Goal: Task Accomplishment & Management: Manage account settings

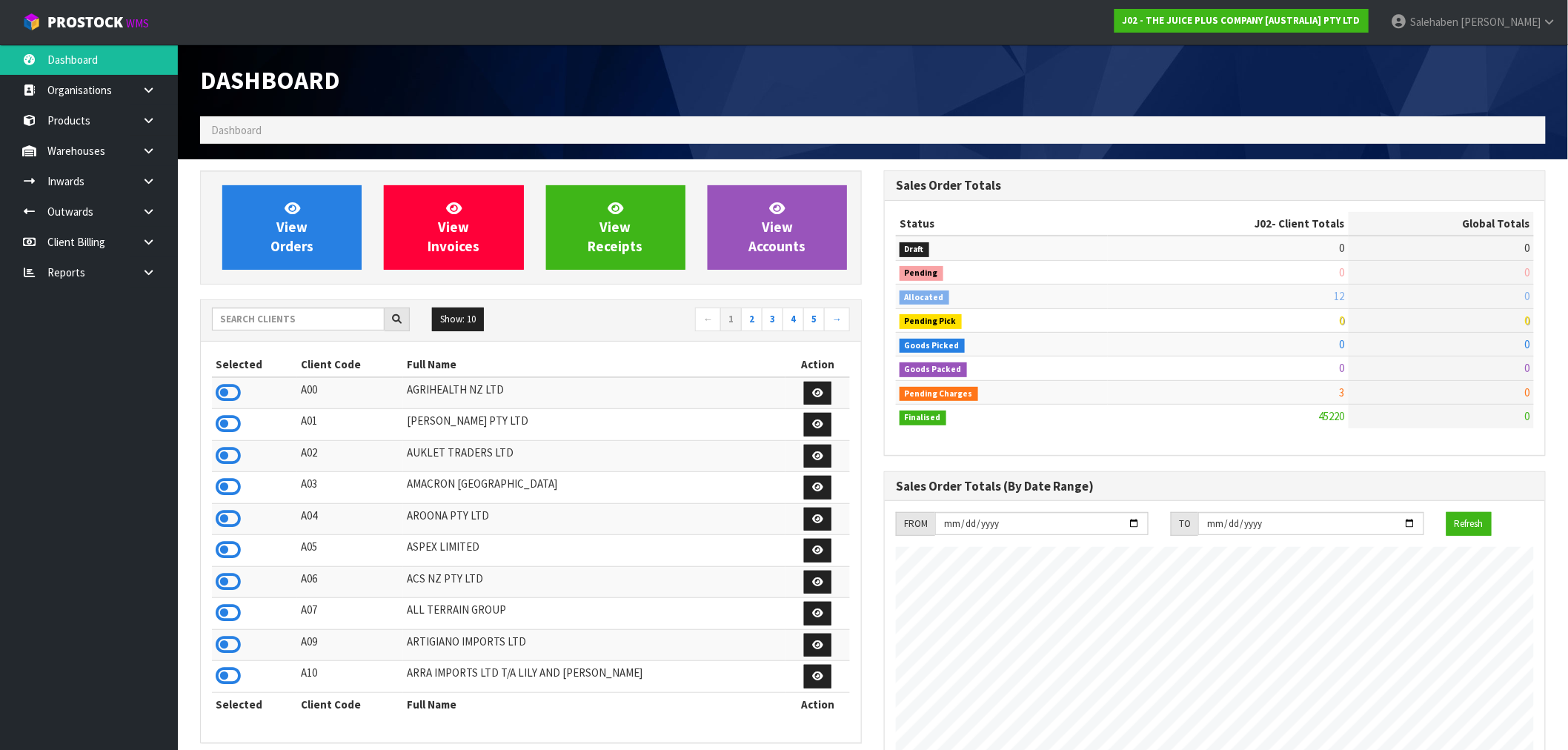
scroll to position [1123, 684]
click at [256, 318] on input "text" at bounding box center [298, 318] width 173 height 23
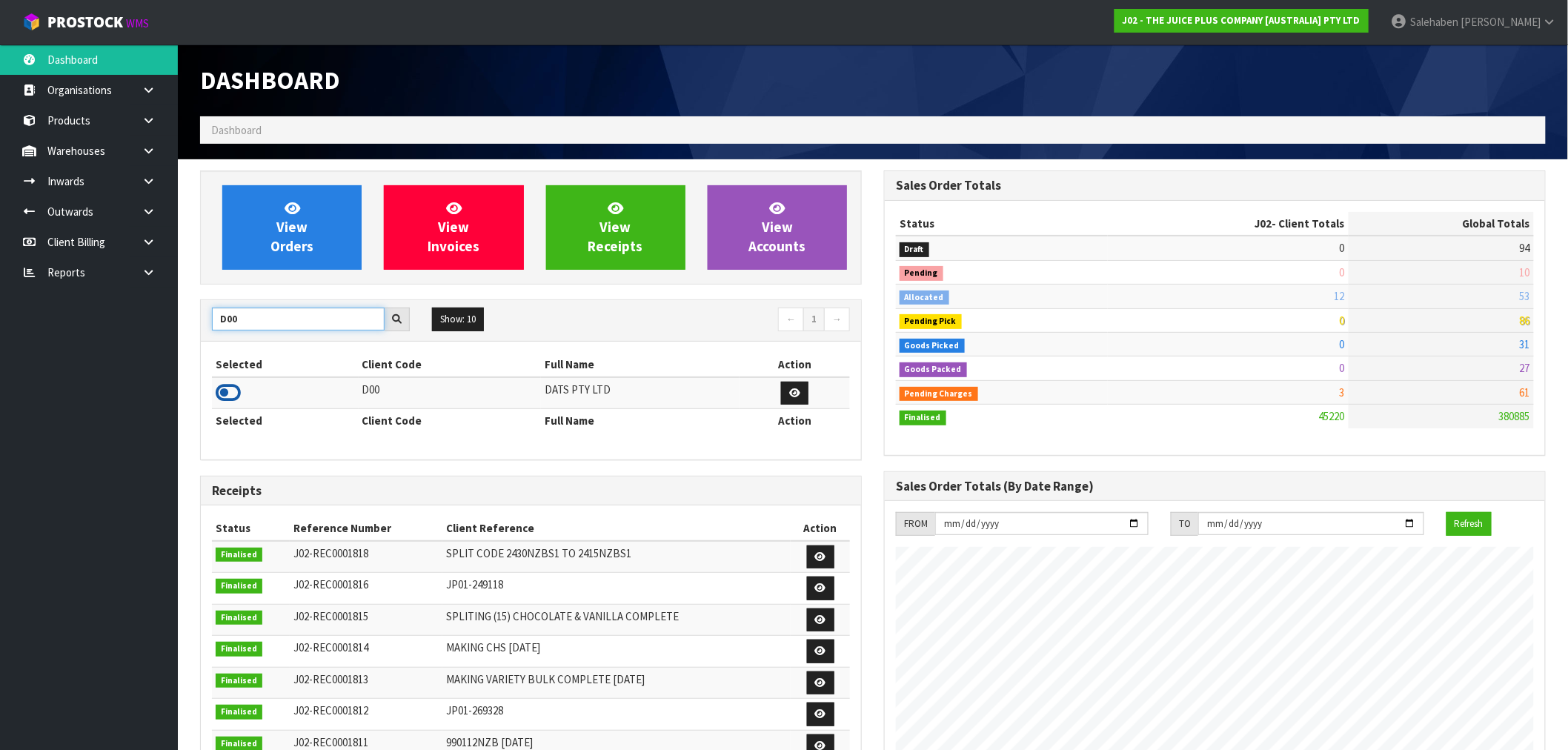
type input "D00"
click at [232, 394] on icon at bounding box center [228, 393] width 25 height 22
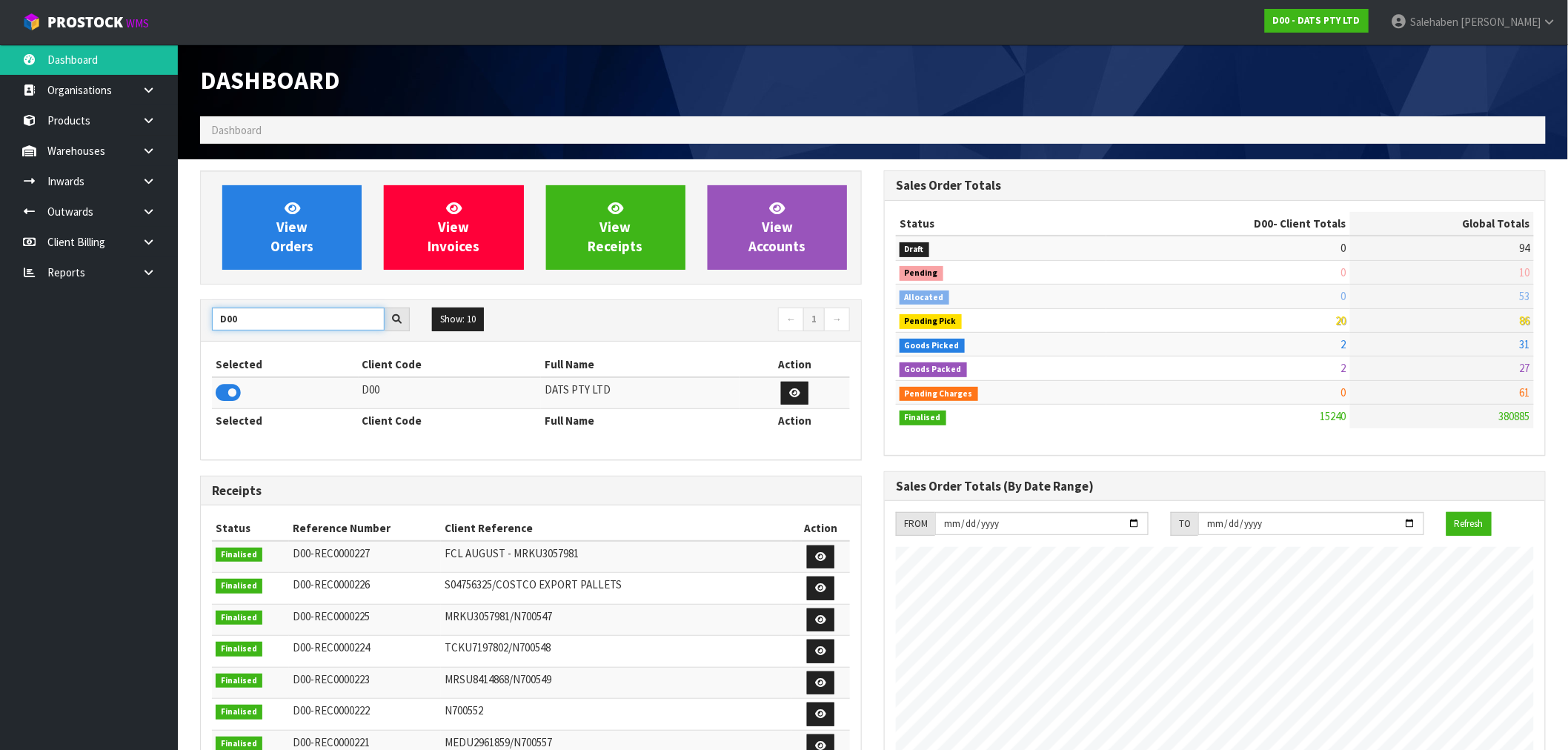
drag, startPoint x: 256, startPoint y: 325, endPoint x: 130, endPoint y: 342, distance: 127.1
click at [130, 342] on body "Toggle navigation ProStock WMS D00 - DATS PTY LTD Salehaben Patel Logout Dashbo…" at bounding box center [784, 375] width 1568 height 750
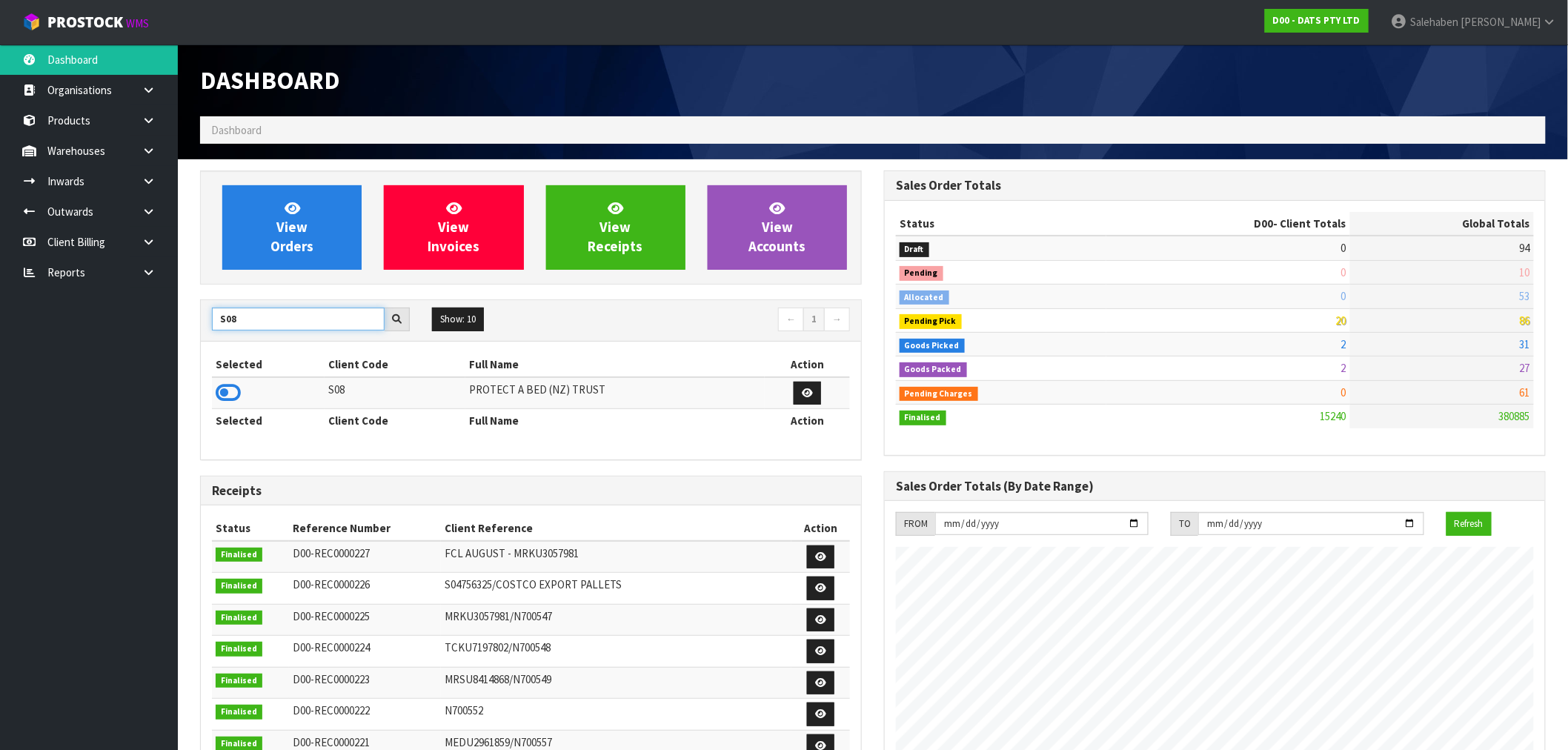
type input "S08"
click at [223, 406] on td at bounding box center [268, 393] width 113 height 32
click at [227, 398] on icon at bounding box center [228, 393] width 25 height 22
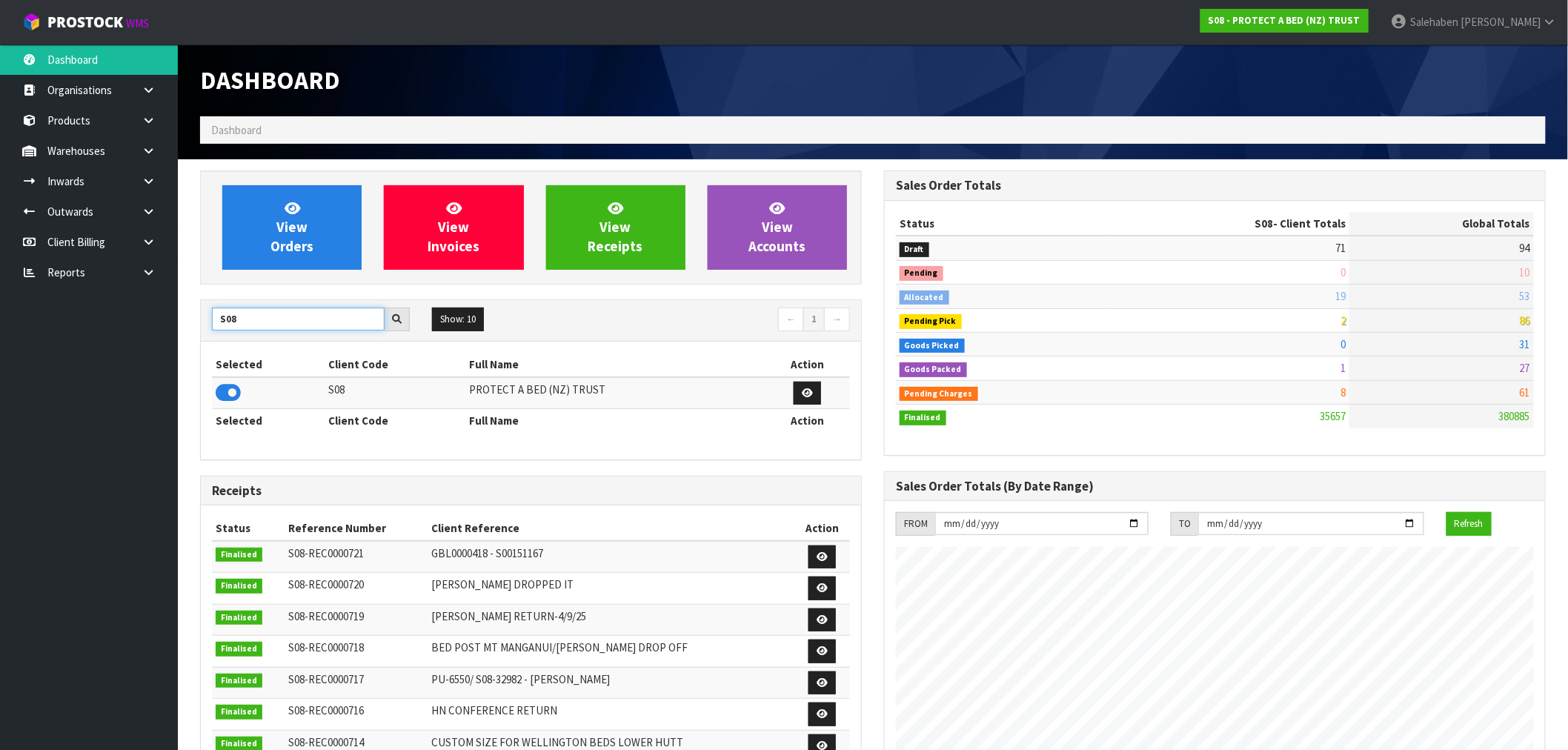
drag, startPoint x: 248, startPoint y: 317, endPoint x: 138, endPoint y: 339, distance: 112.2
click at [138, 339] on body "Toggle navigation ProStock WMS S08 - PROTECT A BED (NZ) TRUST Salehaben Patel L…" at bounding box center [784, 375] width 1568 height 750
click at [237, 388] on icon at bounding box center [228, 393] width 25 height 22
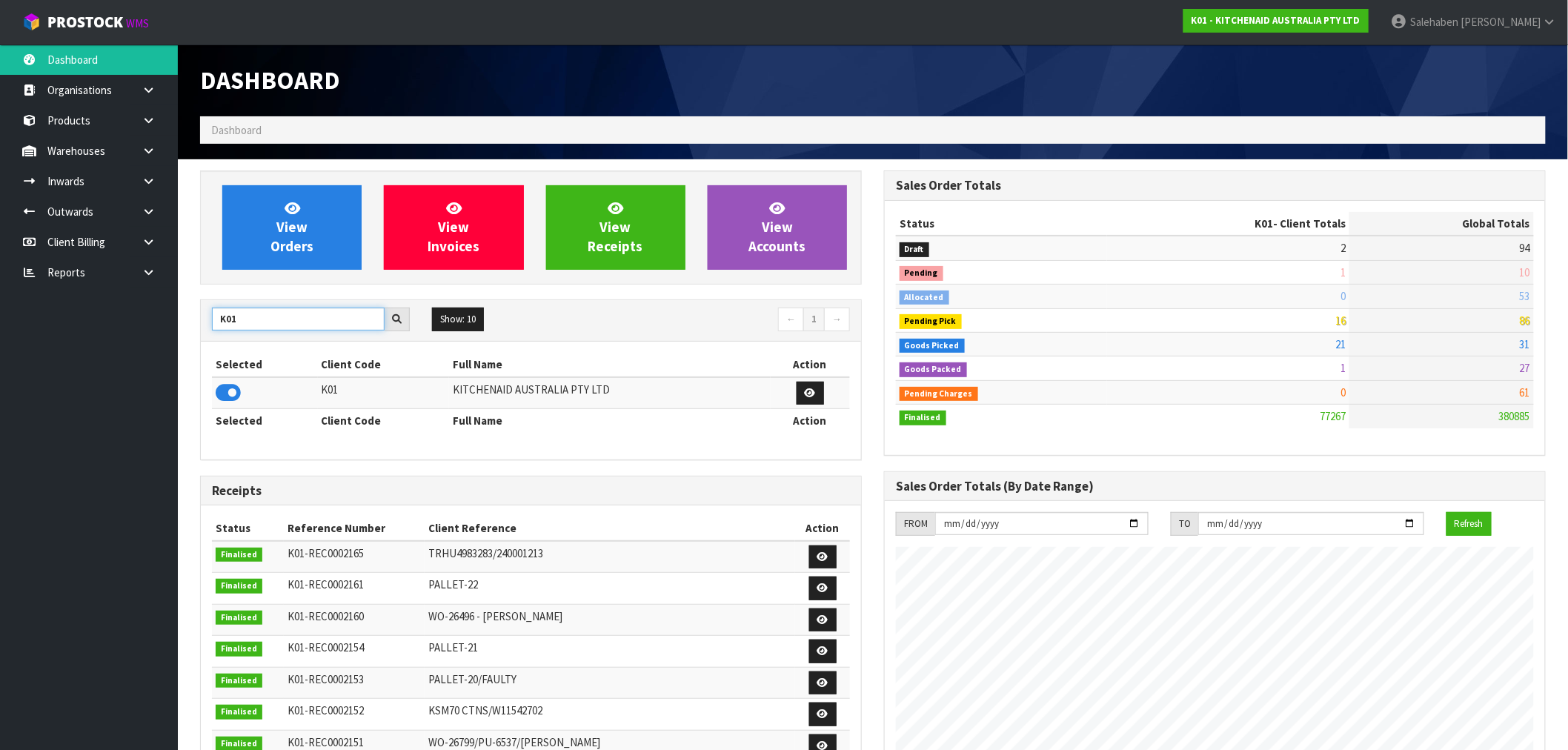
drag, startPoint x: 255, startPoint y: 317, endPoint x: 123, endPoint y: 338, distance: 133.7
click at [123, 338] on body "Toggle navigation ProStock WMS K01 - KITCHENAID AUSTRALIA PTY LTD Salehaben Pat…" at bounding box center [784, 375] width 1568 height 750
click at [231, 392] on icon at bounding box center [228, 393] width 25 height 22
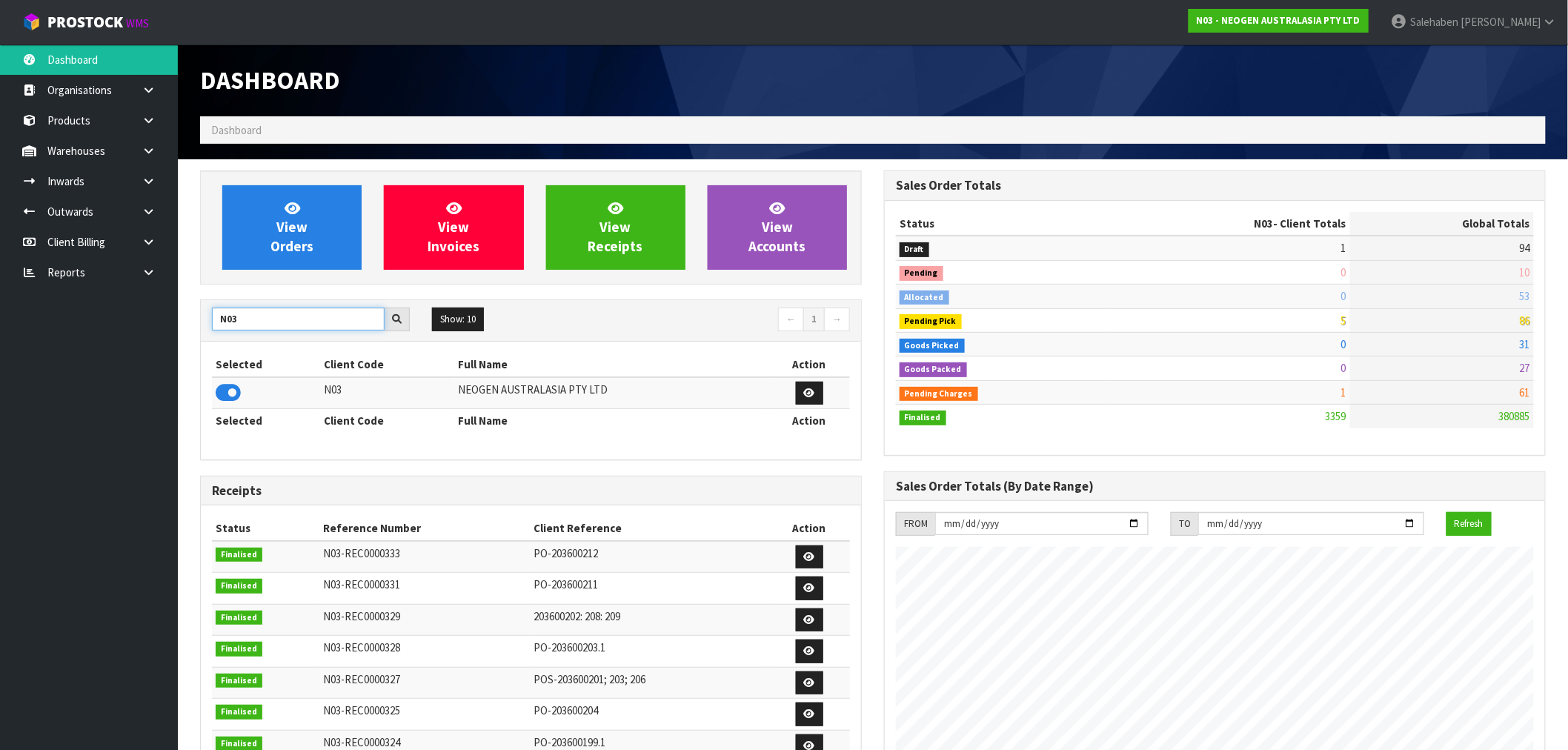
drag, startPoint x: 267, startPoint y: 315, endPoint x: 162, endPoint y: 346, distance: 109.5
click at [162, 346] on body "Toggle navigation ProStock WMS N03 - NEOGEN AUSTRALASIA PTY LTD Salehaben Patel…" at bounding box center [784, 375] width 1568 height 750
type input "K01"
click at [231, 390] on icon at bounding box center [228, 393] width 25 height 22
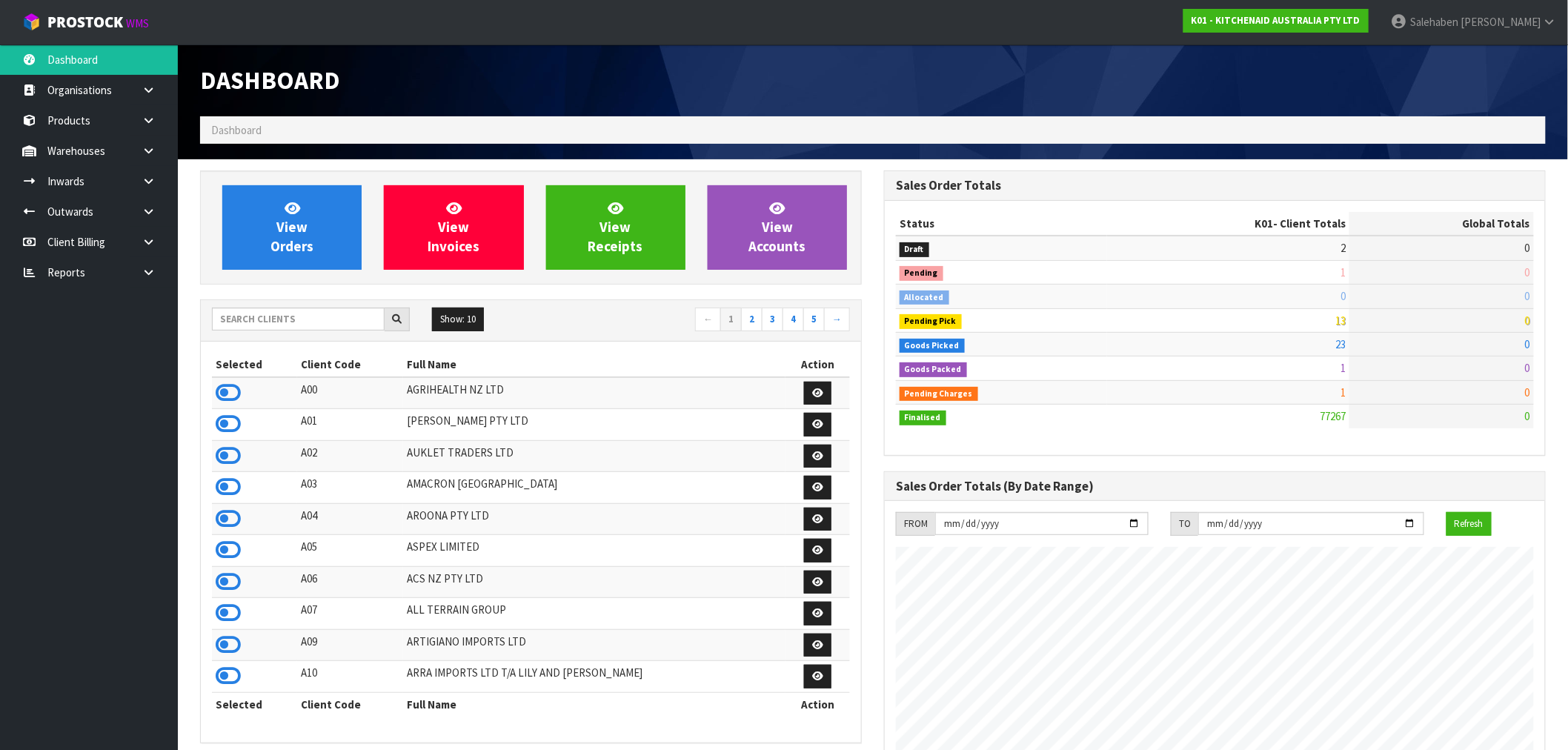
scroll to position [1123, 684]
click at [220, 389] on icon at bounding box center [228, 393] width 25 height 22
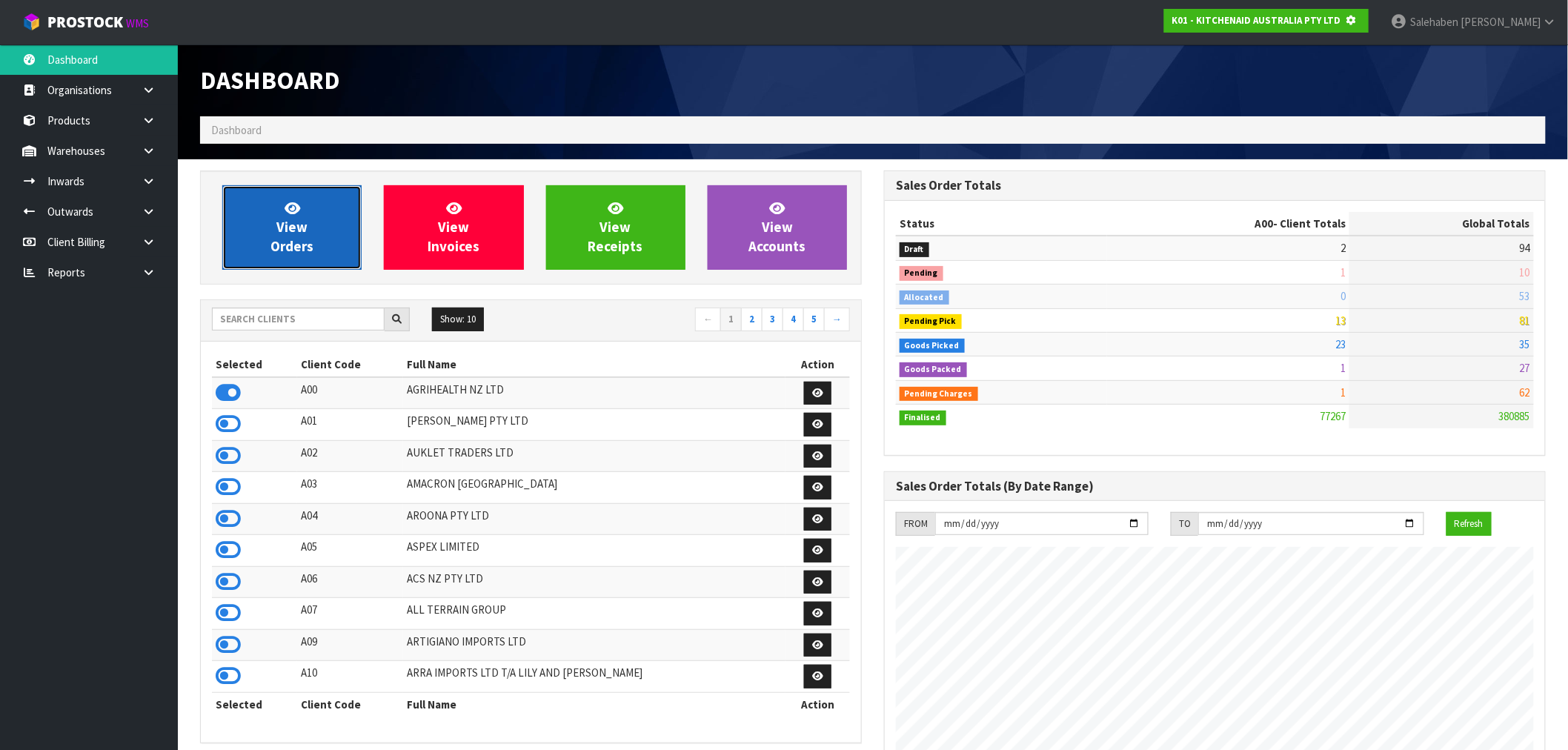
click at [267, 204] on link "View Orders" at bounding box center [291, 228] width 139 height 84
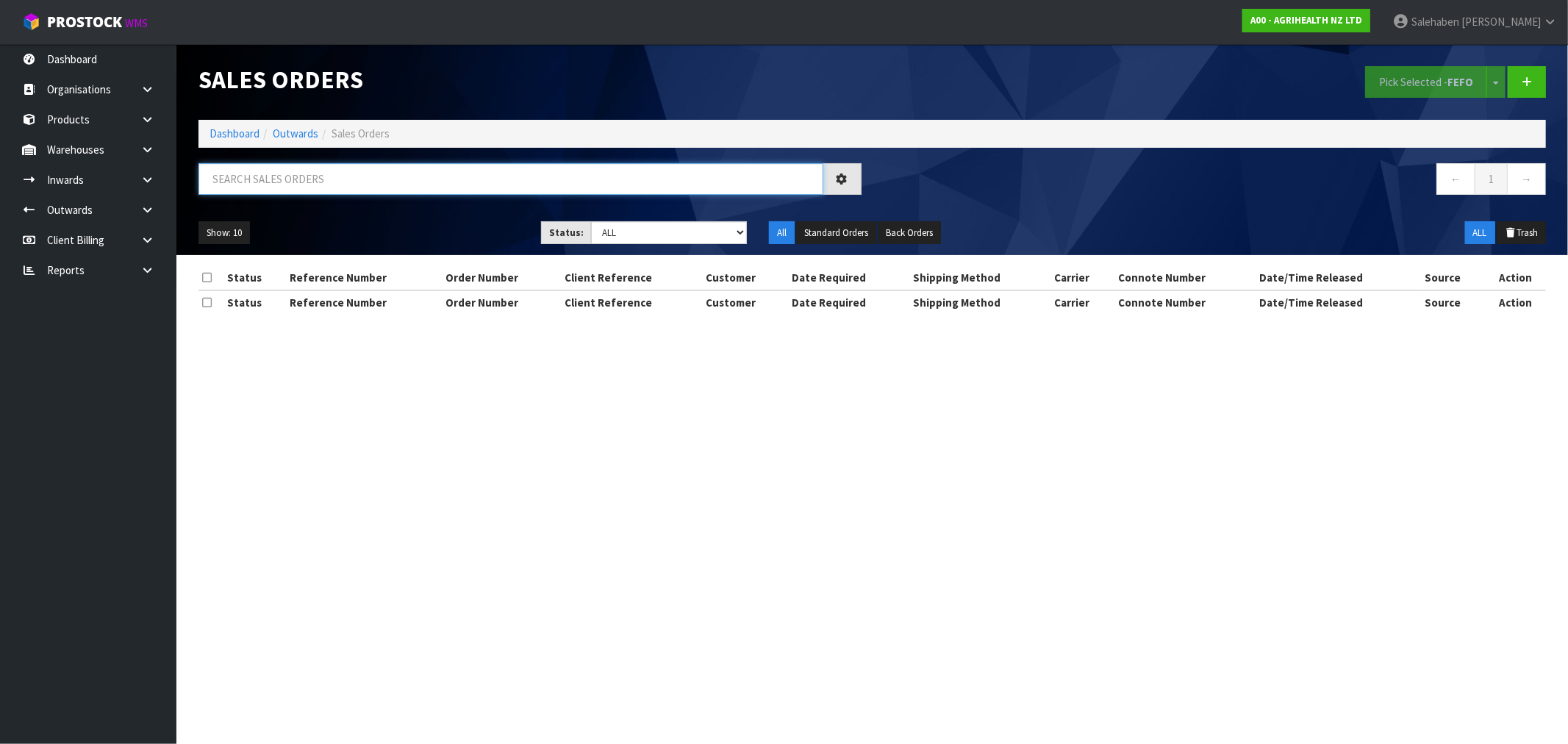
click at [250, 171] on input "text" at bounding box center [510, 179] width 625 height 32
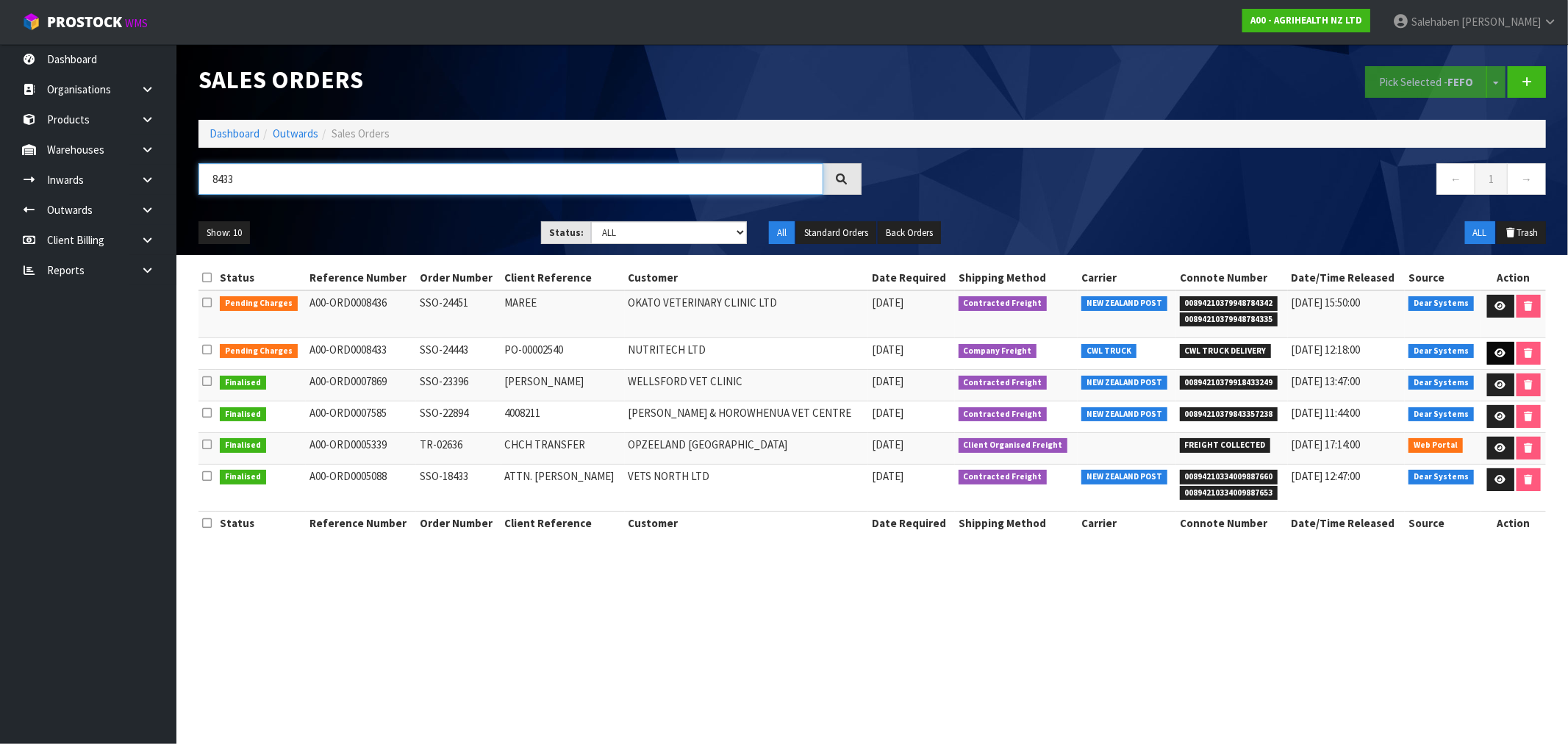
type input "8433"
click at [1495, 350] on icon at bounding box center [1501, 353] width 11 height 9
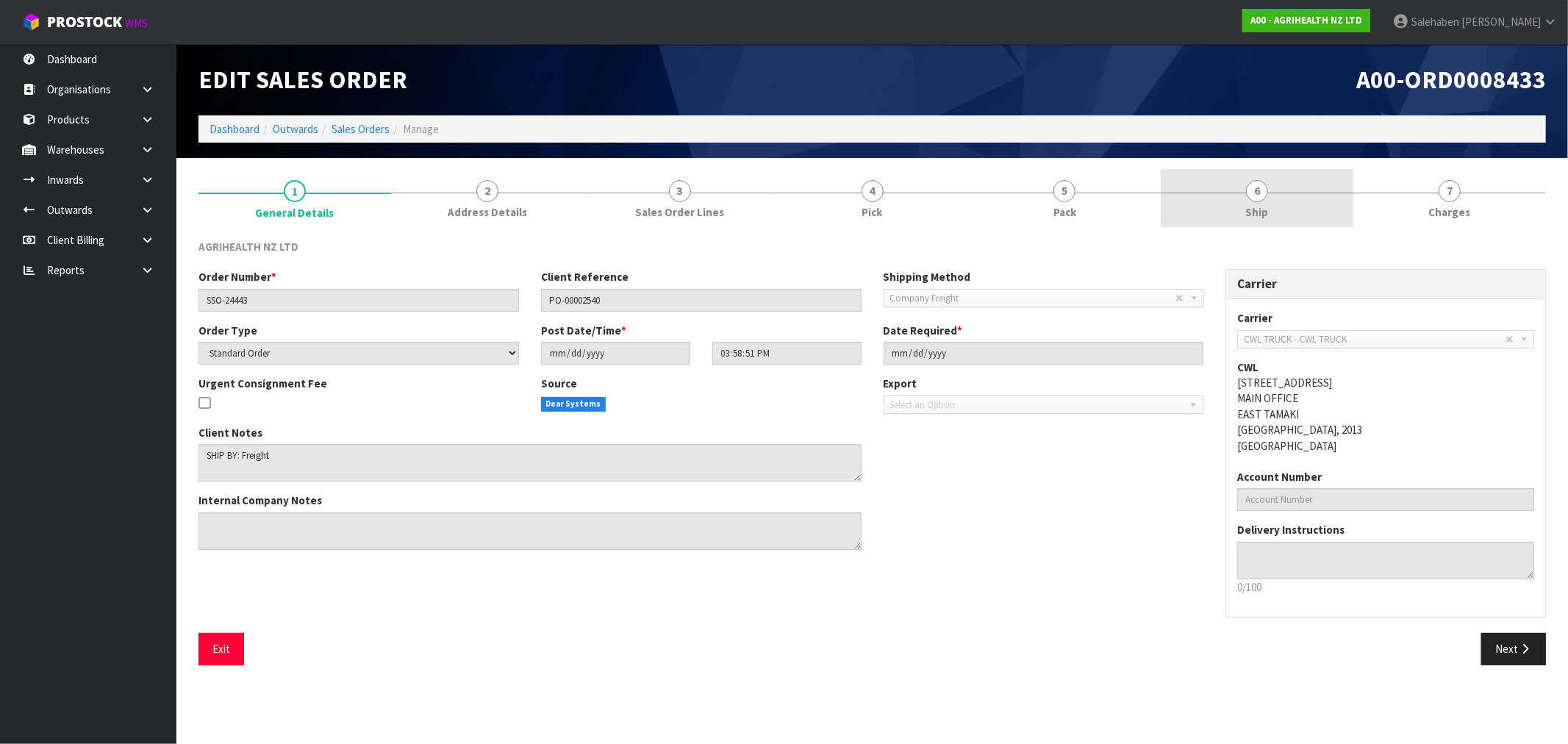
click at [1252, 202] on link "6 Ship" at bounding box center [1257, 198] width 193 height 58
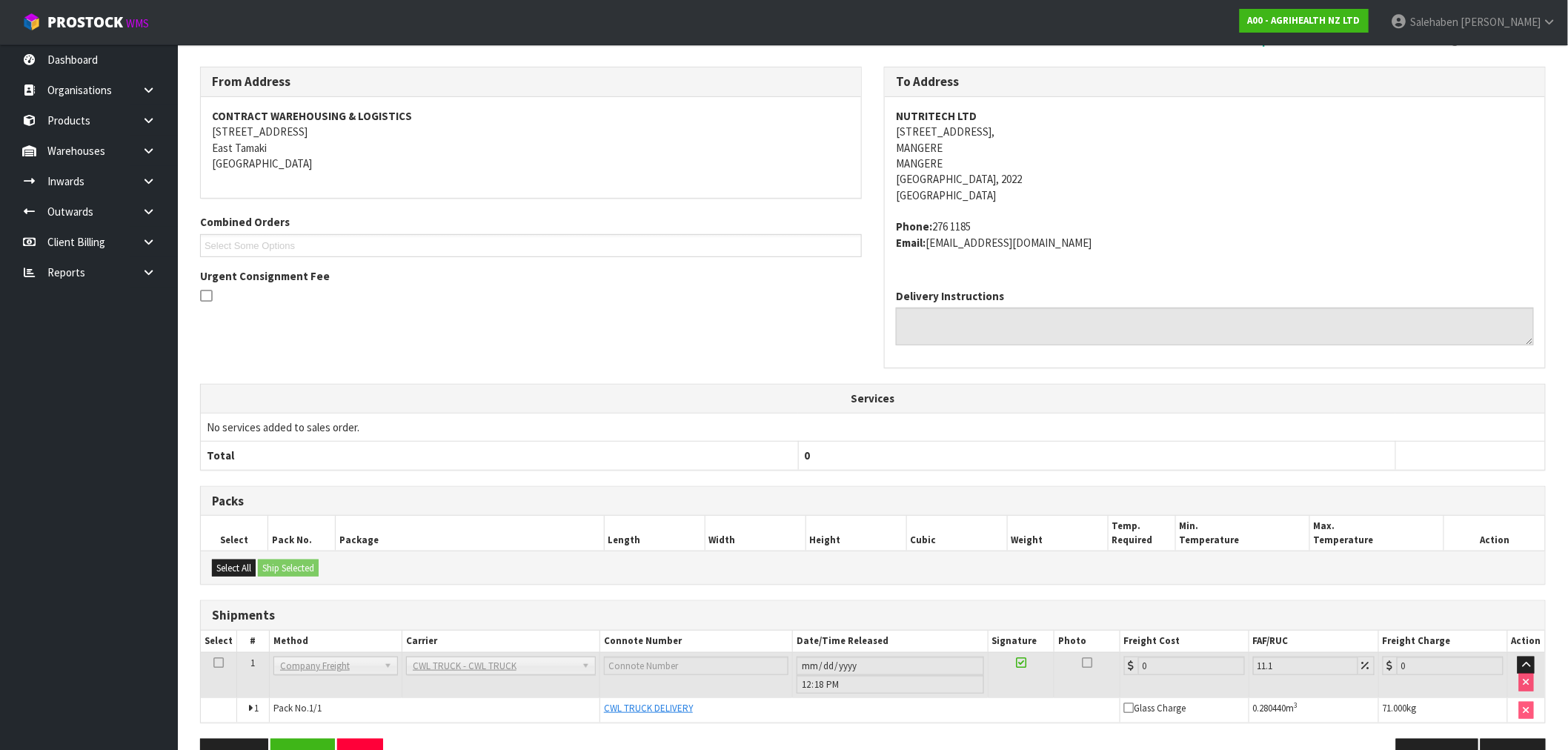
scroll to position [218, 0]
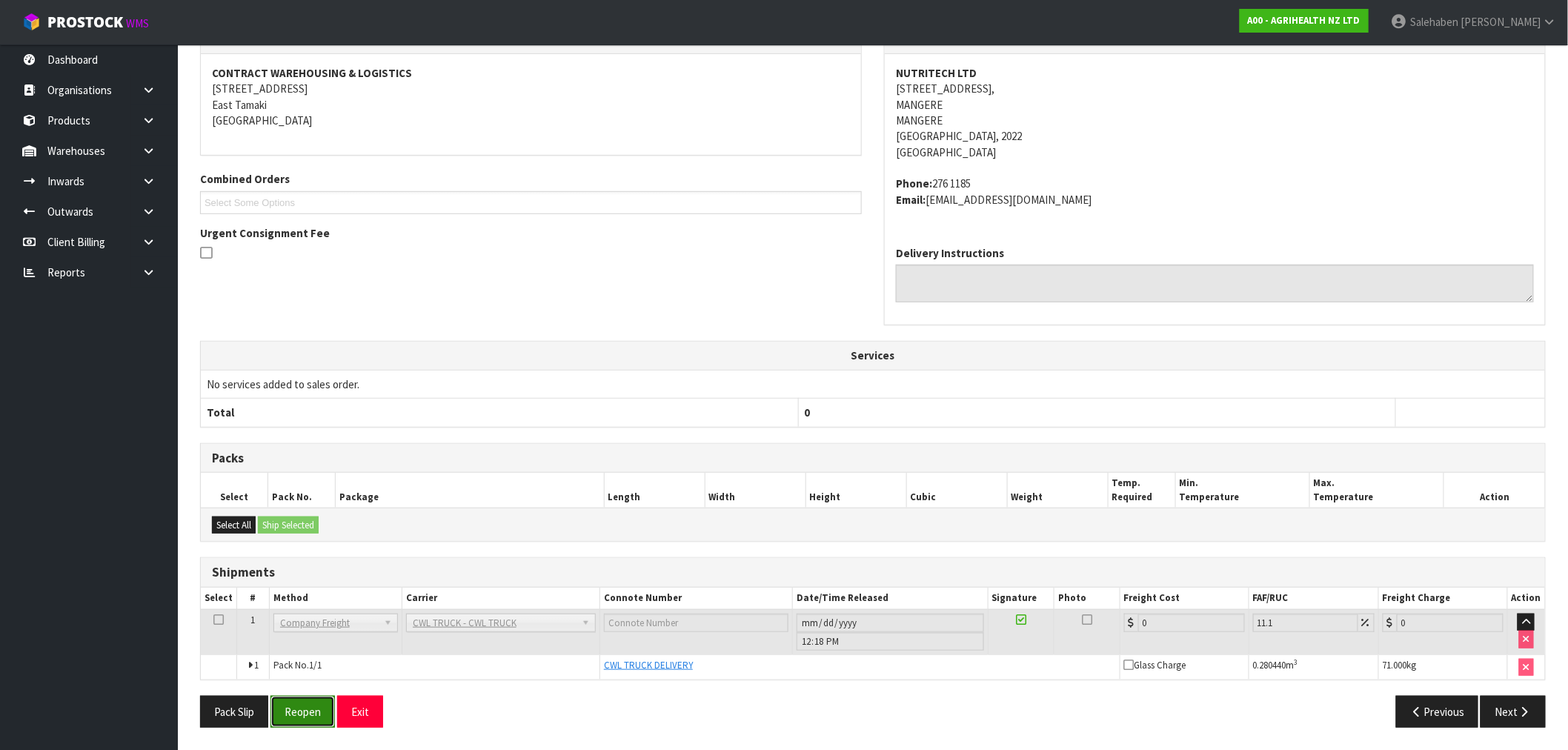
click at [284, 707] on button "Reopen" at bounding box center [302, 712] width 64 height 32
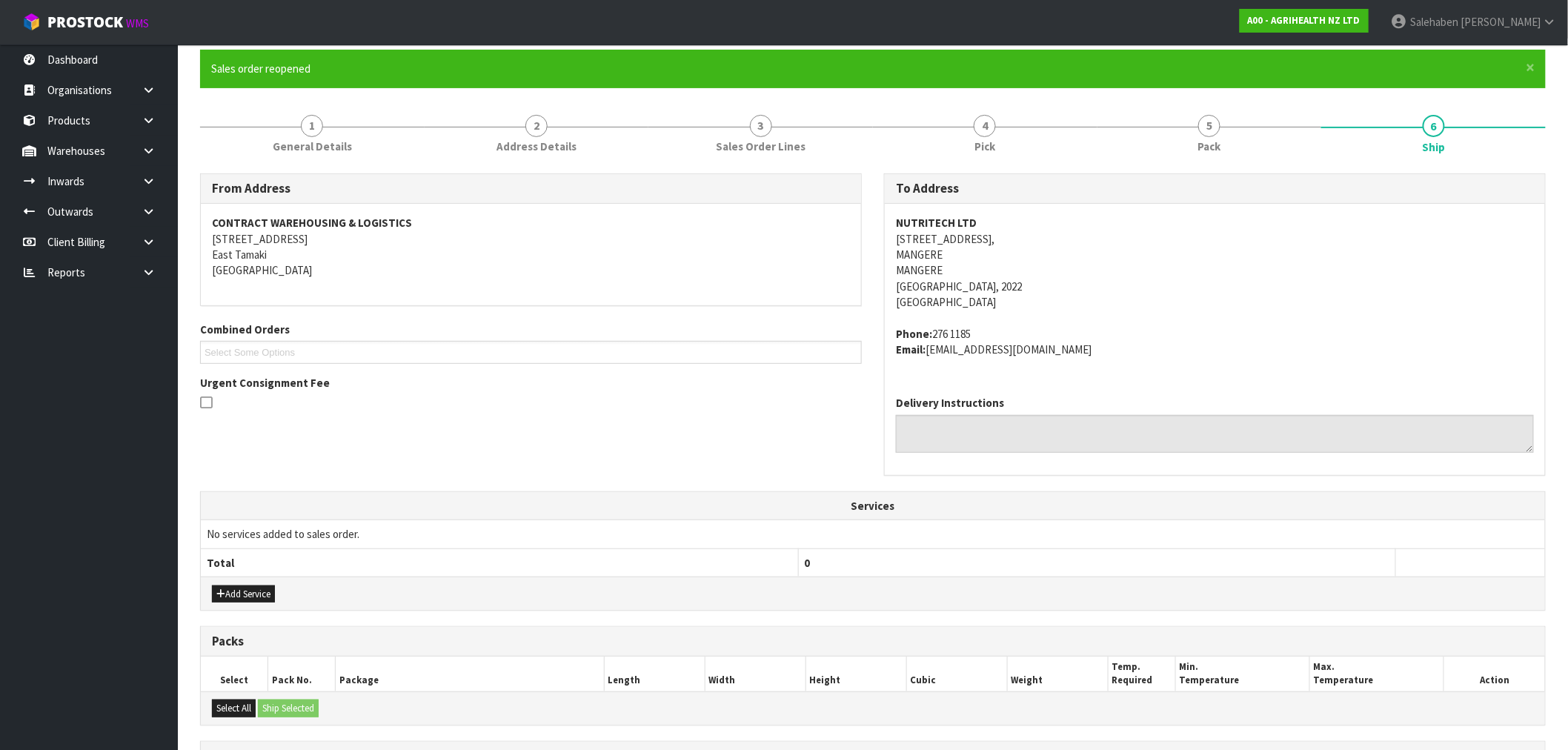
scroll to position [308, 0]
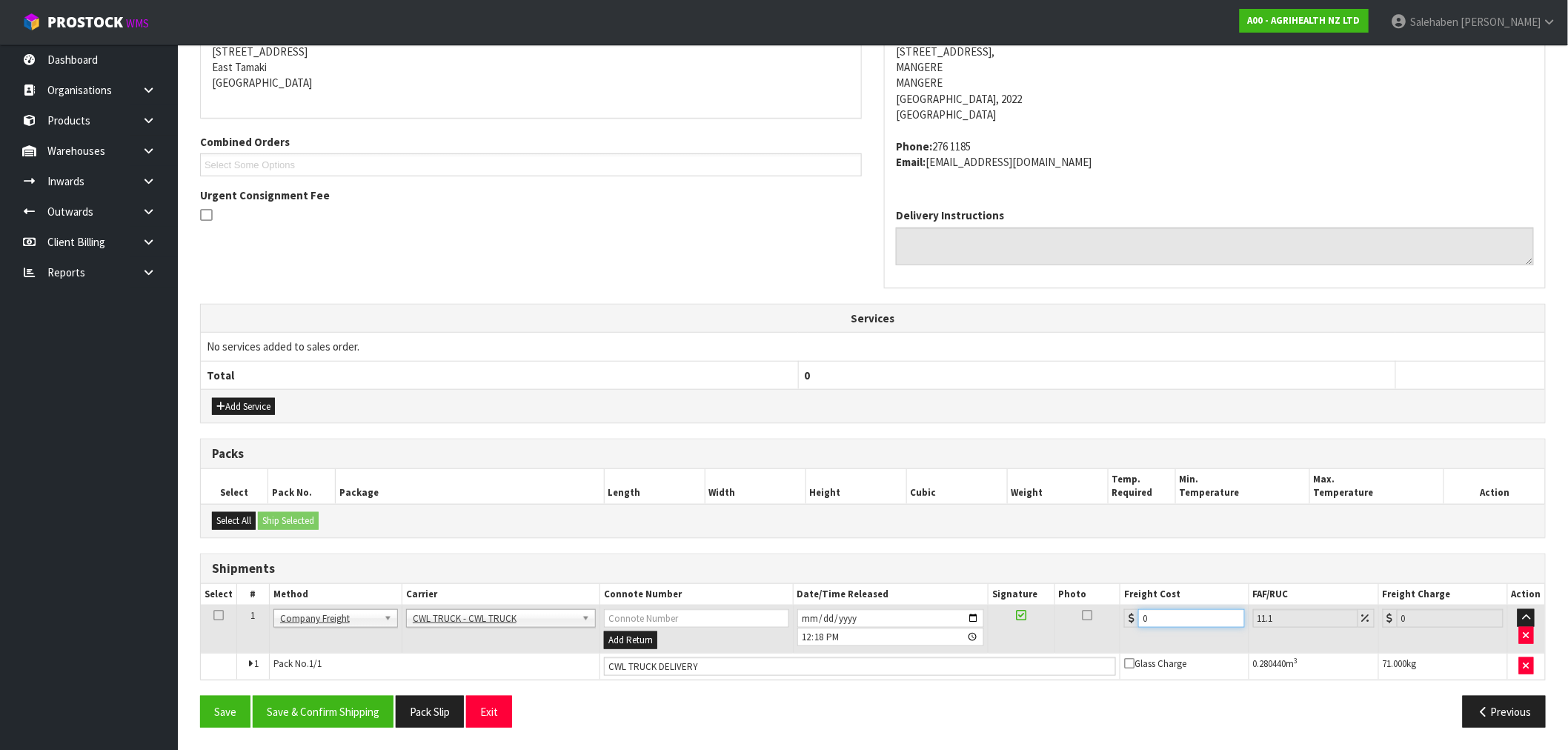
drag, startPoint x: 1154, startPoint y: 623, endPoint x: 1124, endPoint y: 639, distance: 34.0
click at [1133, 635] on td "0" at bounding box center [1185, 630] width 129 height 49
type input "4"
type input "4.44"
type input "44"
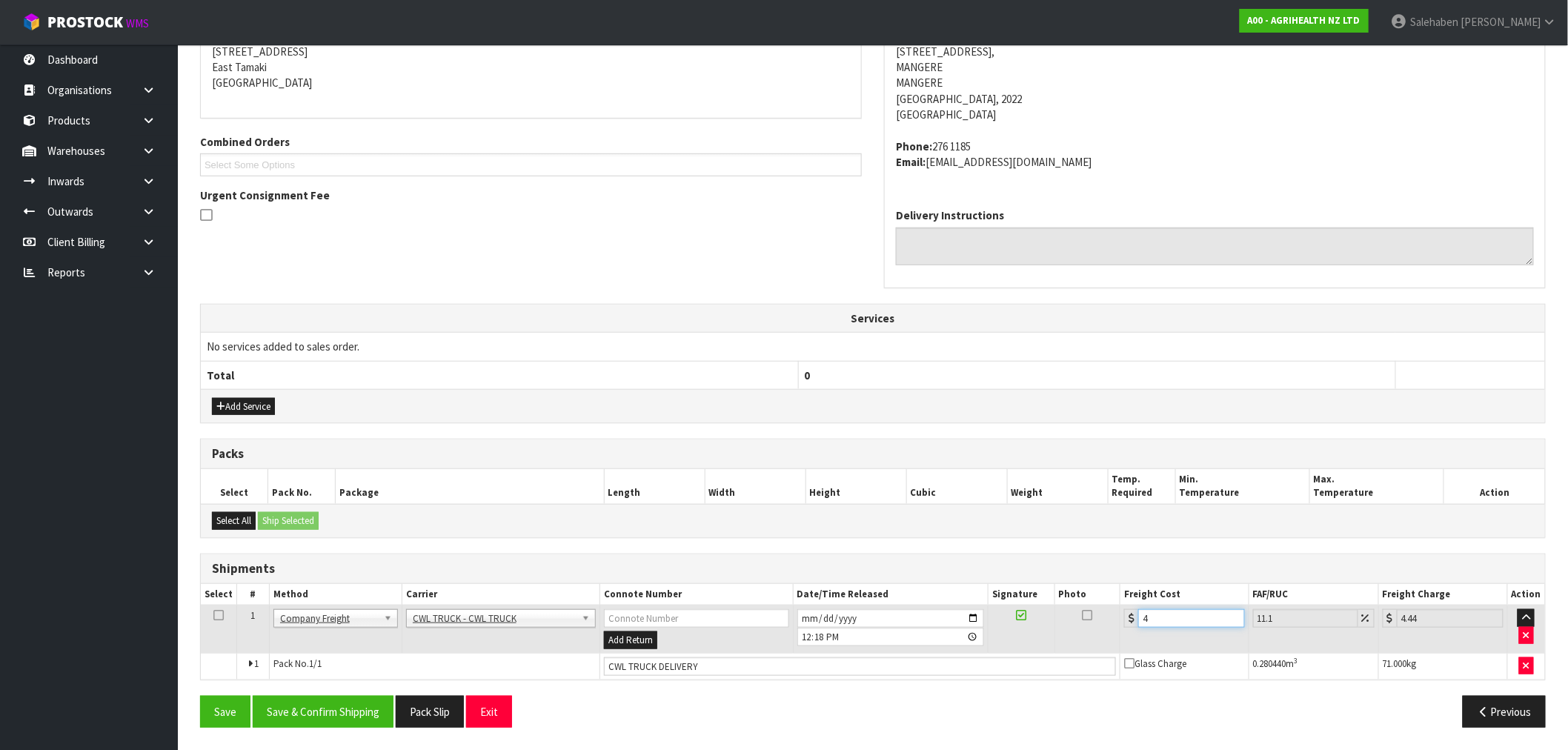
type input "48.88"
type input "44.9"
type input "49.88"
type input "44.93"
type input "49.92"
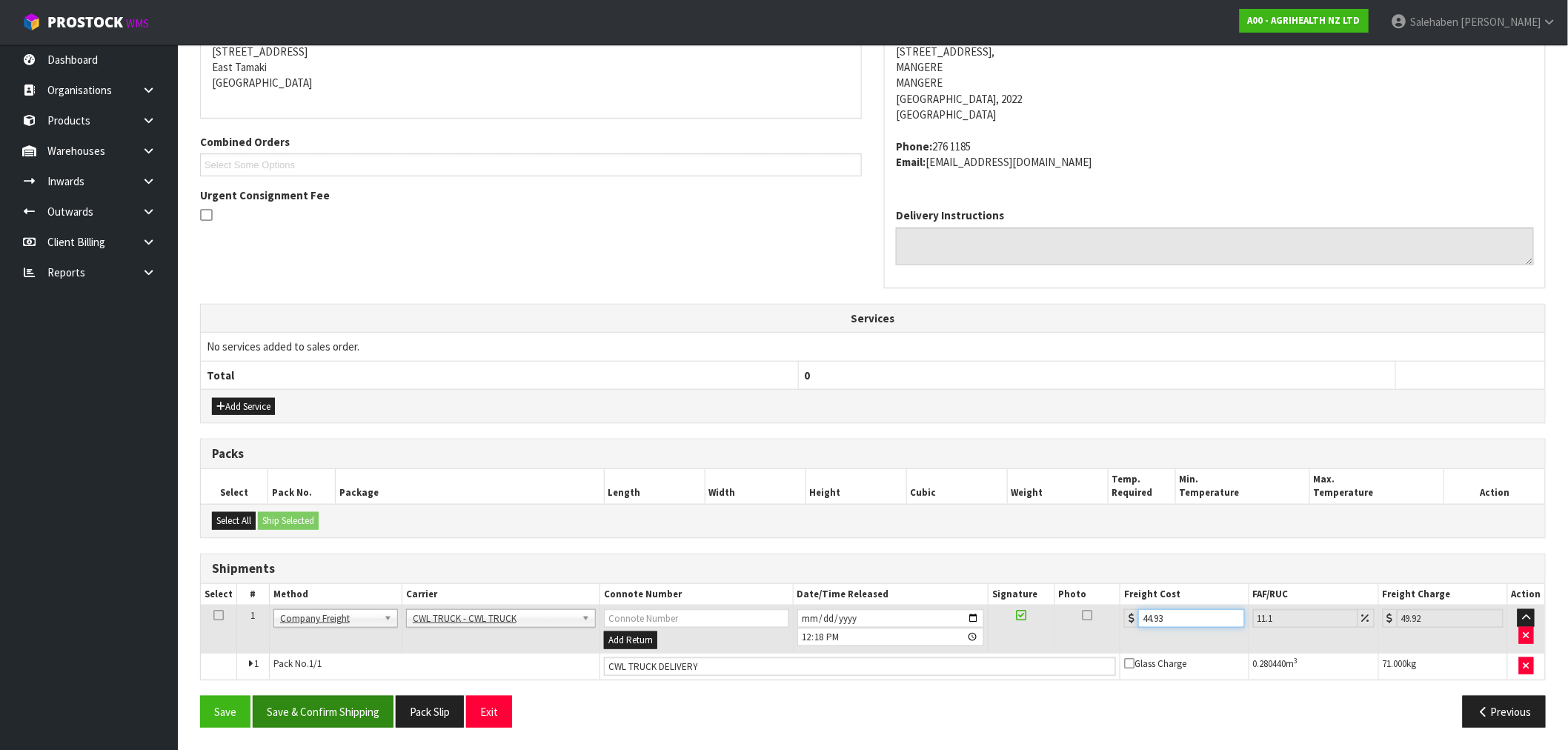
type input "44.93"
click at [320, 708] on button "Save & Confirm Shipping" at bounding box center [322, 712] width 141 height 32
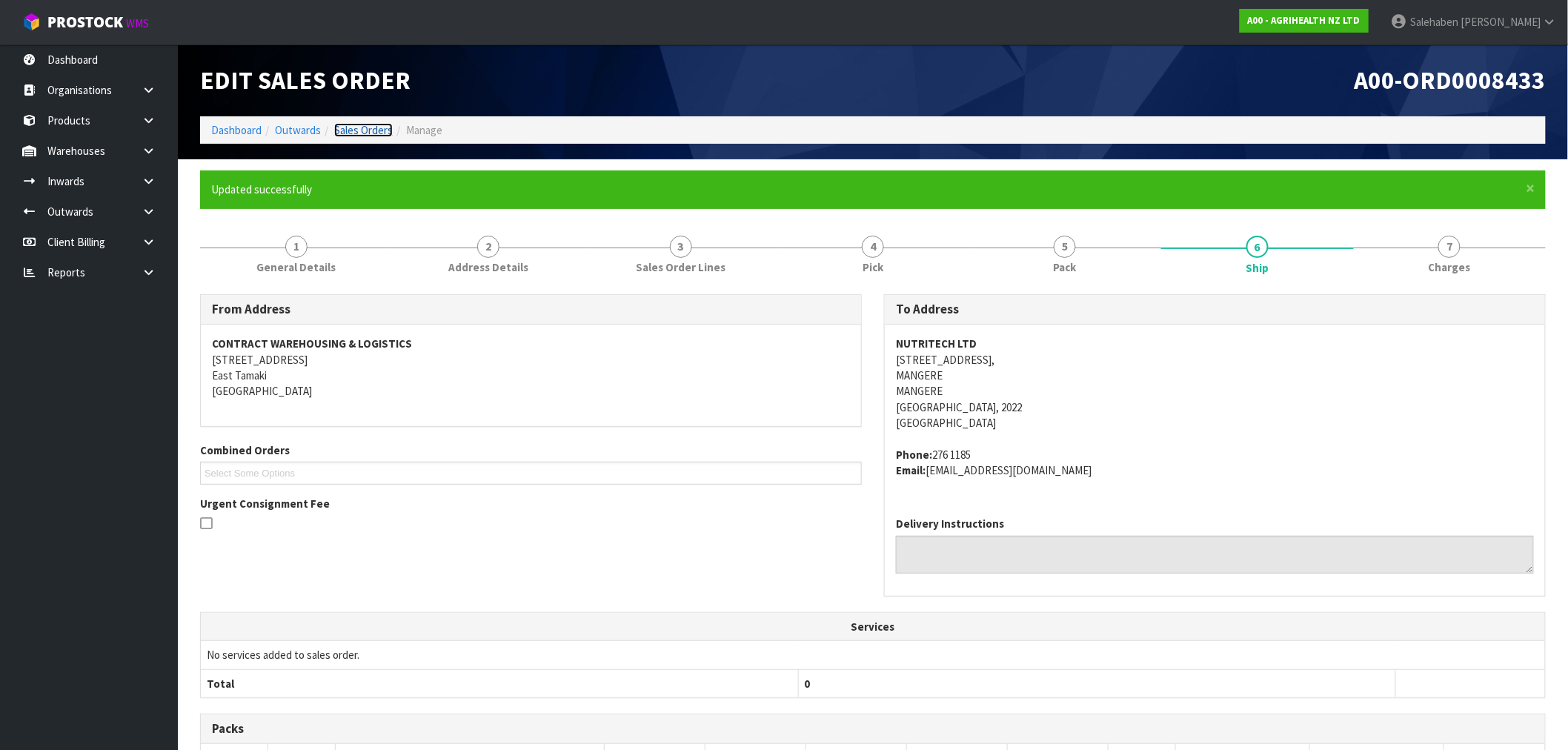
click at [372, 131] on link "Sales Orders" at bounding box center [364, 131] width 59 height 14
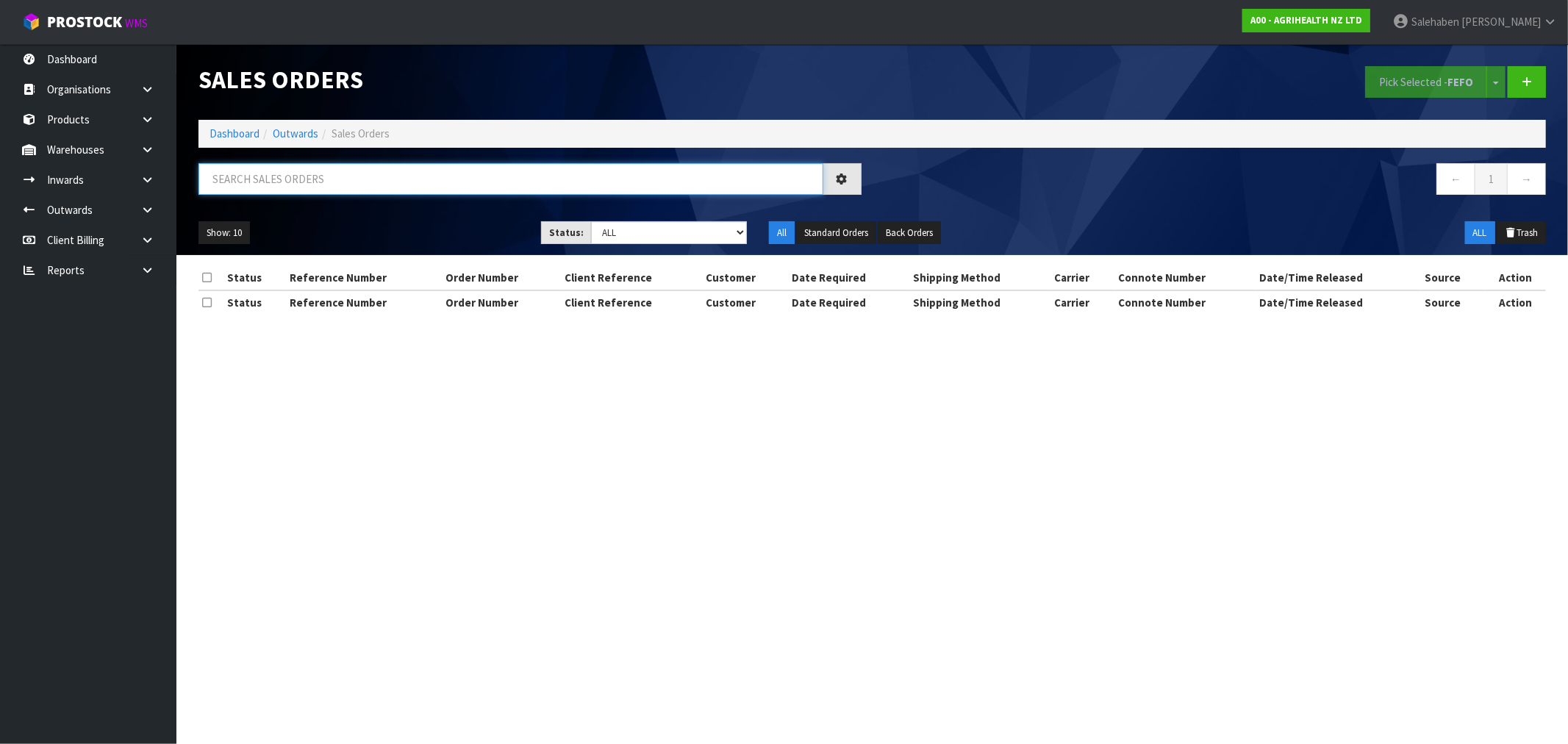
click at [428, 178] on input "text" at bounding box center [510, 179] width 625 height 32
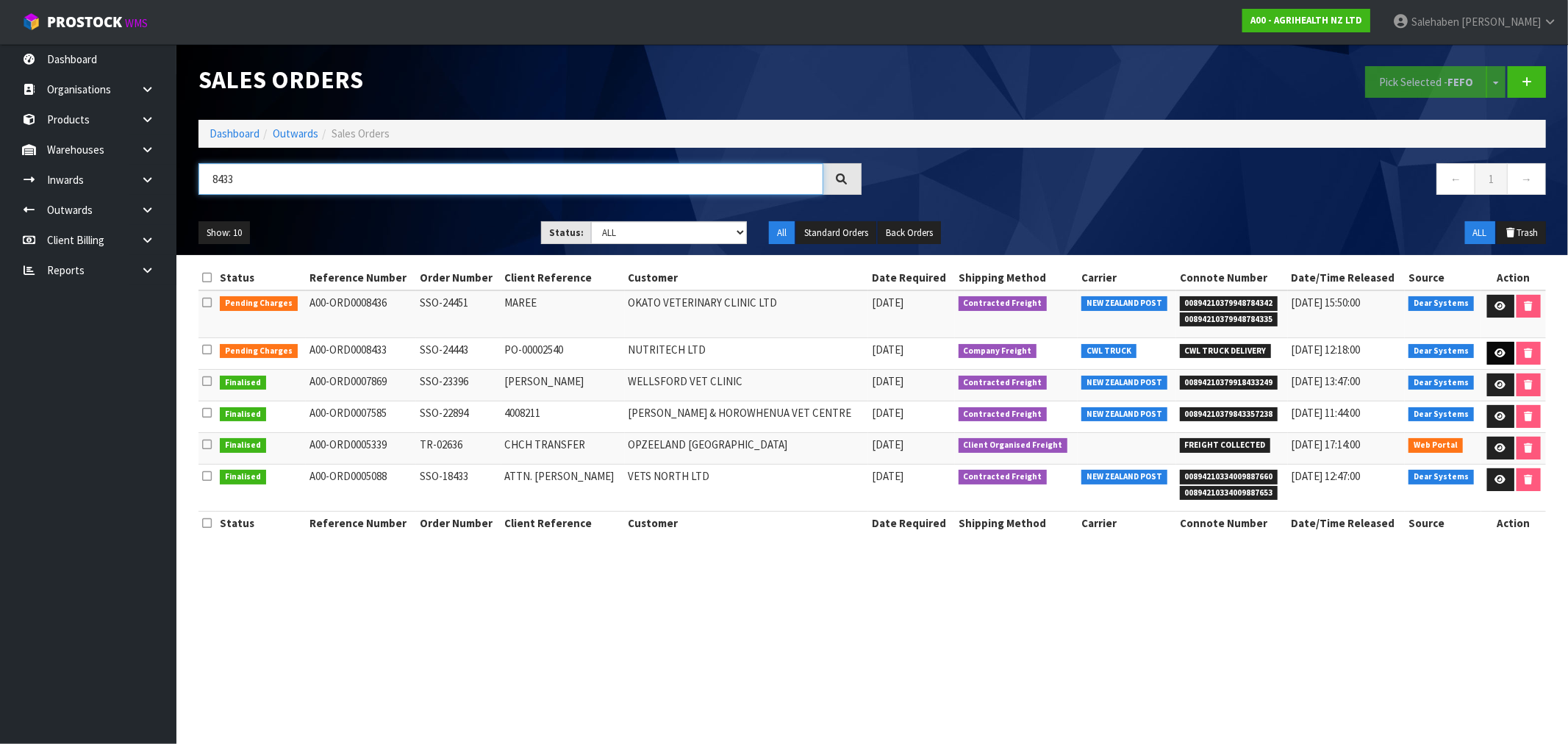
type input "8433"
click at [1499, 348] on link at bounding box center [1500, 354] width 27 height 24
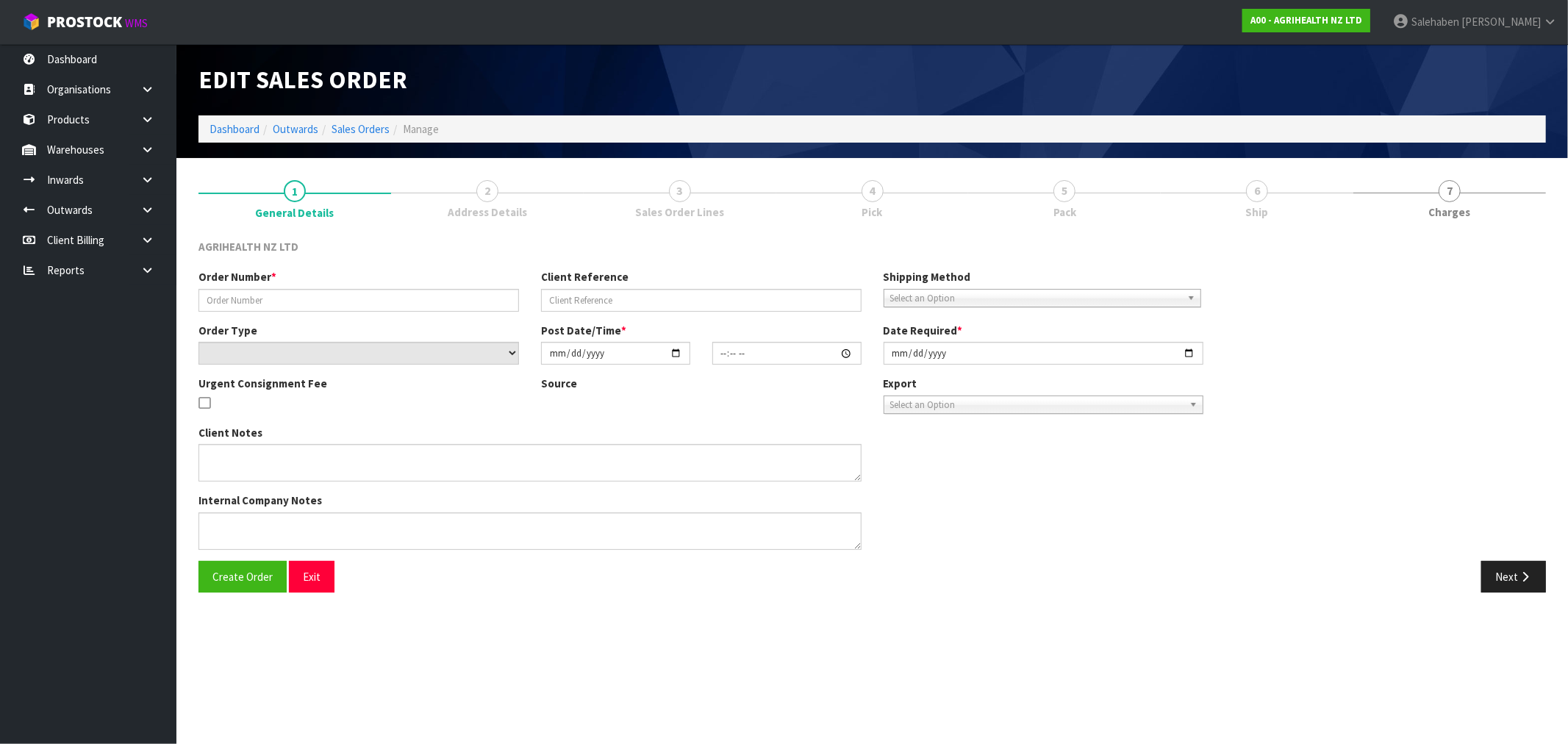
type input "SSO-24443"
type input "PO-00002540"
select select "number:0"
type input "[DATE]"
type input "15:58:51.000"
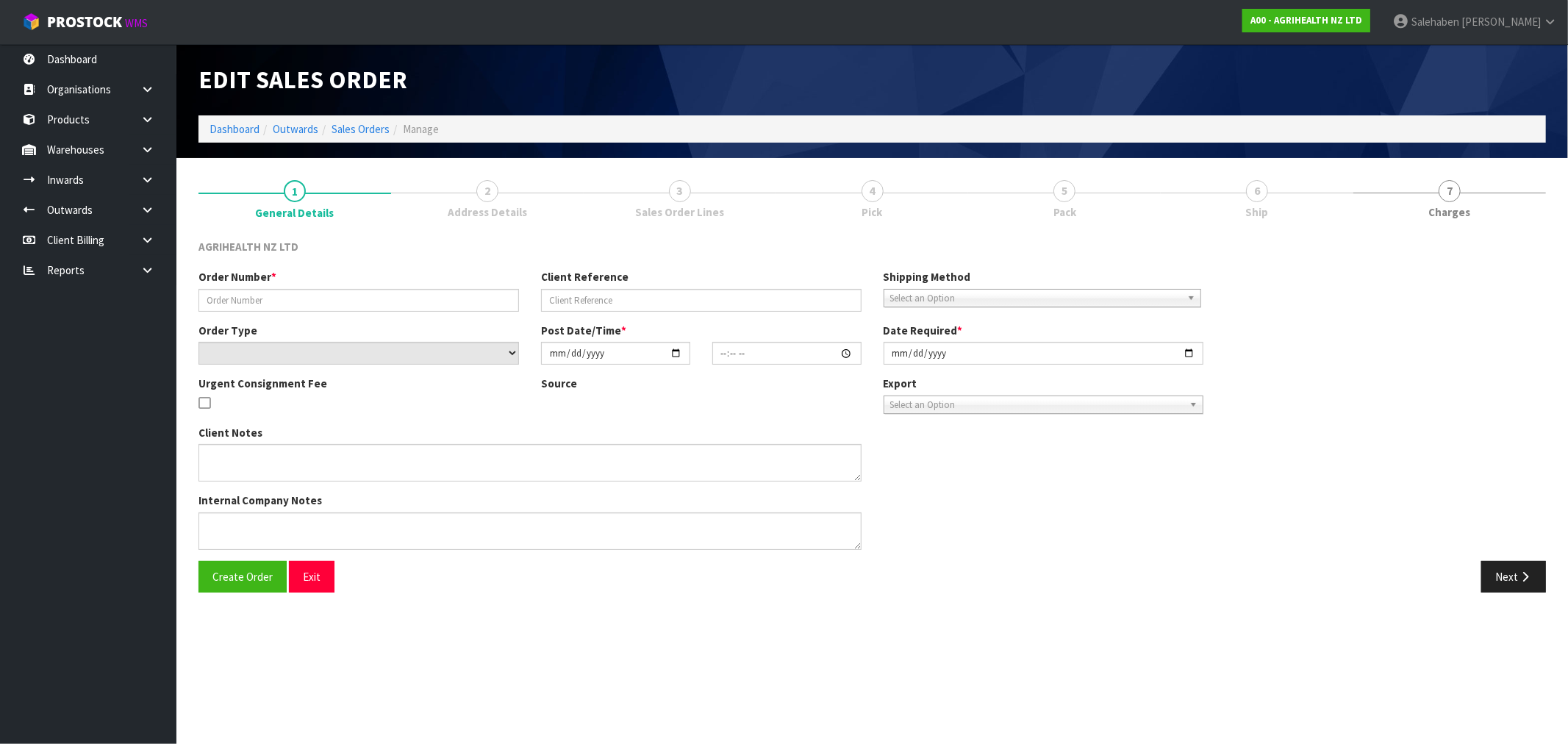
type input "[DATE]"
type textarea "SHIP BY: Freight"
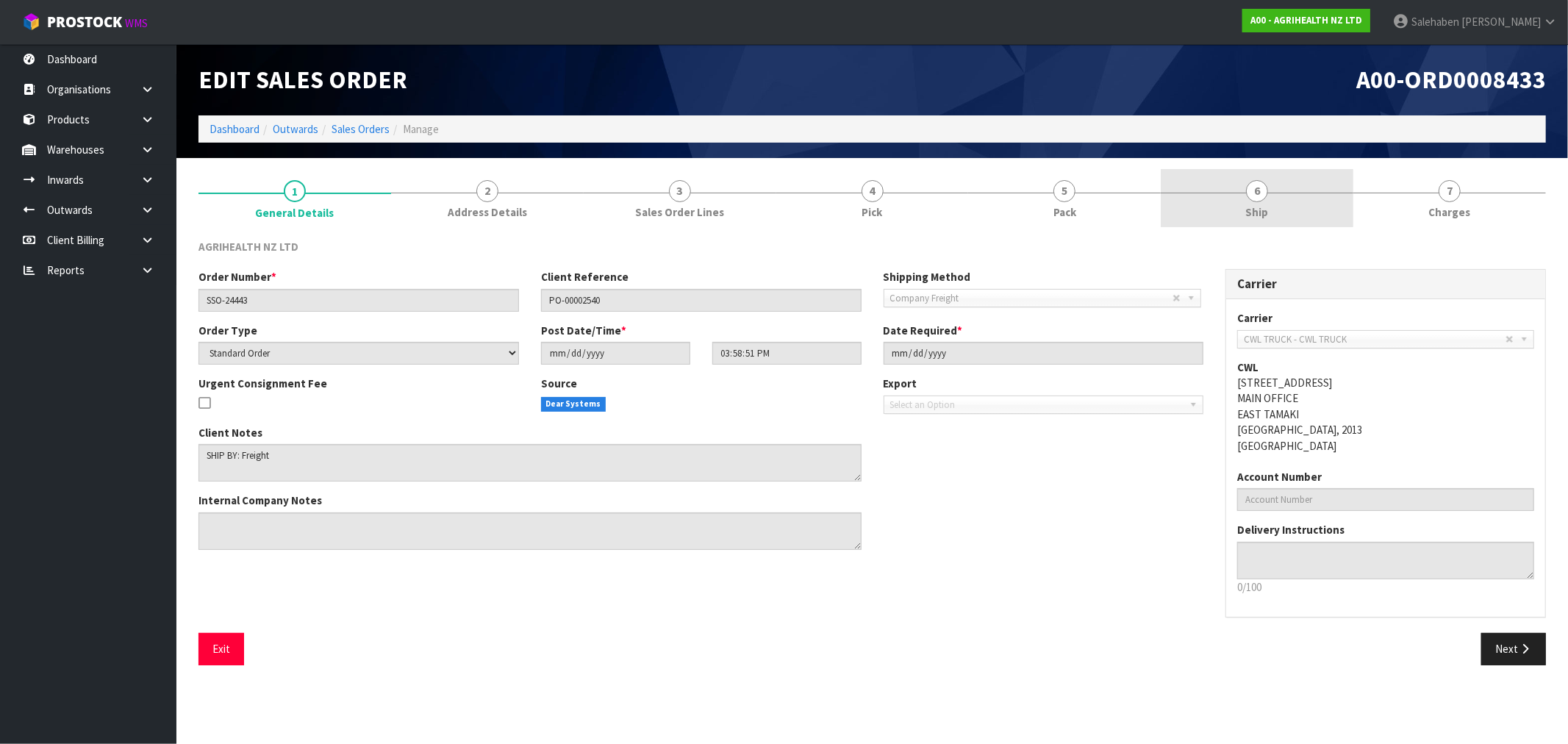
click at [1253, 212] on span "Ship" at bounding box center [1257, 212] width 23 height 16
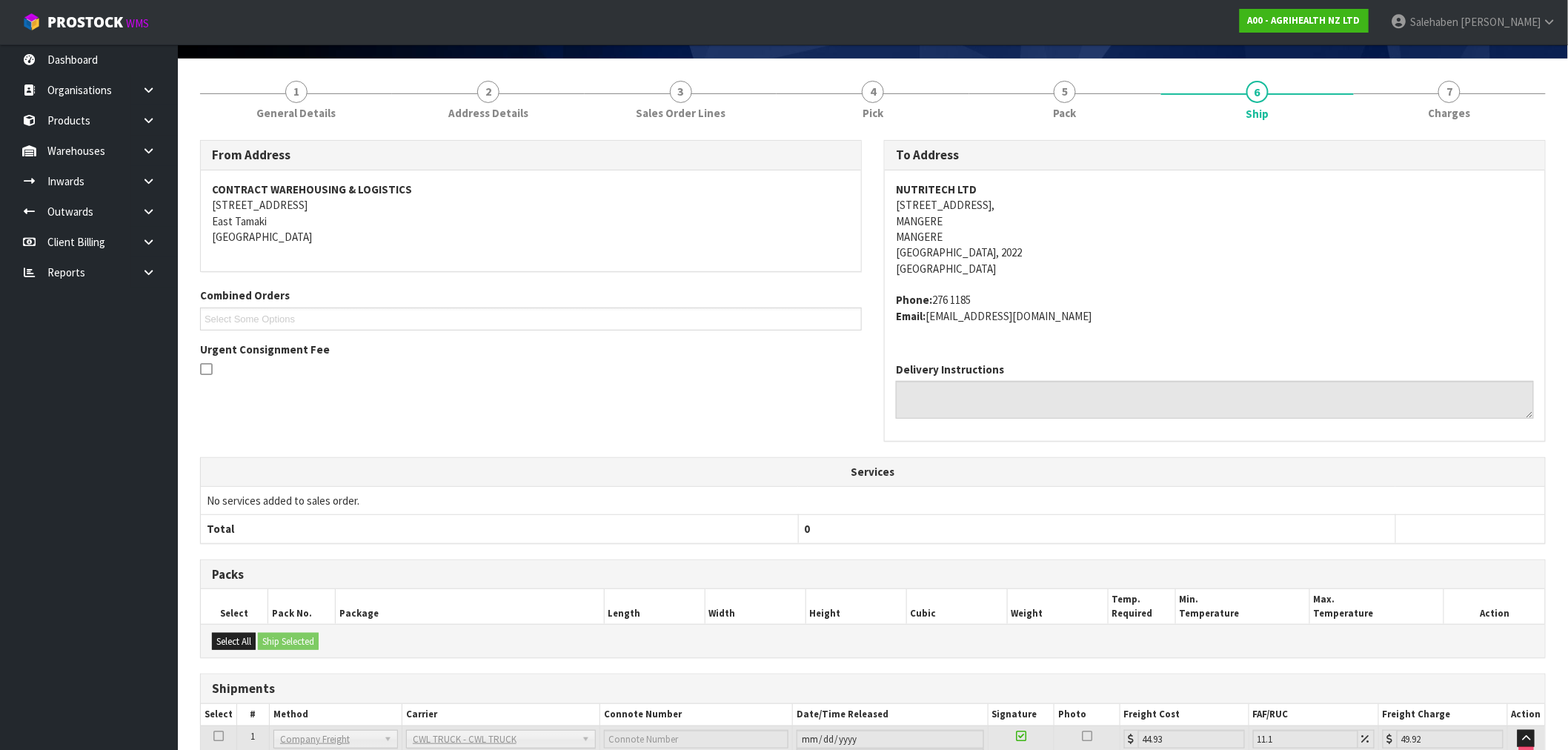
scroll to position [218, 0]
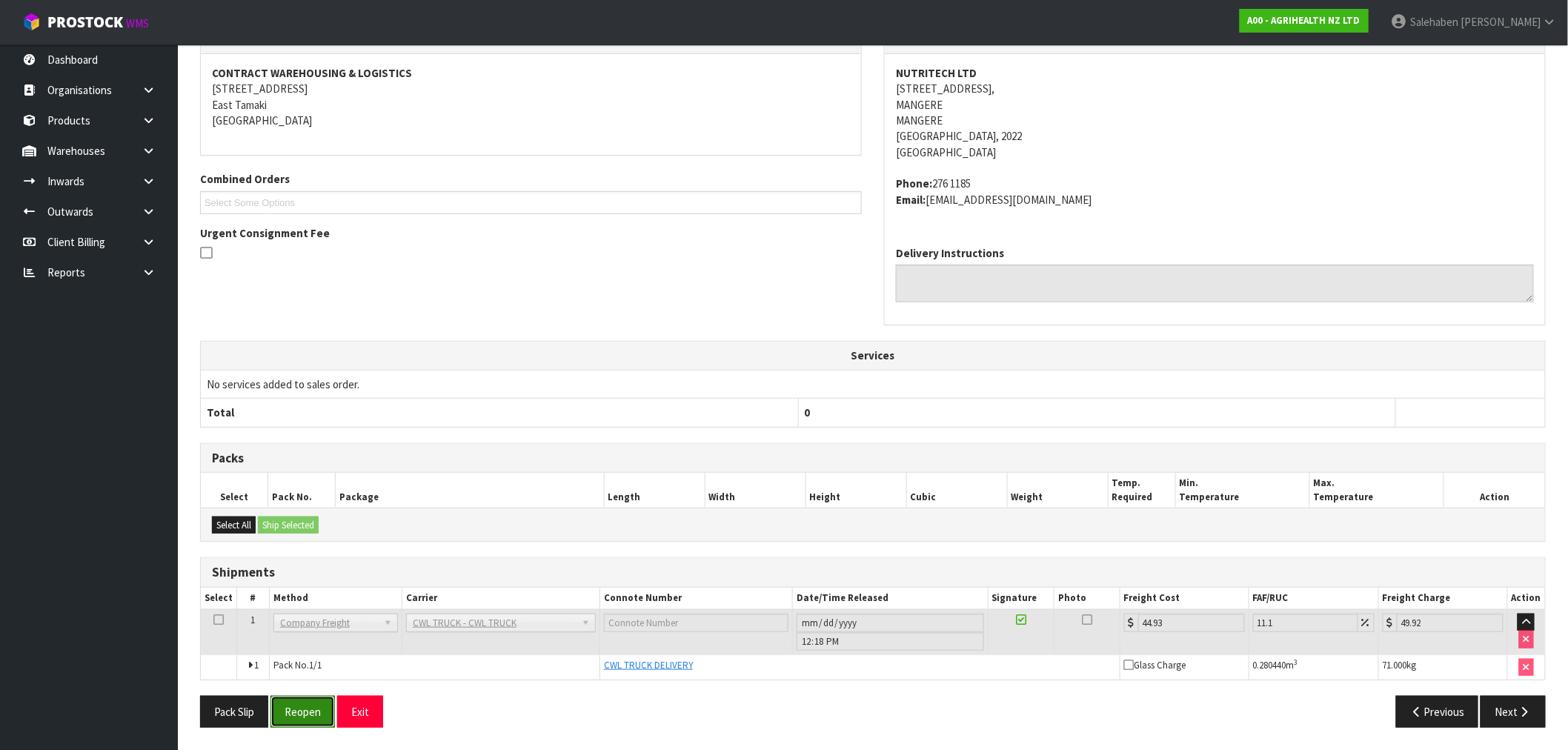
click at [294, 717] on button "Reopen" at bounding box center [302, 712] width 64 height 32
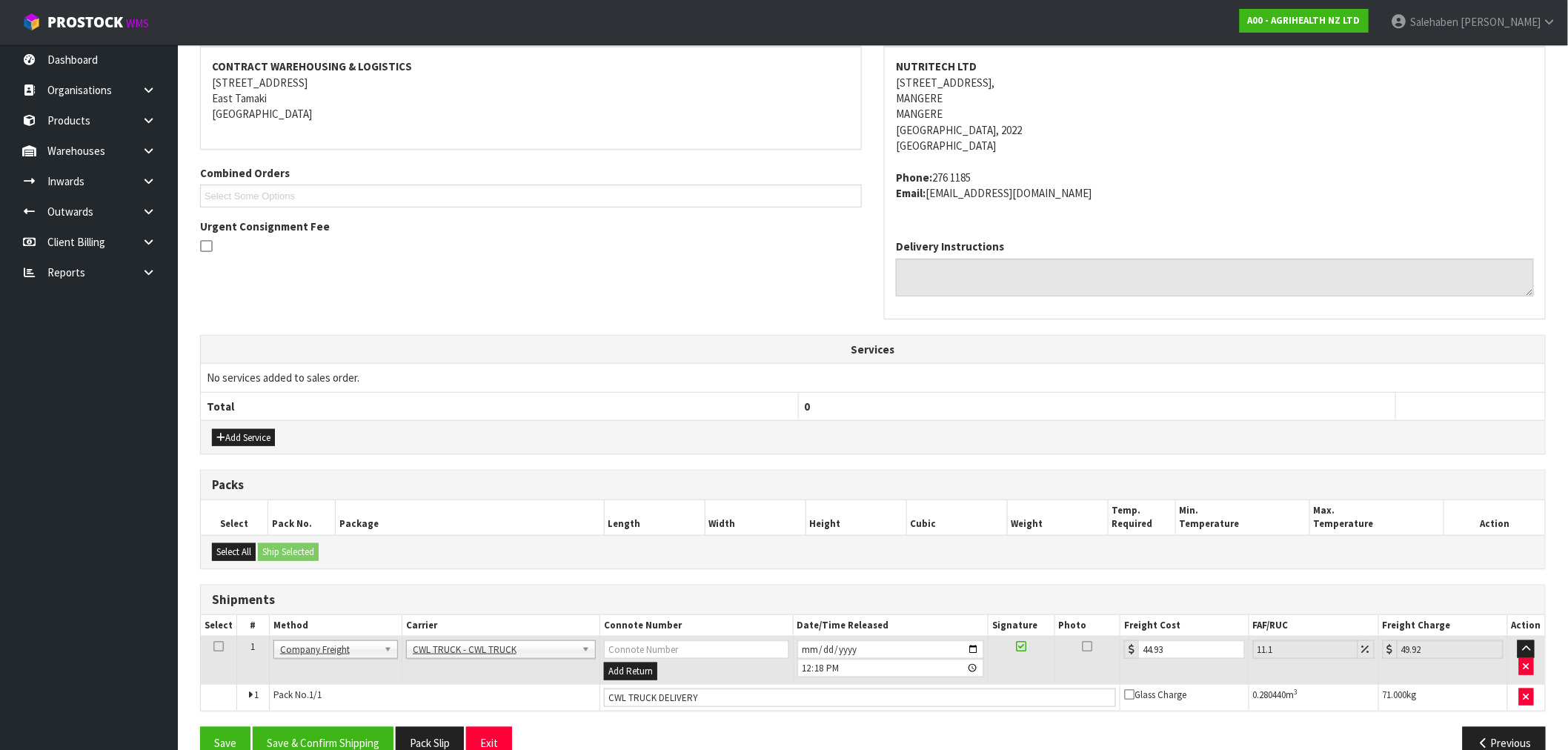
scroll to position [308, 0]
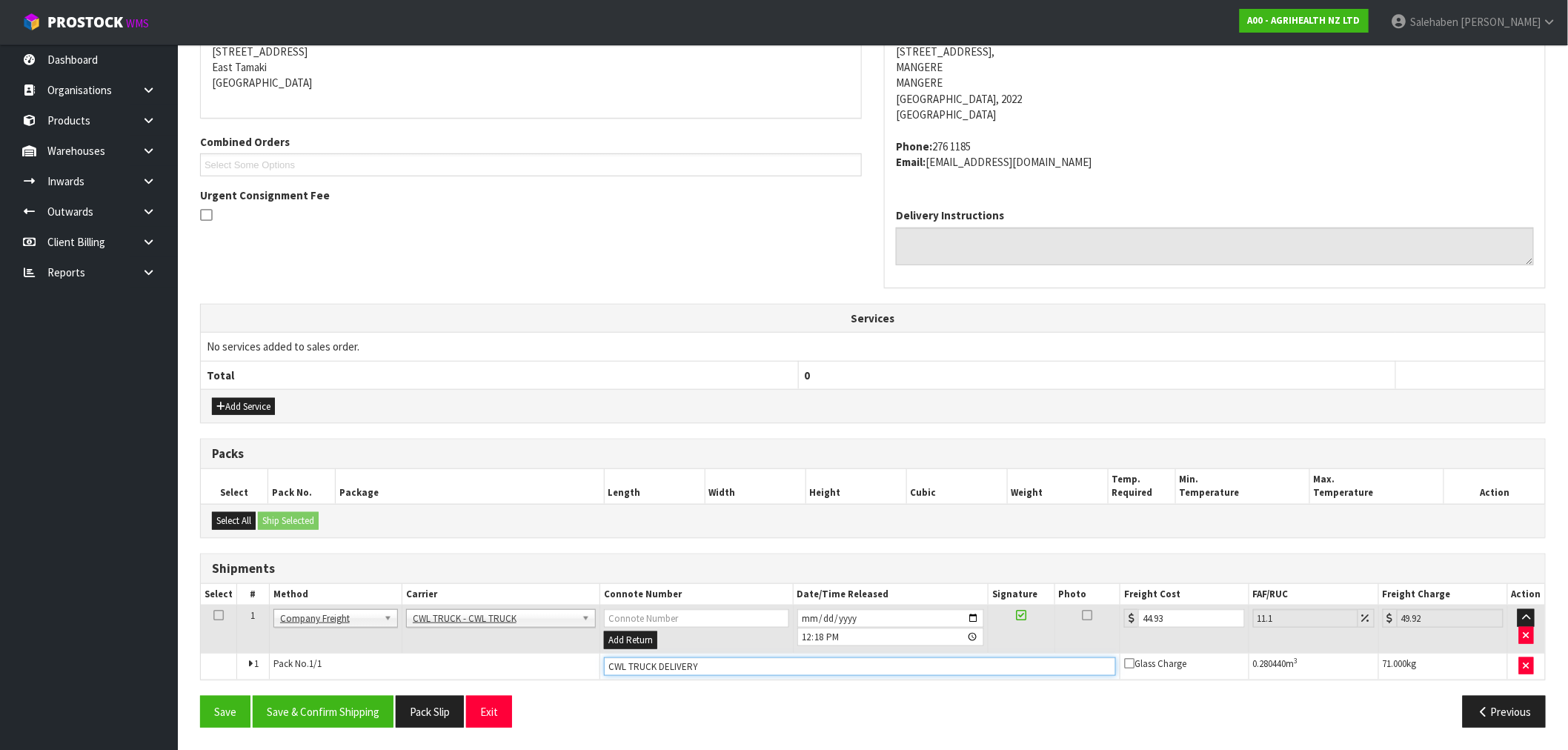
click at [708, 671] on input "CWL TRUCK DELIVERY" at bounding box center [860, 666] width 512 height 18
type input "CWL TRUCK DELIVERED"
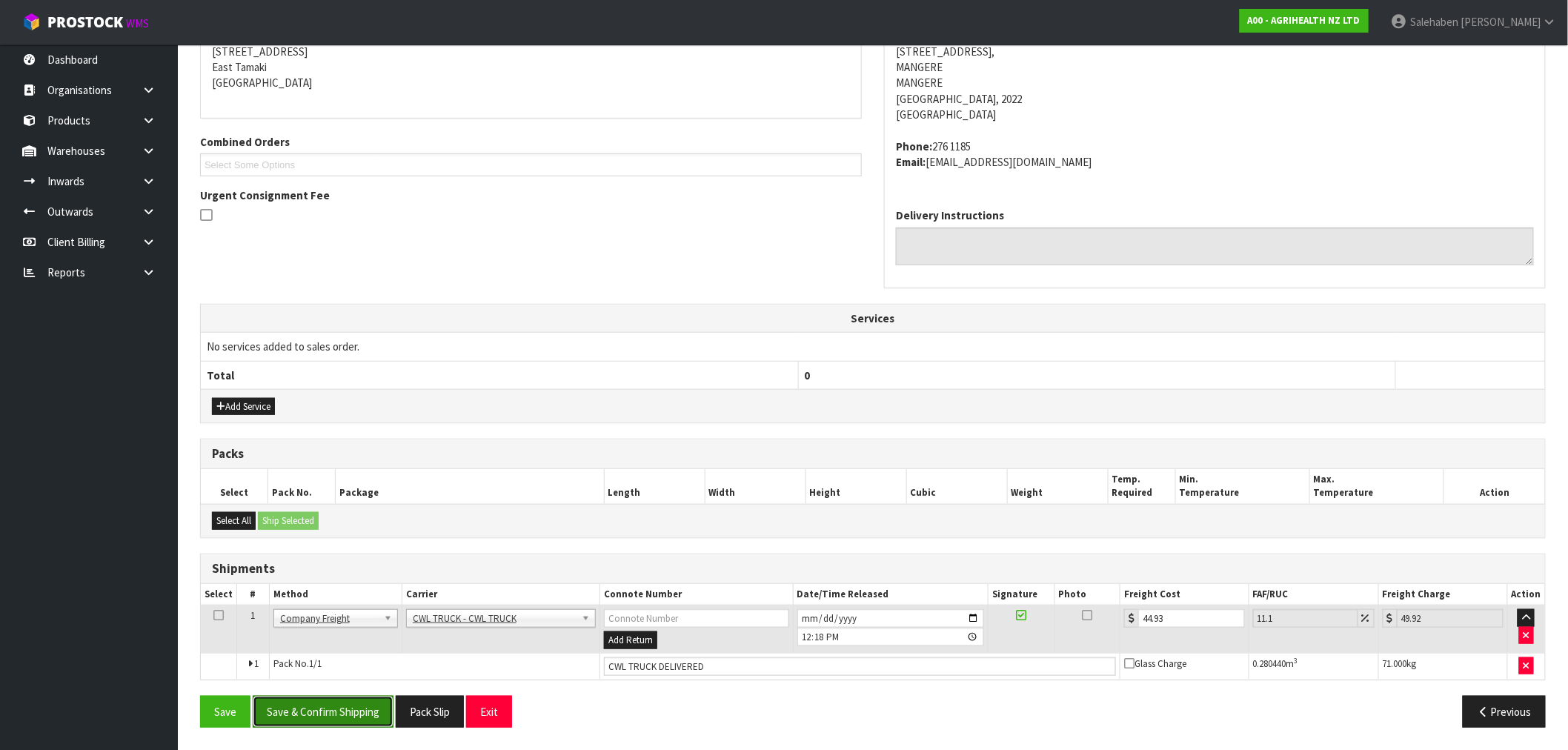
click at [323, 713] on button "Save & Confirm Shipping" at bounding box center [322, 712] width 141 height 32
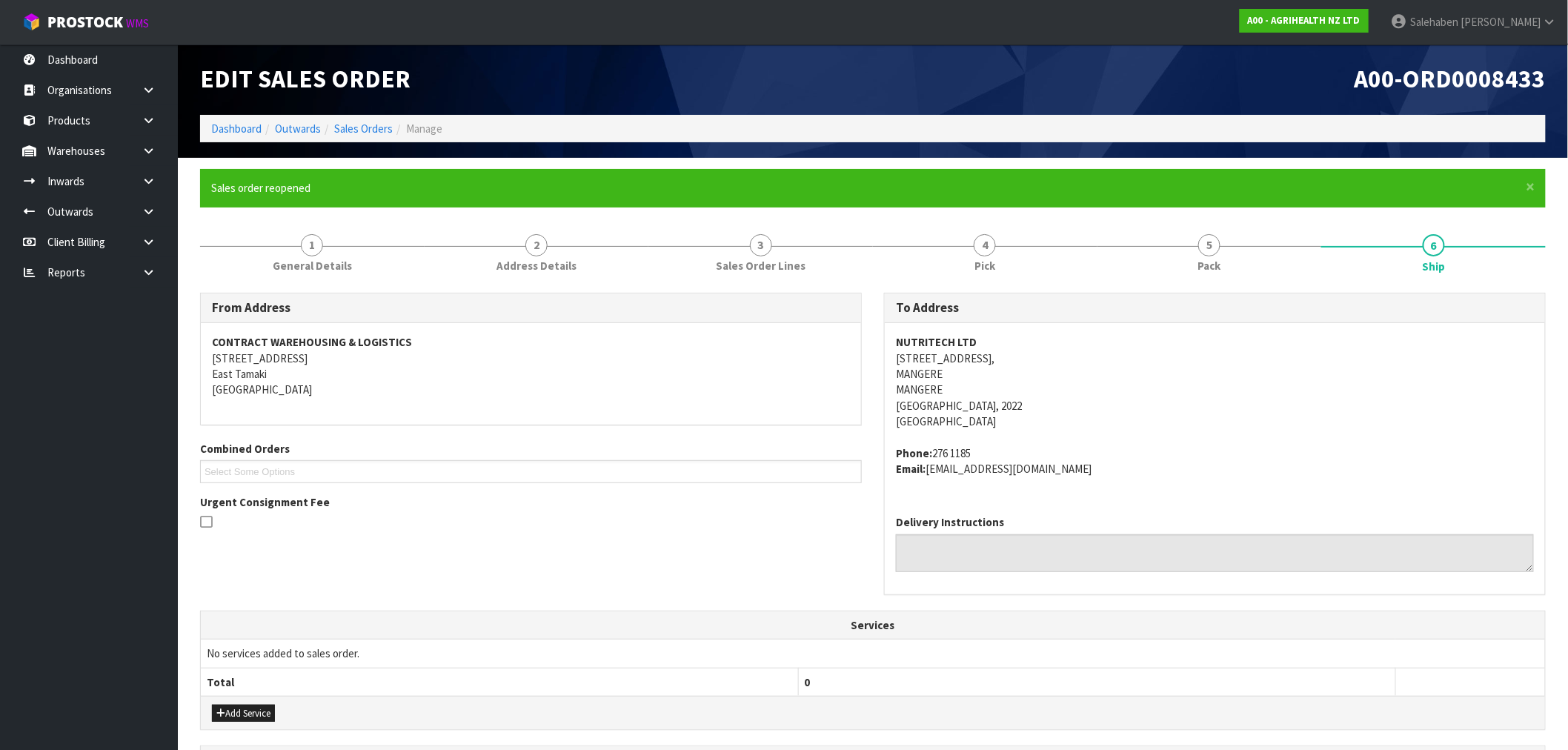
scroll to position [0, 0]
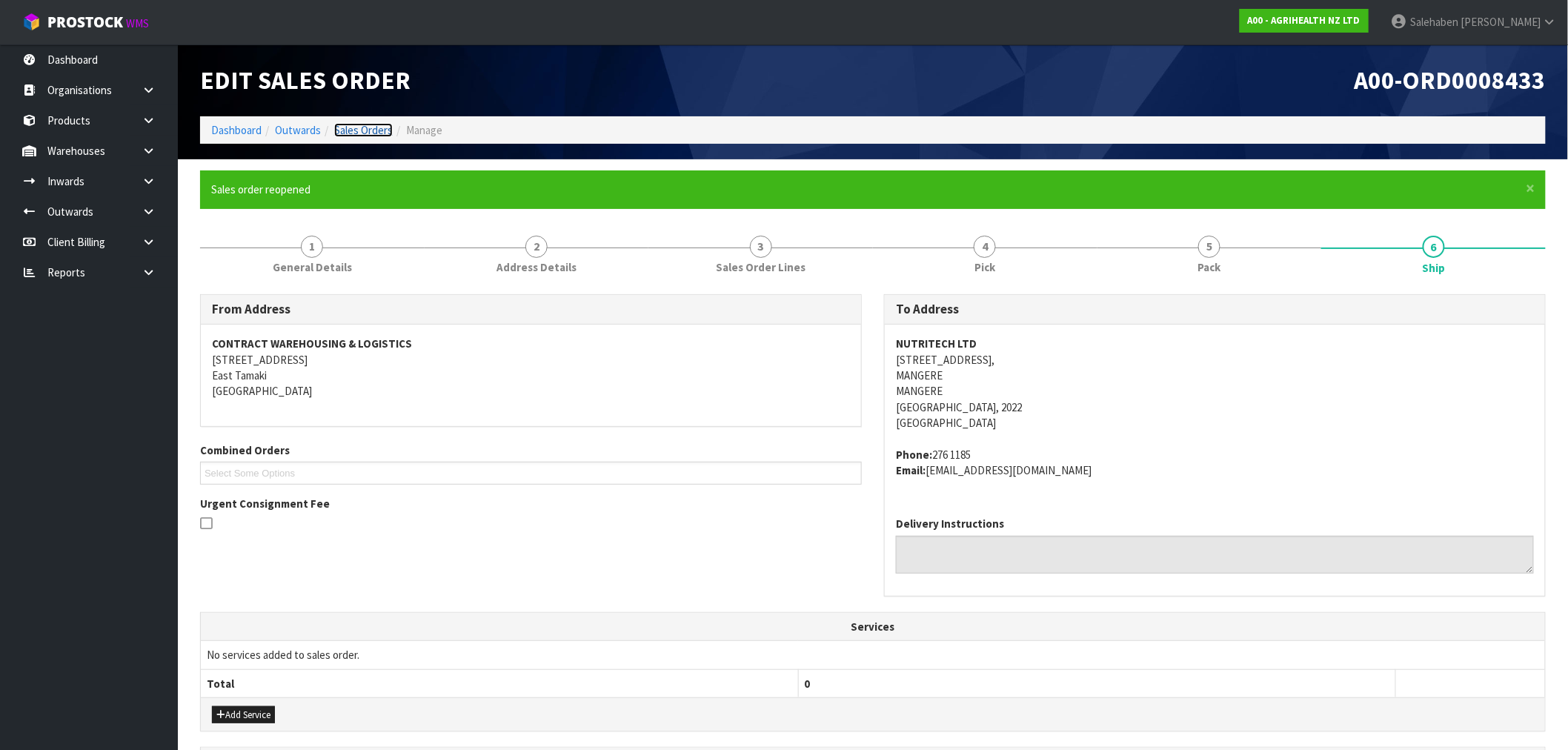
click at [349, 132] on link "Sales Orders" at bounding box center [364, 131] width 59 height 14
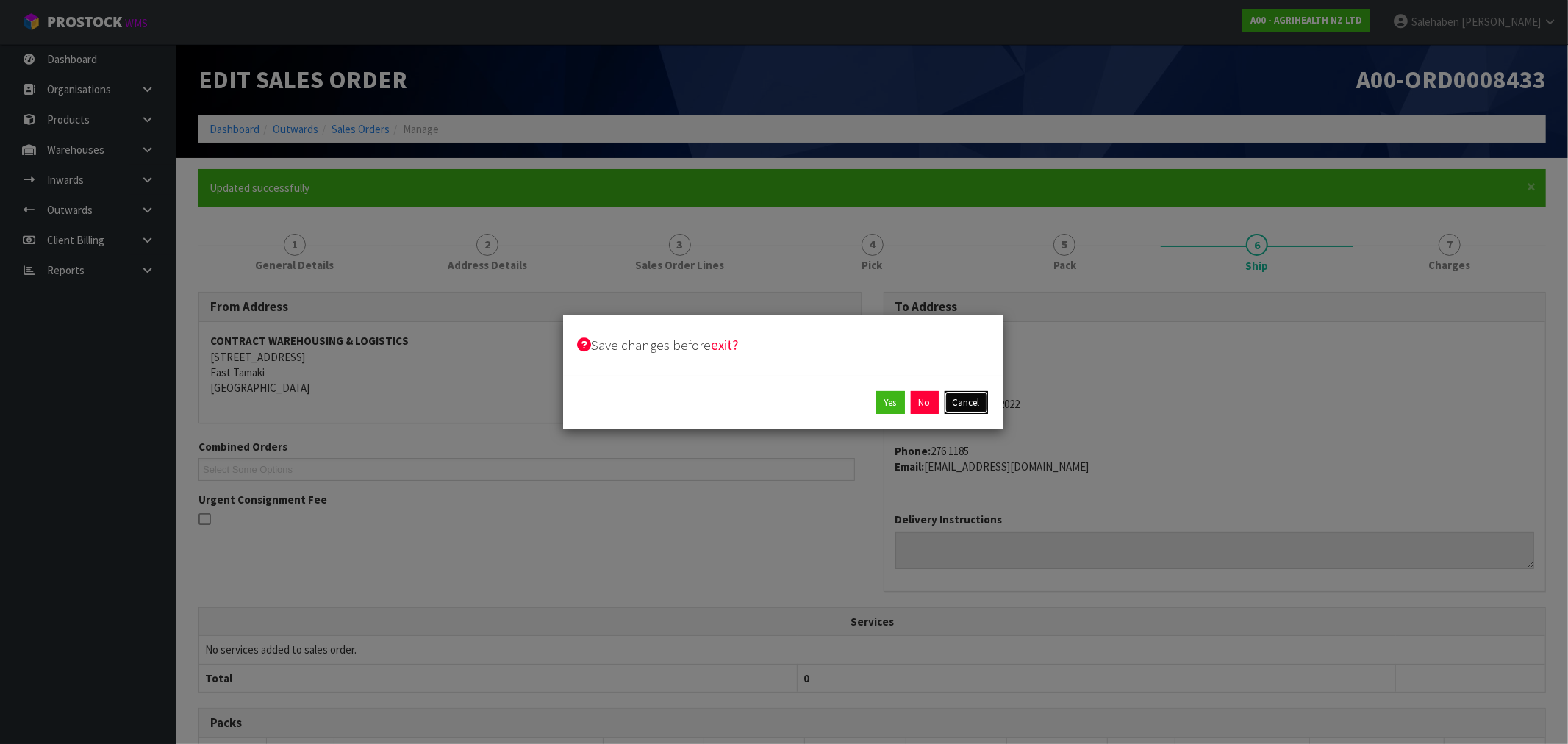
click at [977, 403] on button "Cancel" at bounding box center [966, 403] width 43 height 24
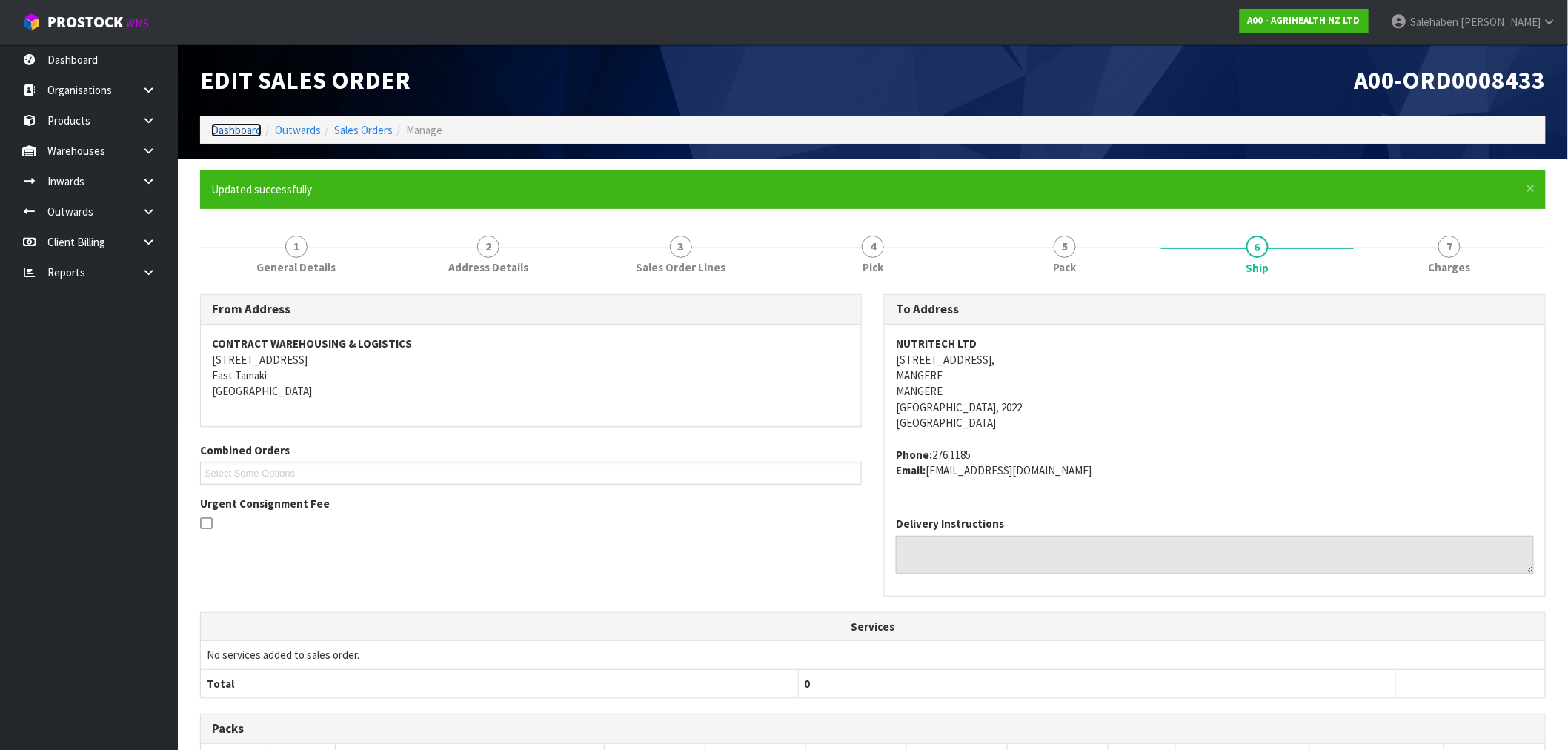
click at [240, 129] on link "Dashboard" at bounding box center [236, 131] width 50 height 14
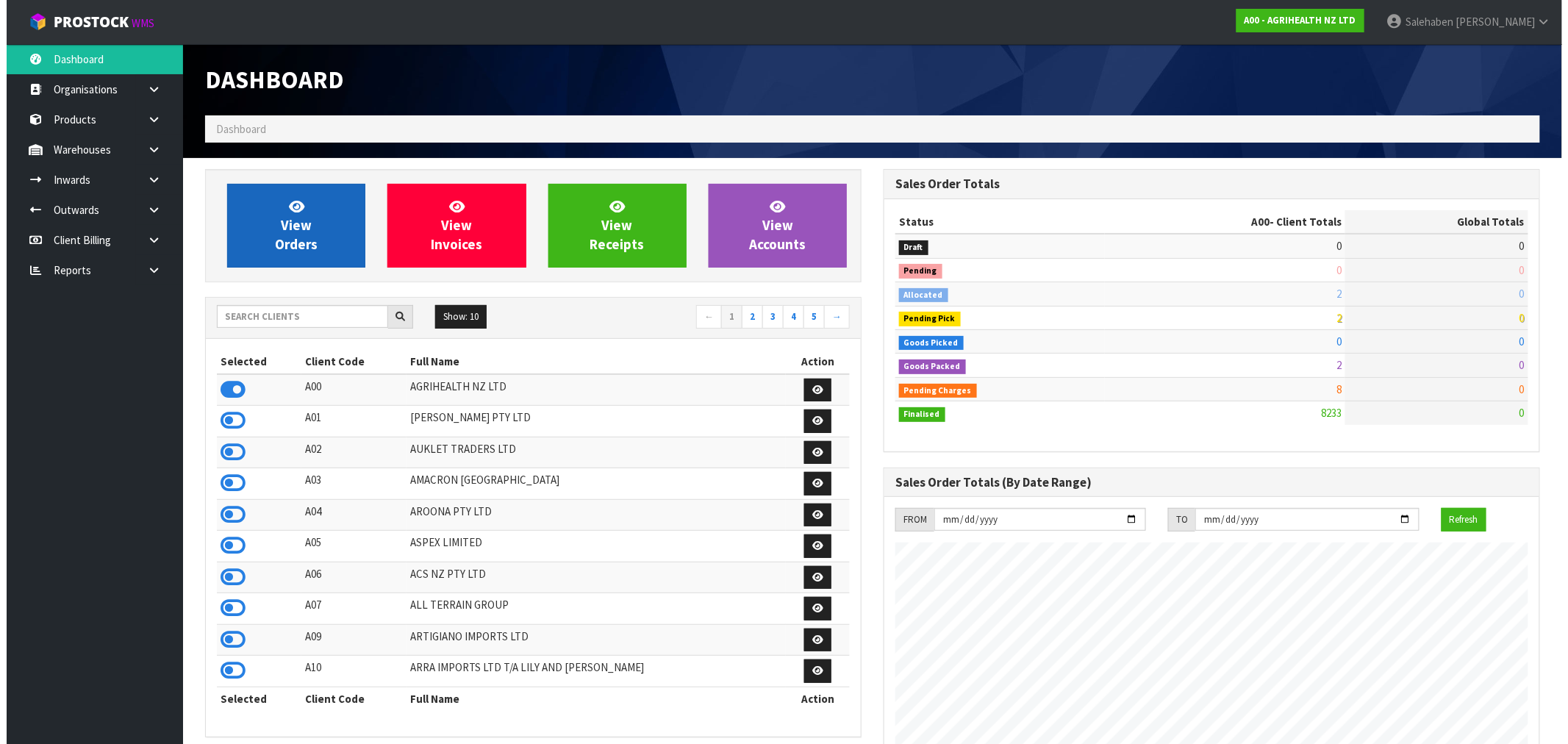
scroll to position [1114, 678]
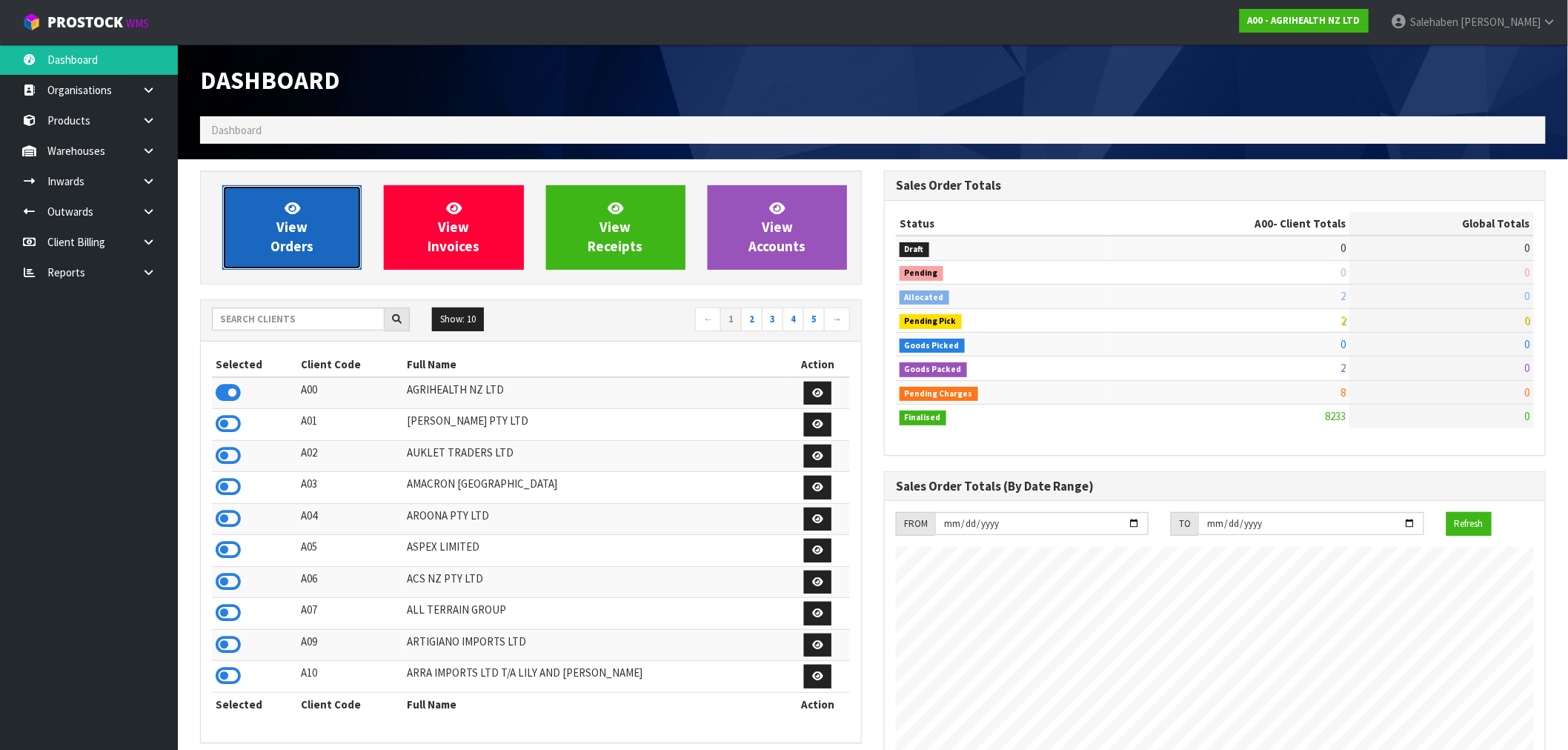
click at [314, 235] on link "View Orders" at bounding box center [291, 228] width 139 height 84
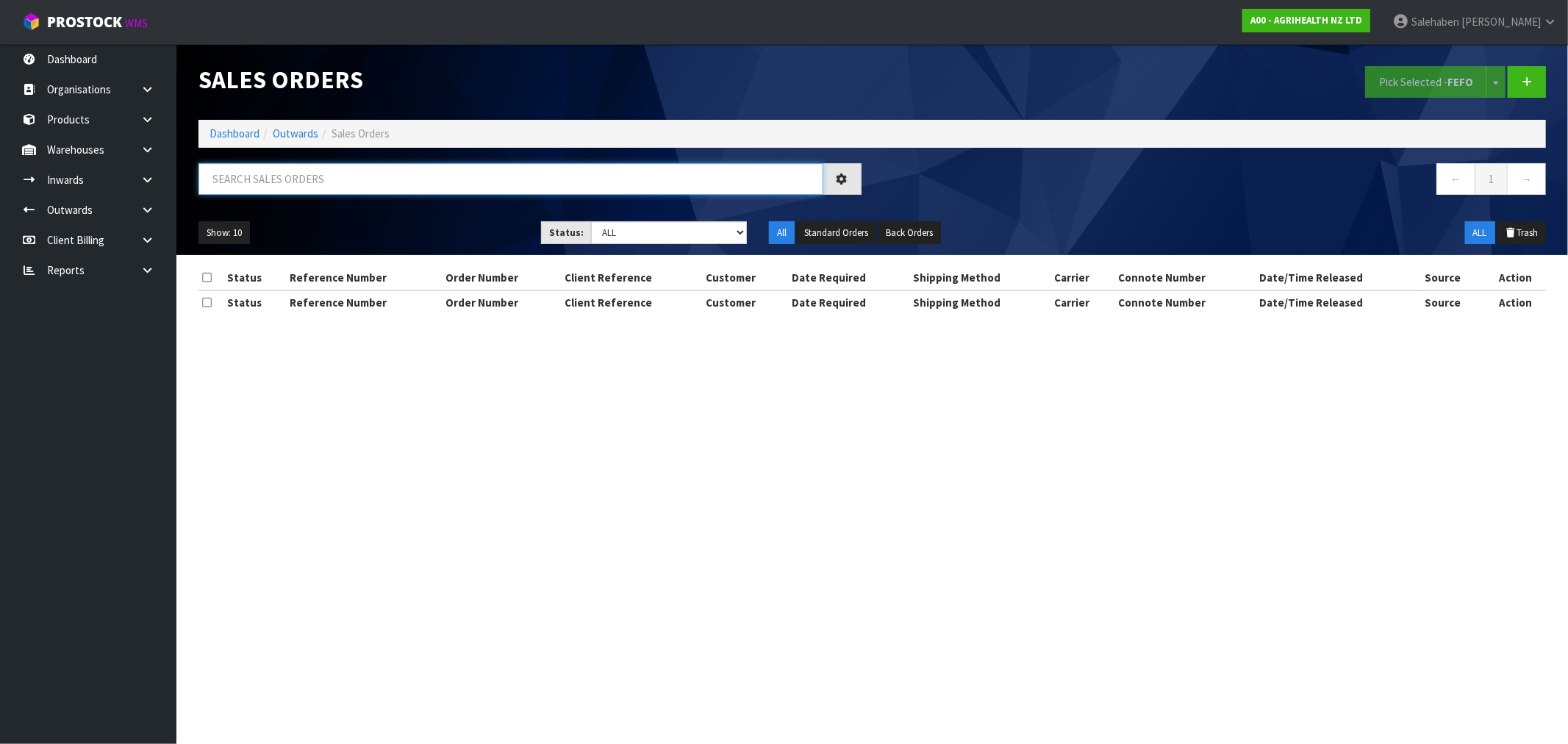
click at [328, 177] on input "text" at bounding box center [510, 179] width 625 height 32
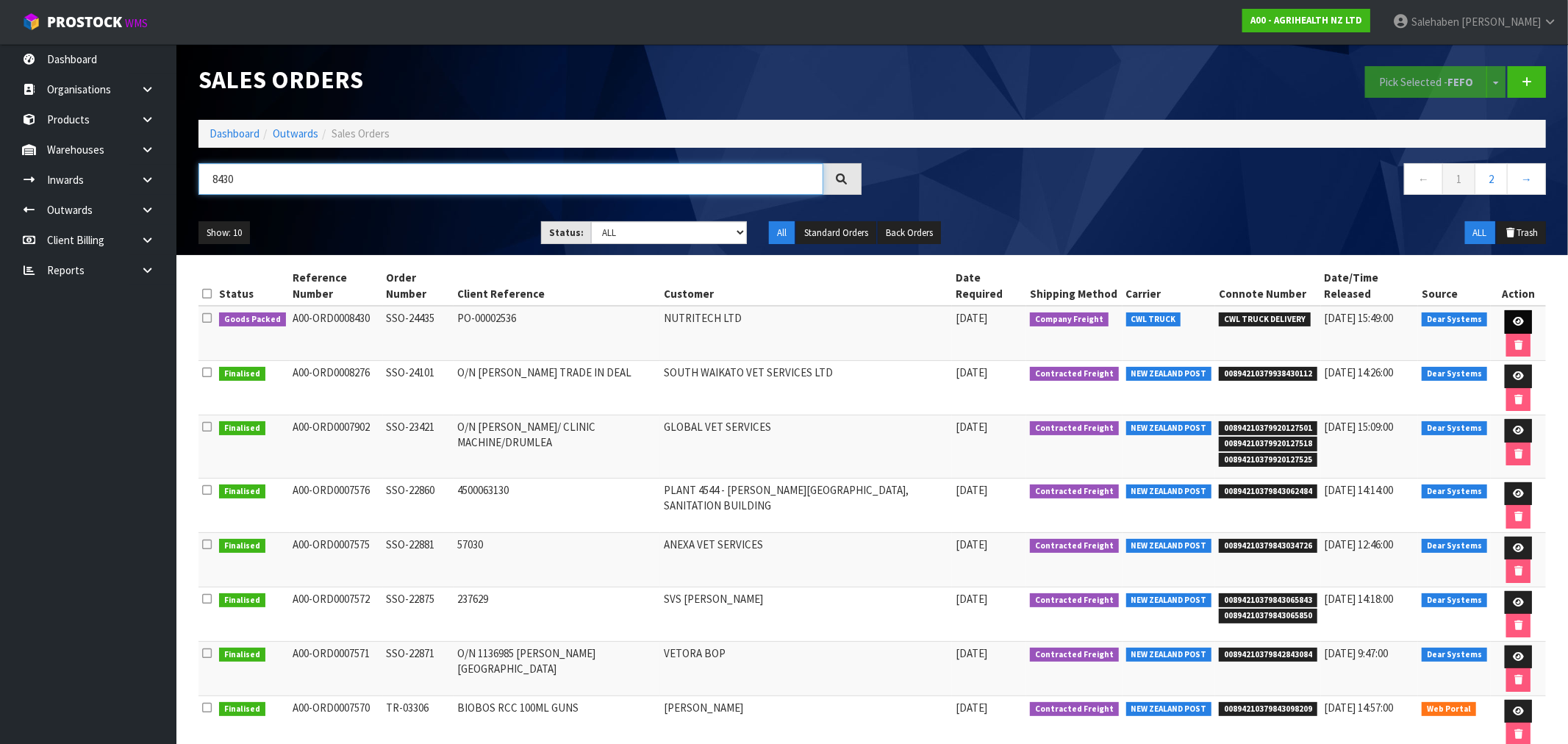
type input "8430"
click at [1513, 317] on icon at bounding box center [1518, 321] width 11 height 9
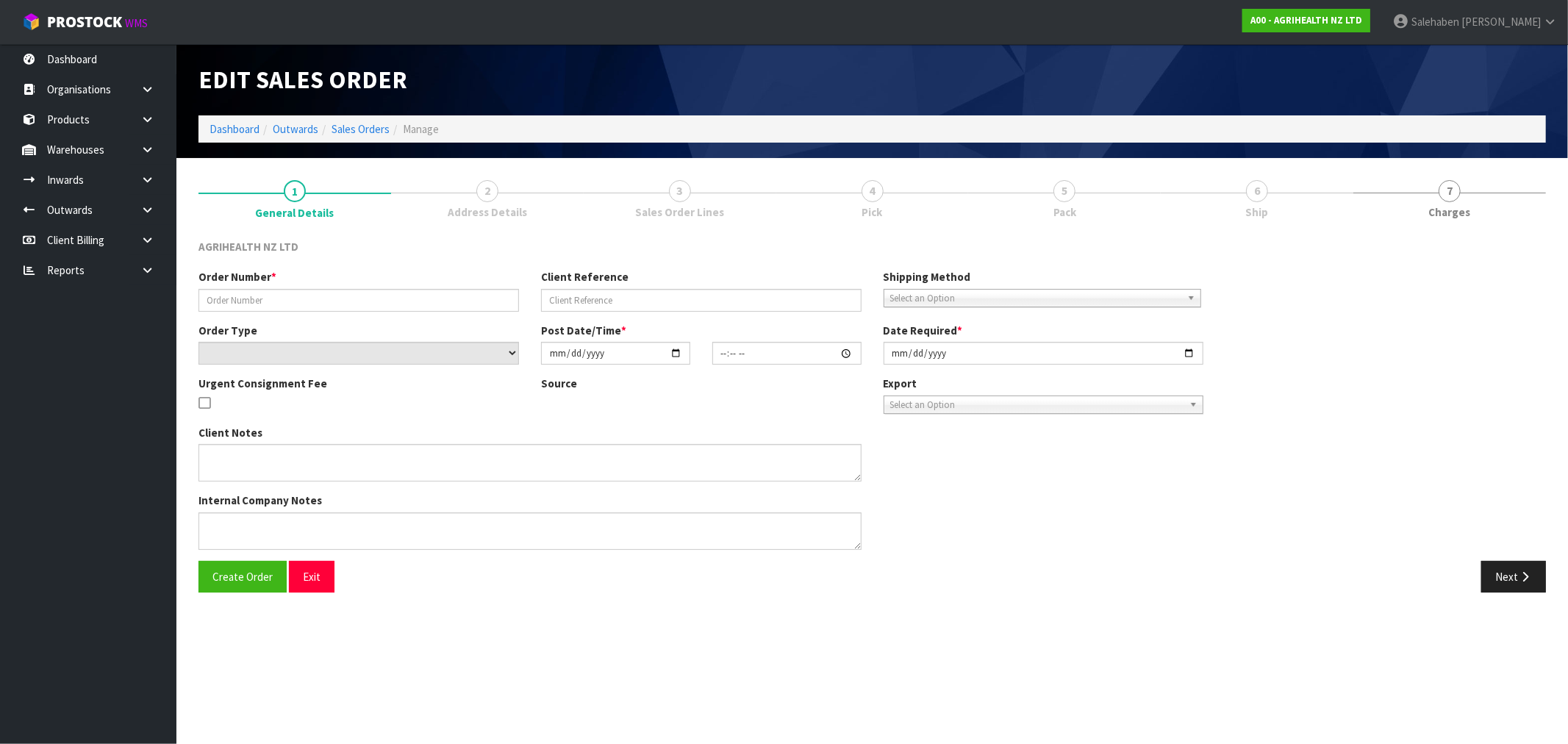
type input "SSO-24435"
type input "PO-00002536"
select select "number:0"
type input "[DATE]"
type input "12:53:12.000"
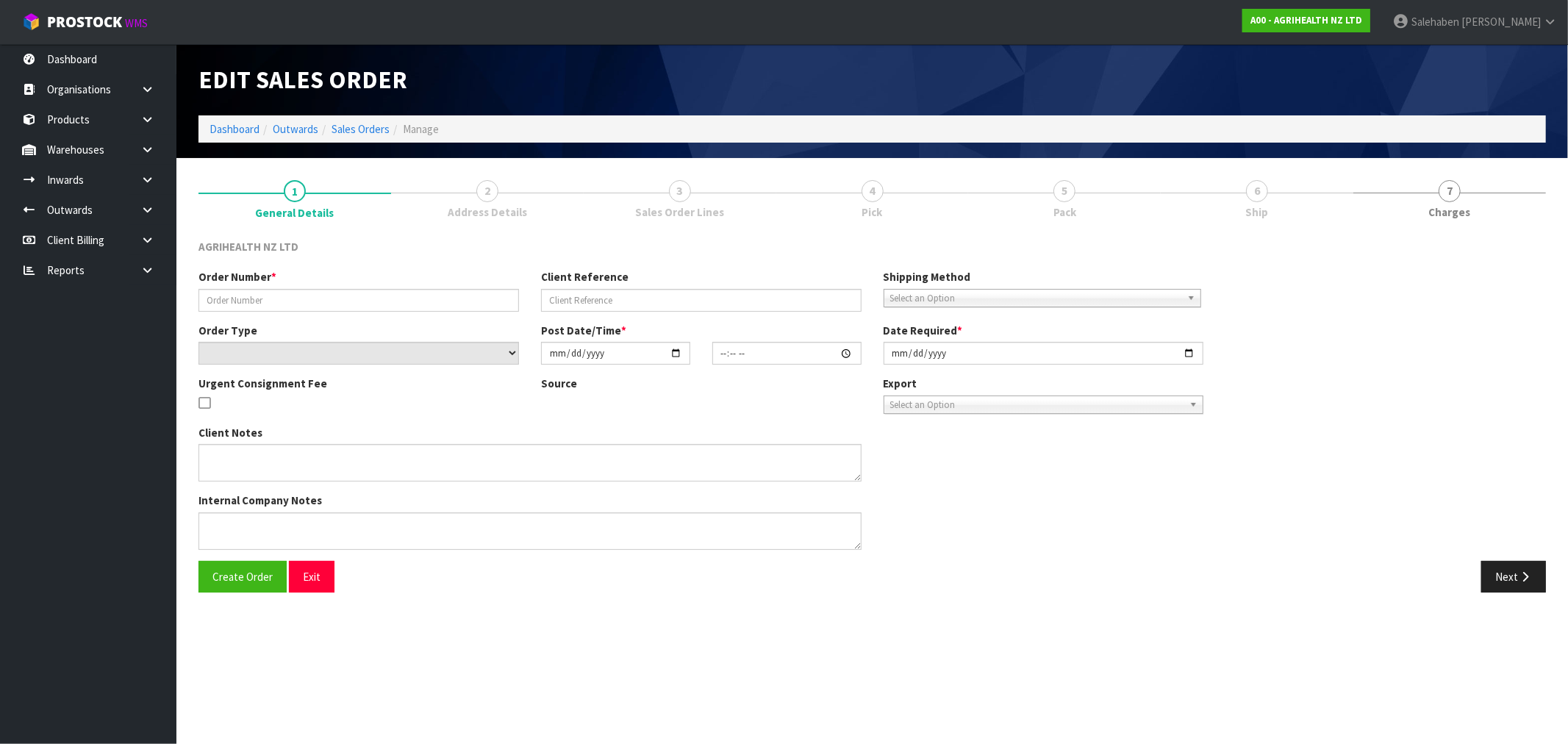
type input "[DATE]"
type textarea "SHIP BY: Freight"
type textarea "PLEASE DELIVER VIA CWL TRUCK [DATE], AS NEEDED BY CUSTOMER [DATE]!"
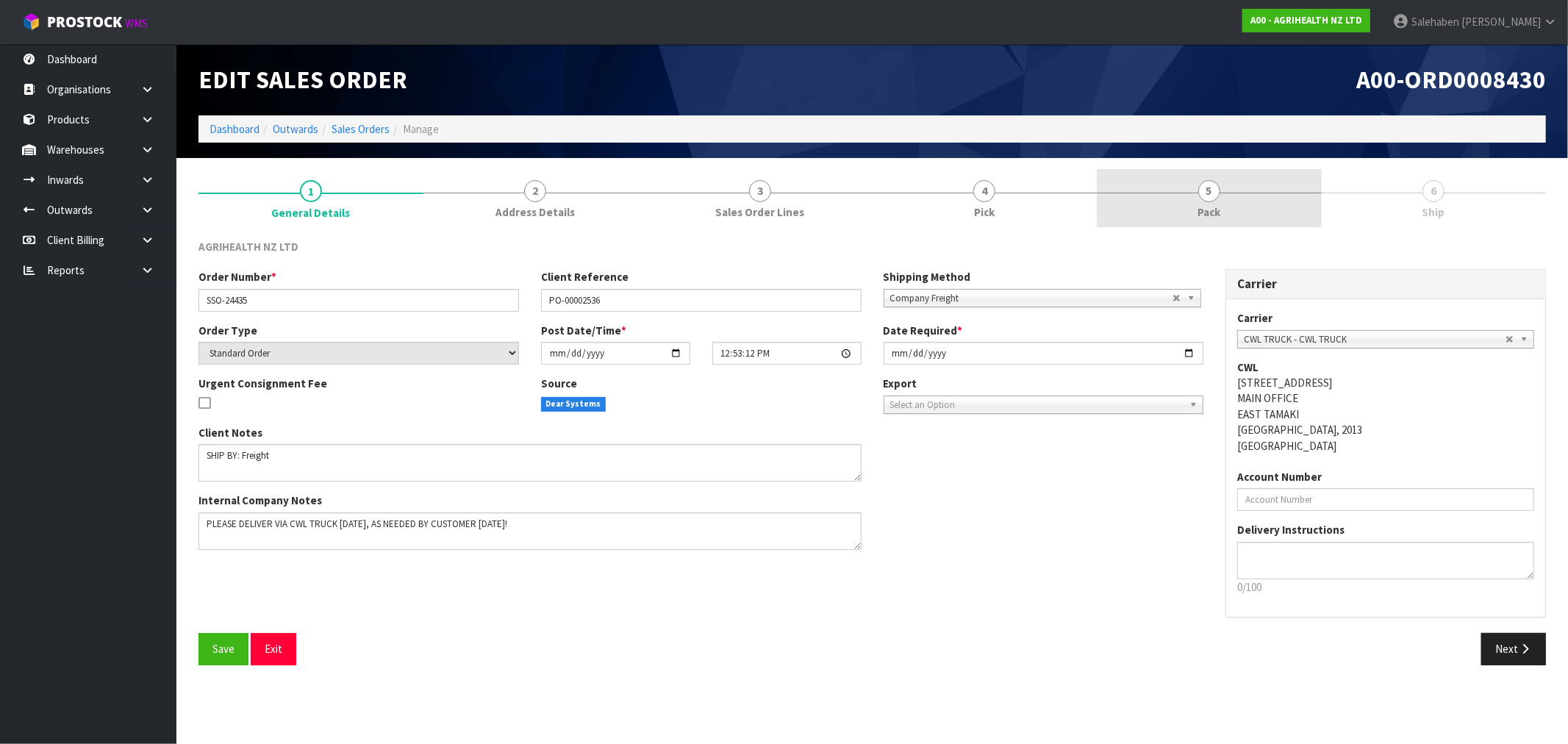
click at [1209, 205] on span "Pack" at bounding box center [1209, 212] width 23 height 16
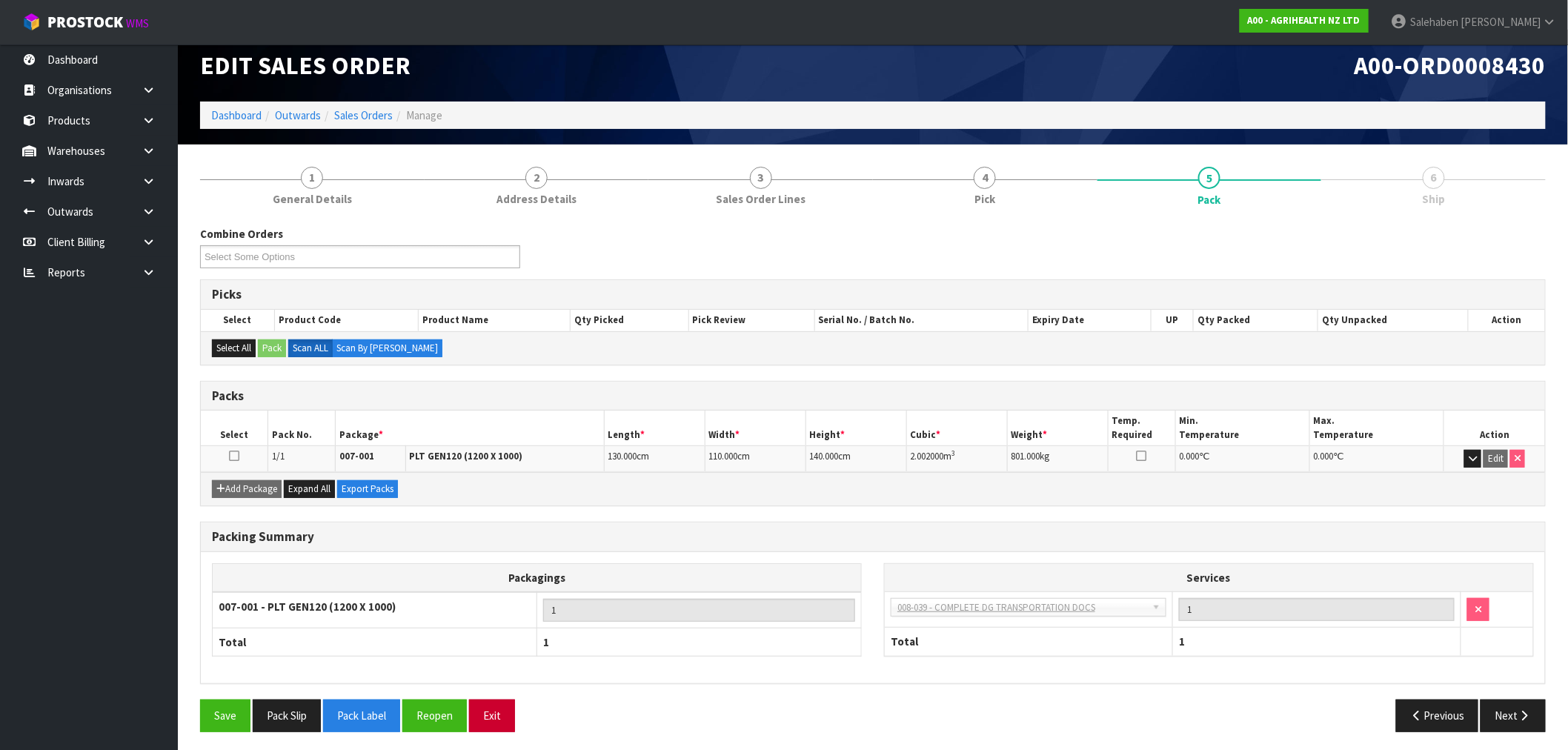
scroll to position [18, 0]
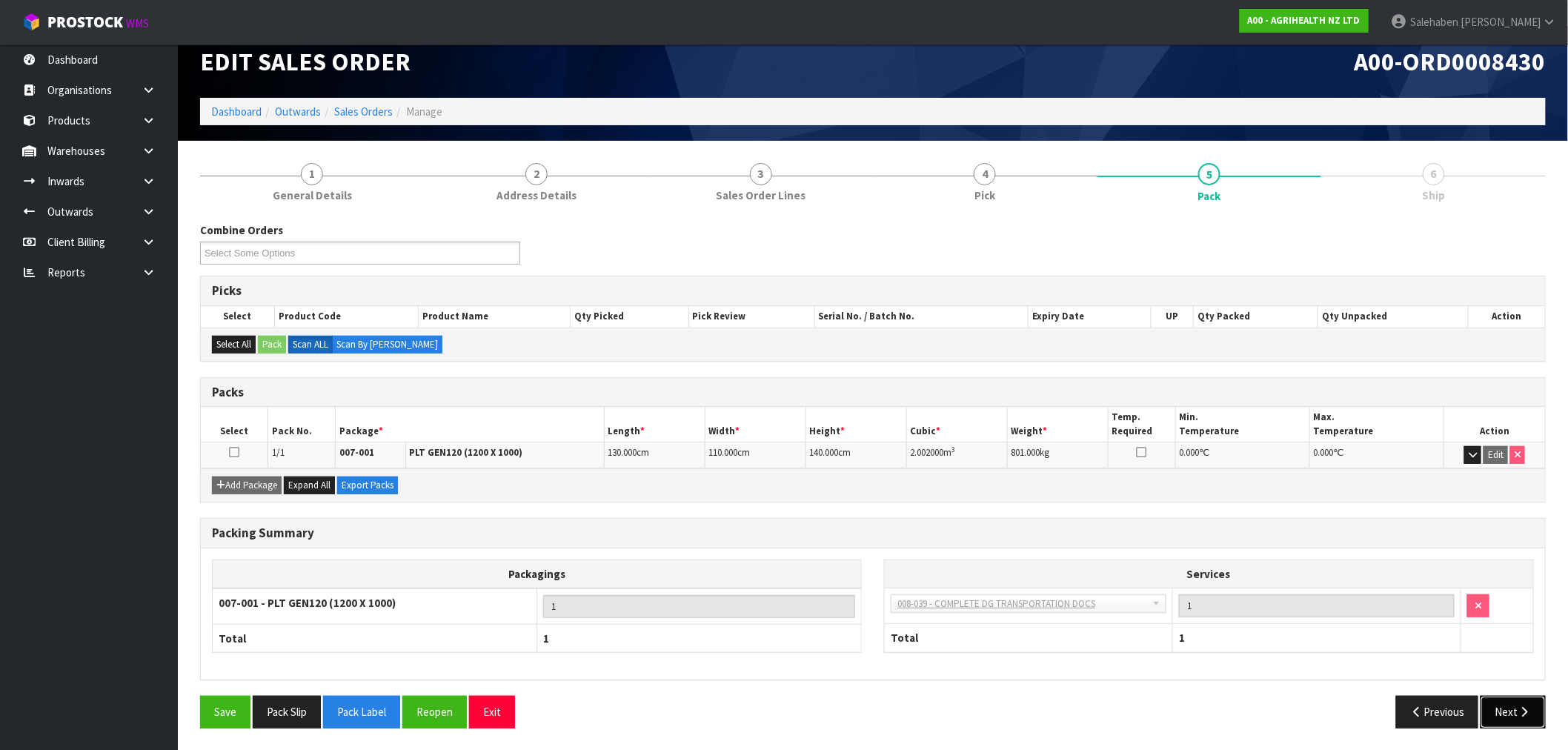
click at [1523, 717] on icon "button" at bounding box center [1525, 712] width 14 height 11
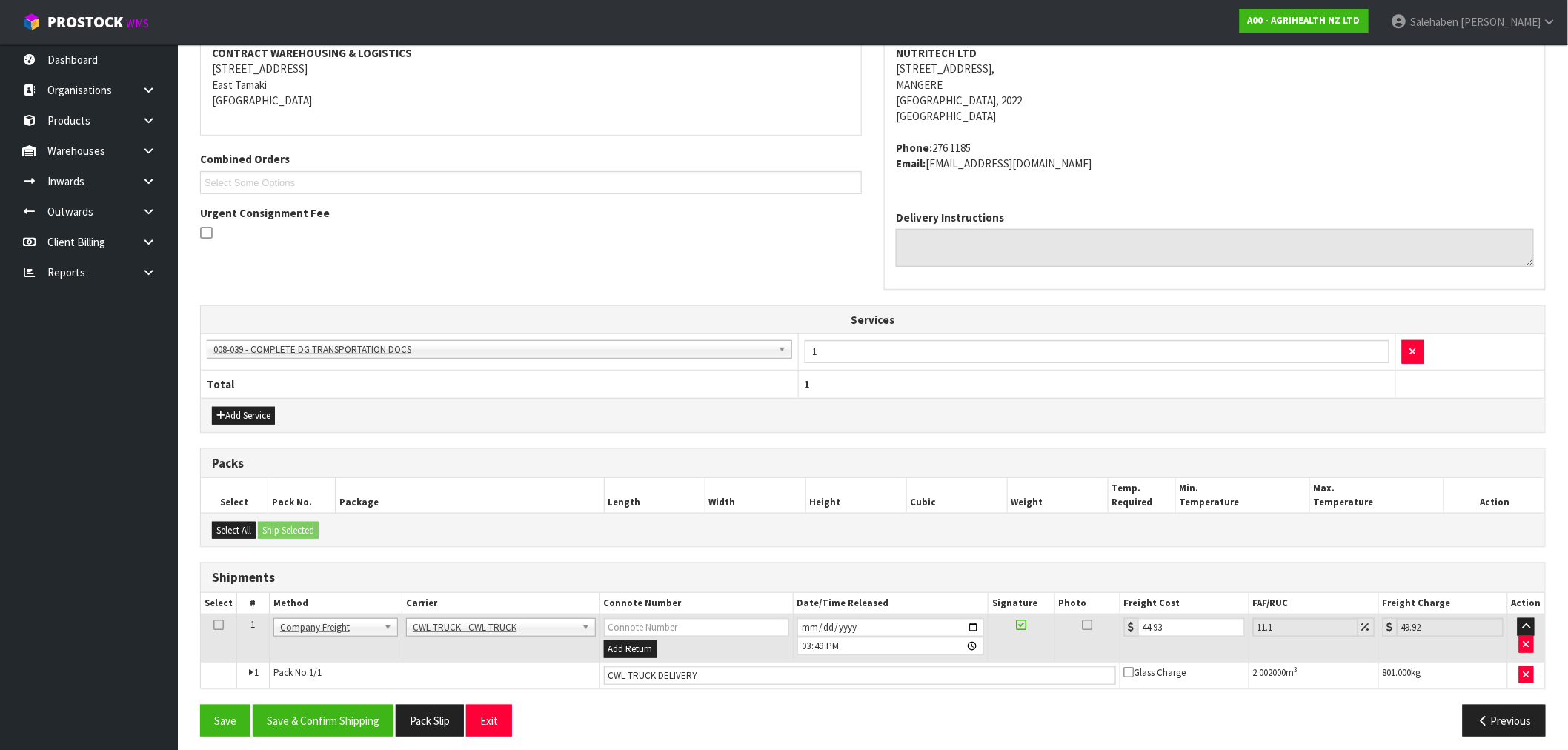
scroll to position [247, 0]
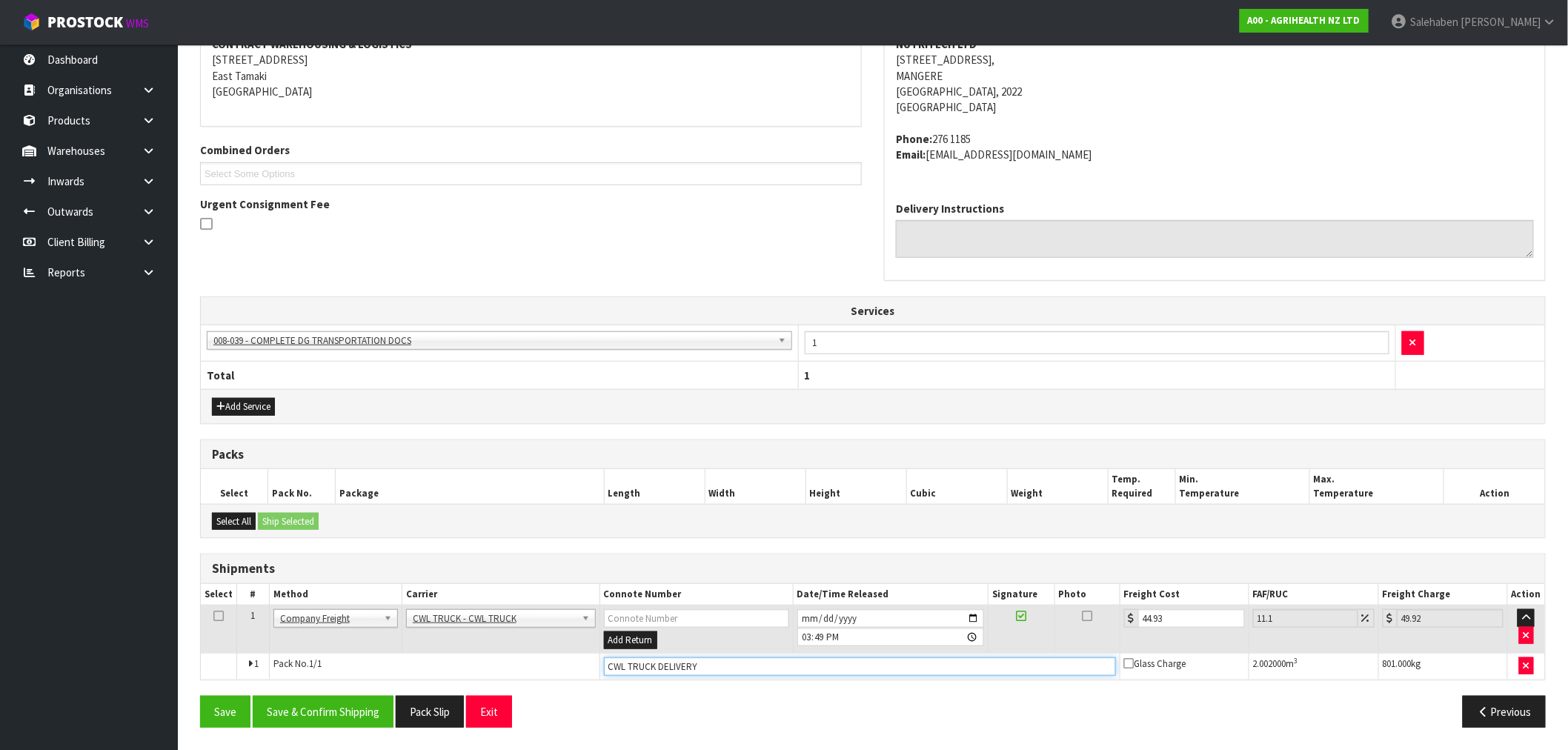
click at [720, 663] on input "CWL TRUCK DELIVERY" at bounding box center [860, 666] width 512 height 18
type input "CWL TRUCK DELIVERED"
click at [320, 709] on button "Save & Confirm Shipping" at bounding box center [322, 712] width 141 height 32
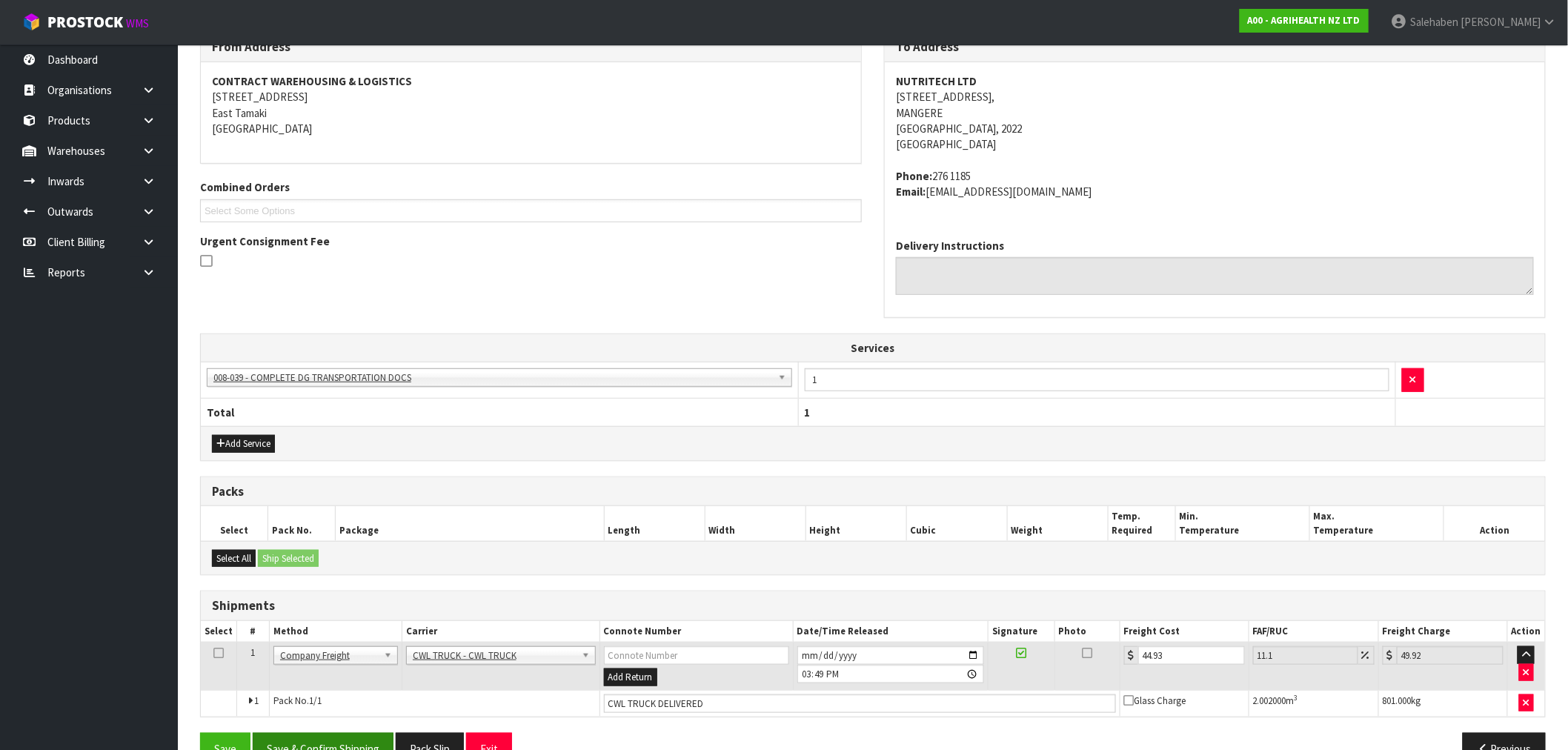
scroll to position [0, 0]
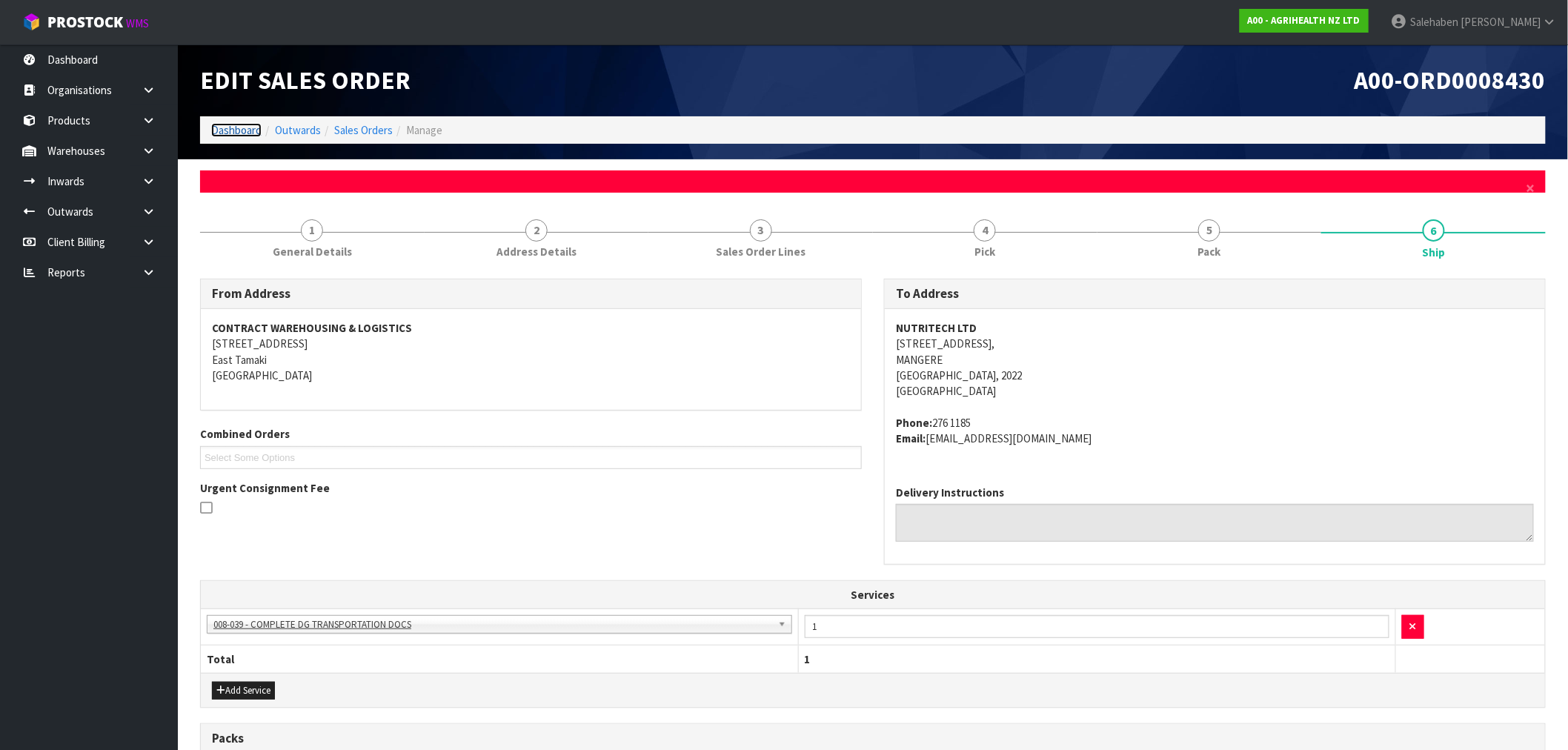
click at [228, 124] on link "Dashboard" at bounding box center [236, 131] width 50 height 14
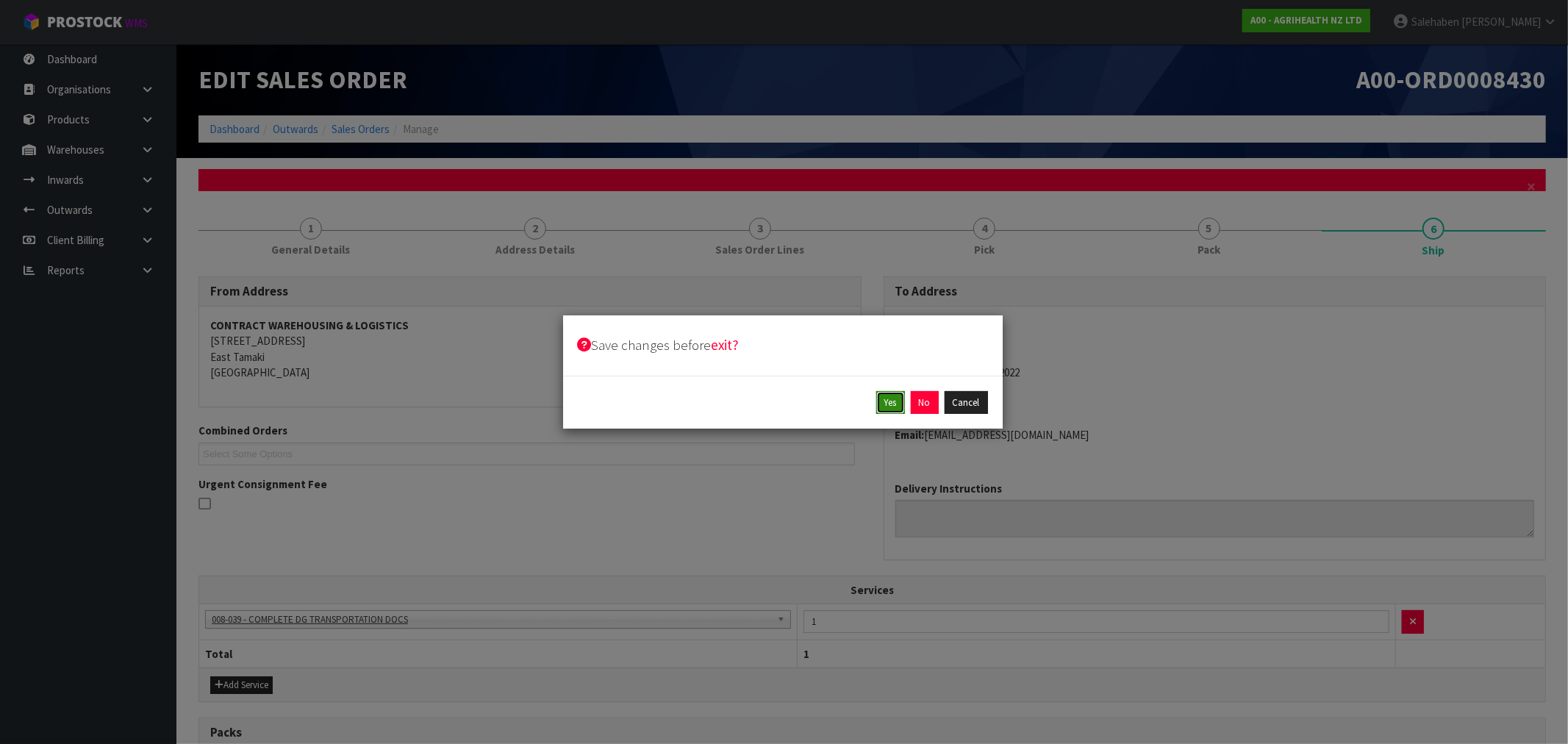
click at [890, 408] on button "Yes" at bounding box center [891, 403] width 28 height 24
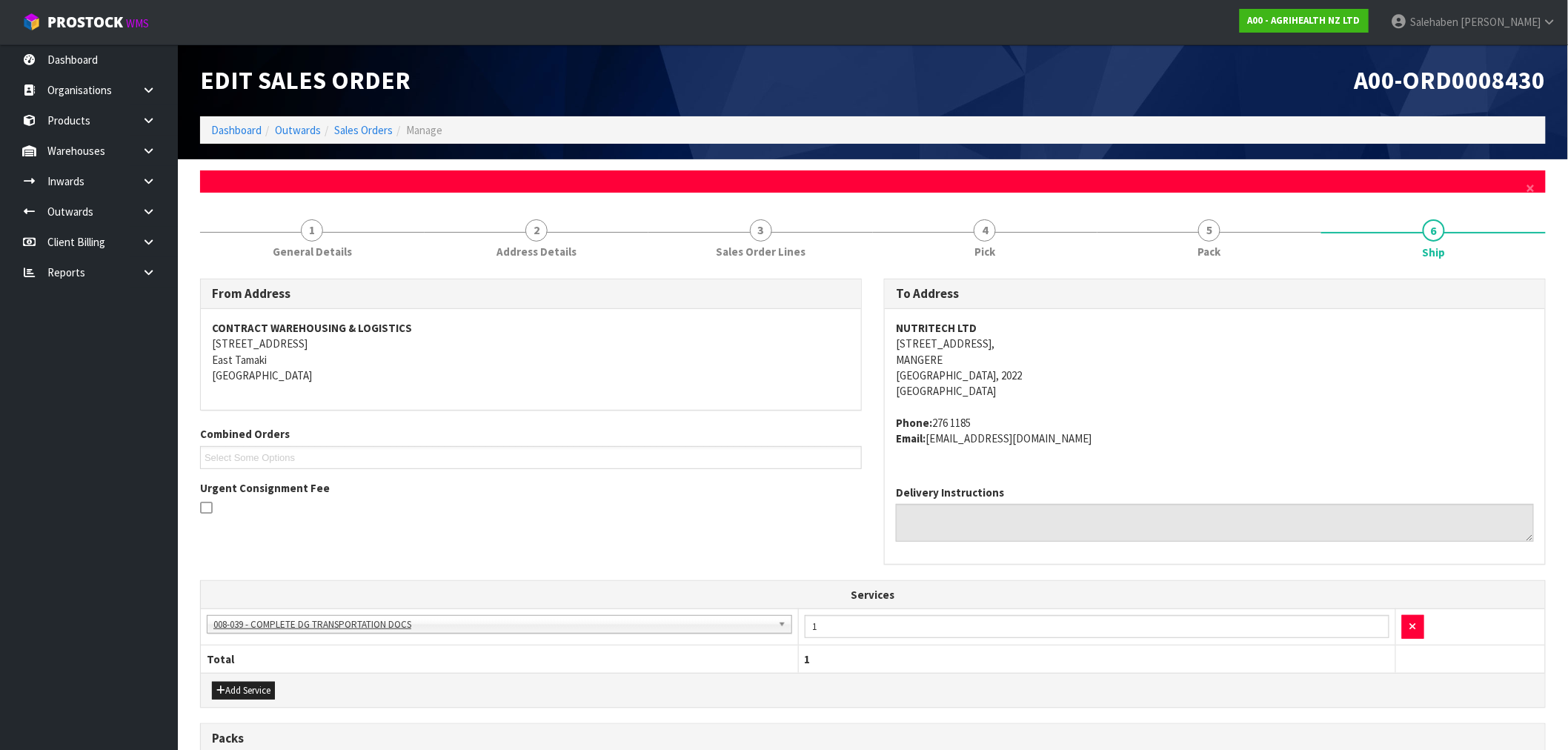
click at [349, 137] on li "Sales Orders" at bounding box center [357, 131] width 72 height 16
click at [356, 132] on link "Sales Orders" at bounding box center [364, 131] width 59 height 14
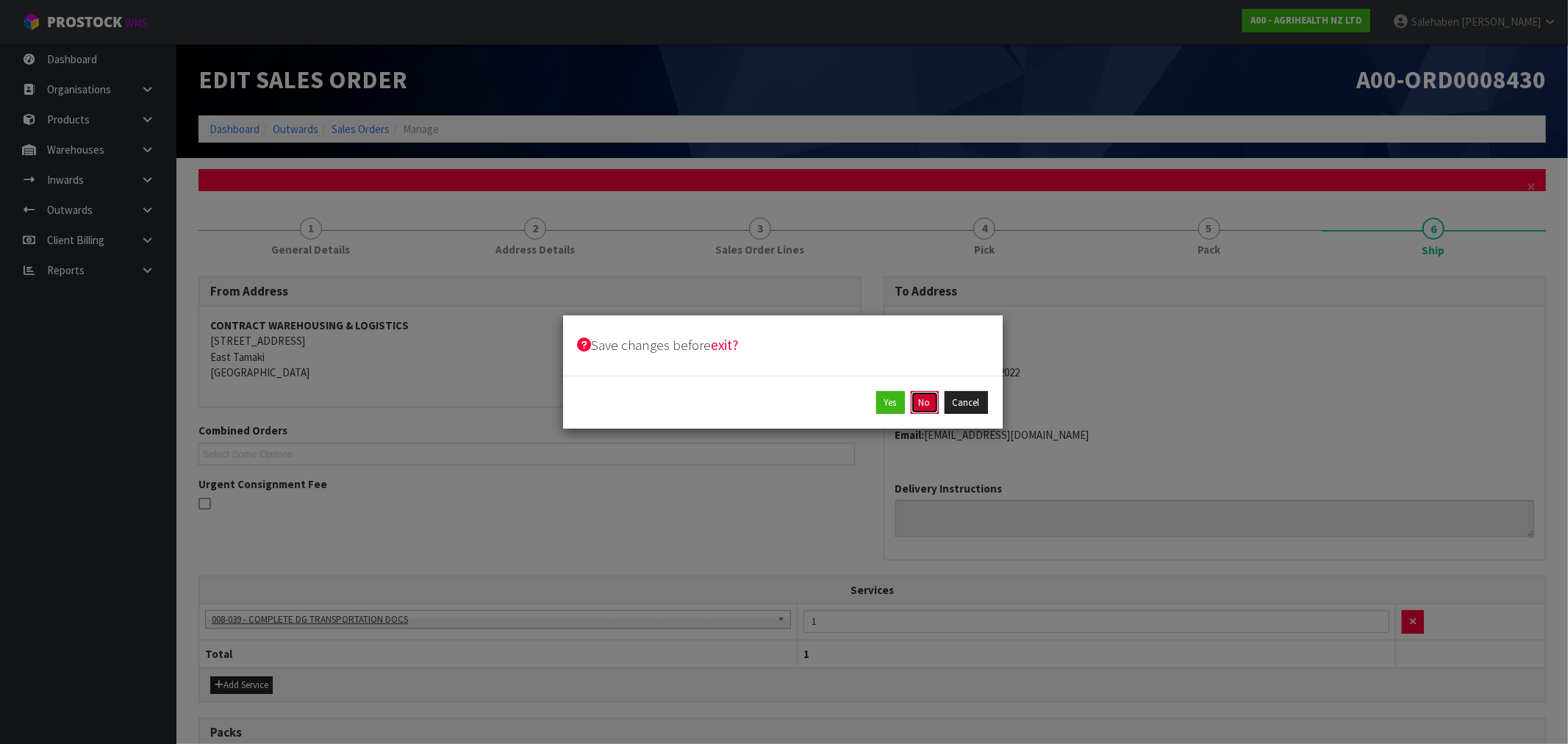
click at [930, 404] on button "No" at bounding box center [925, 403] width 28 height 24
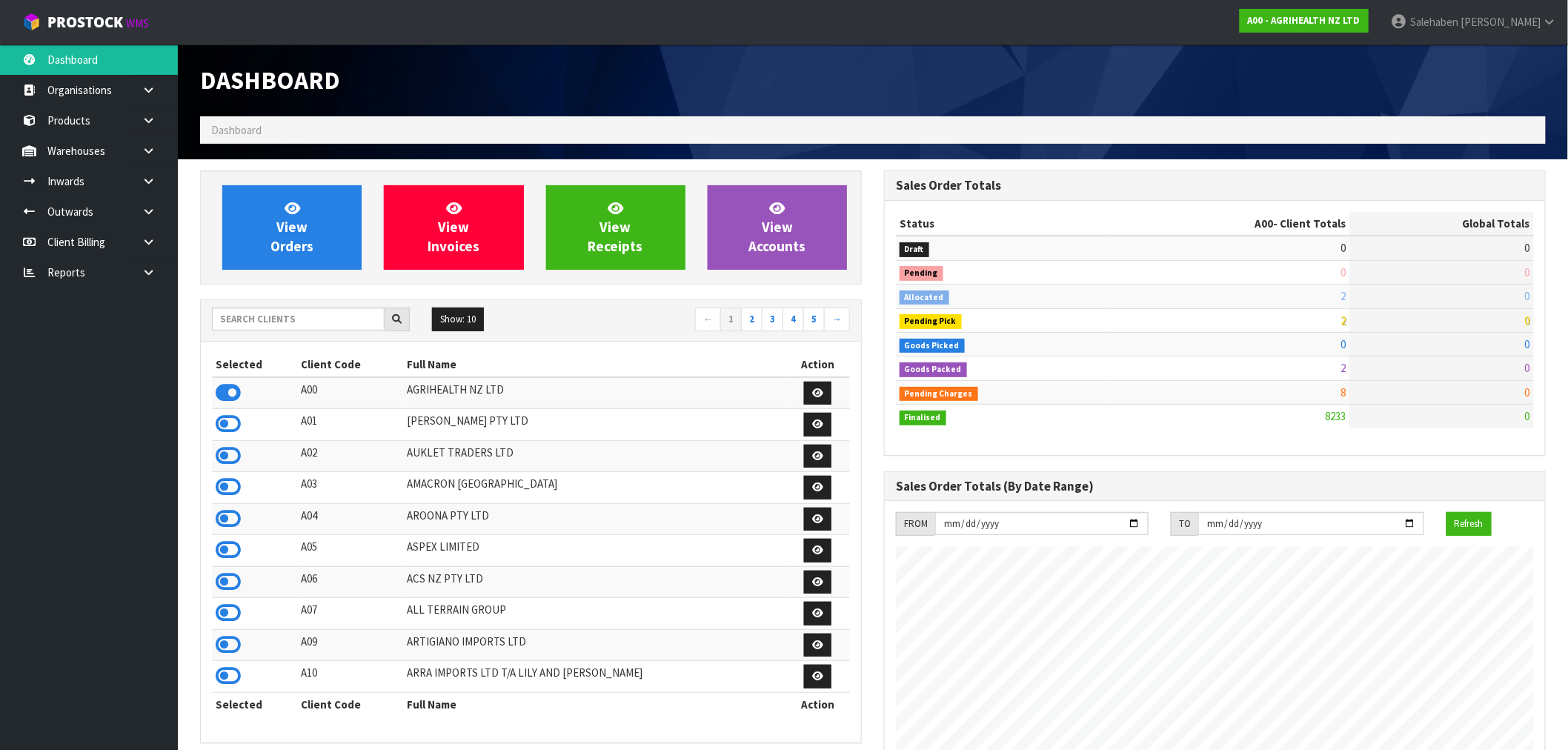
scroll to position [1123, 684]
click at [312, 315] on input "text" at bounding box center [298, 318] width 173 height 23
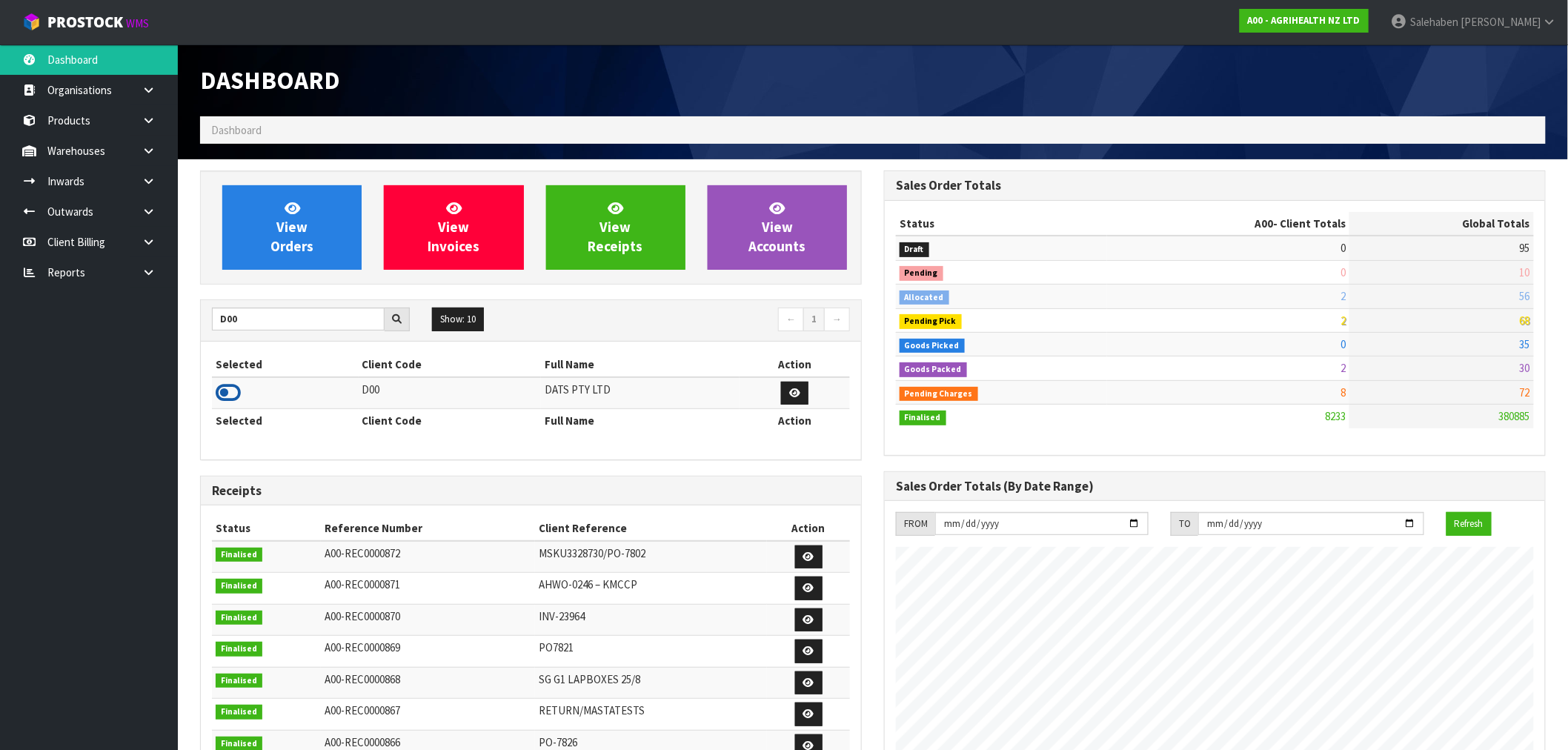
click at [231, 394] on icon at bounding box center [228, 393] width 25 height 22
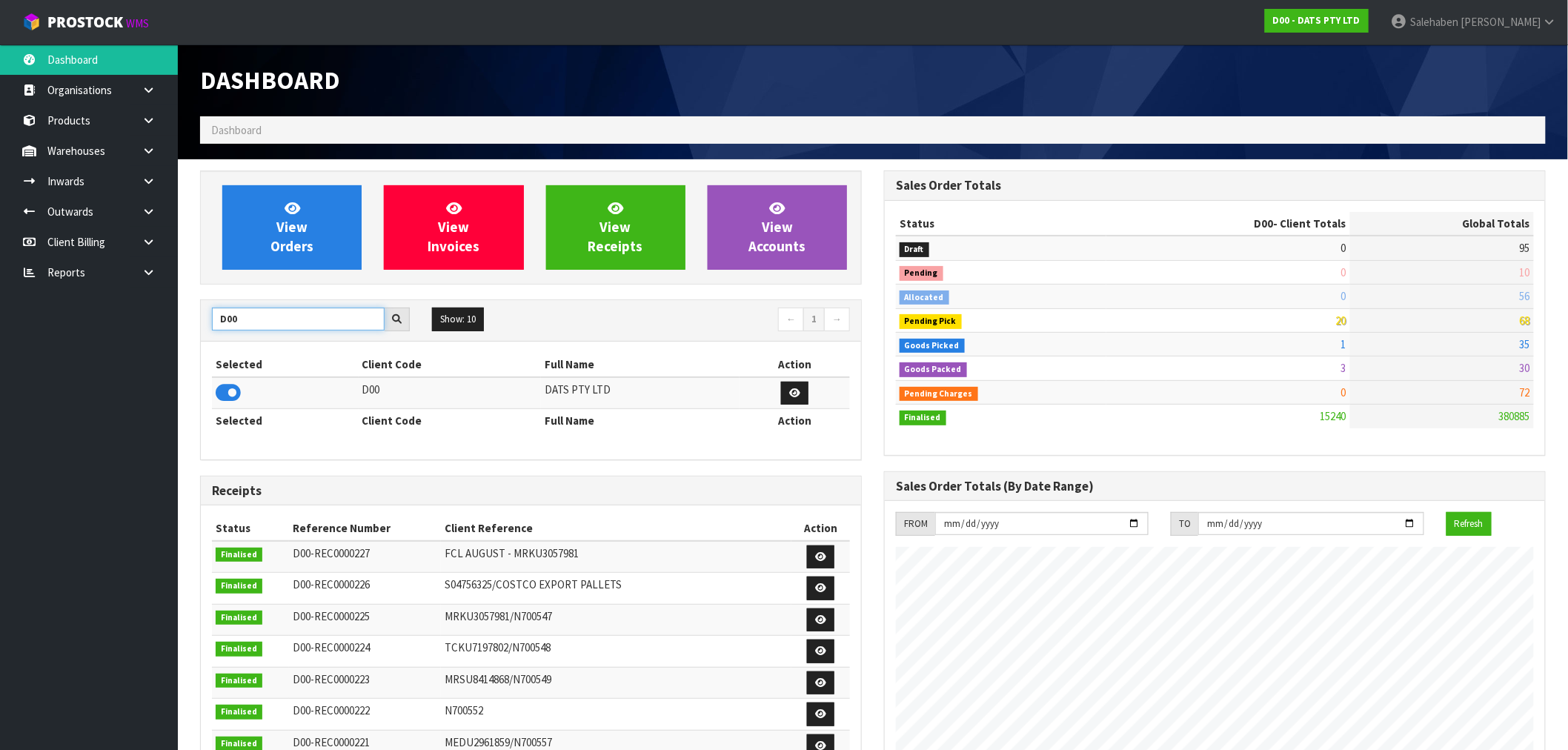
drag, startPoint x: 245, startPoint y: 320, endPoint x: 224, endPoint y: 322, distance: 21.1
click at [224, 322] on input "D00" at bounding box center [298, 318] width 173 height 23
type input "D05"
click at [226, 396] on icon at bounding box center [228, 393] width 25 height 22
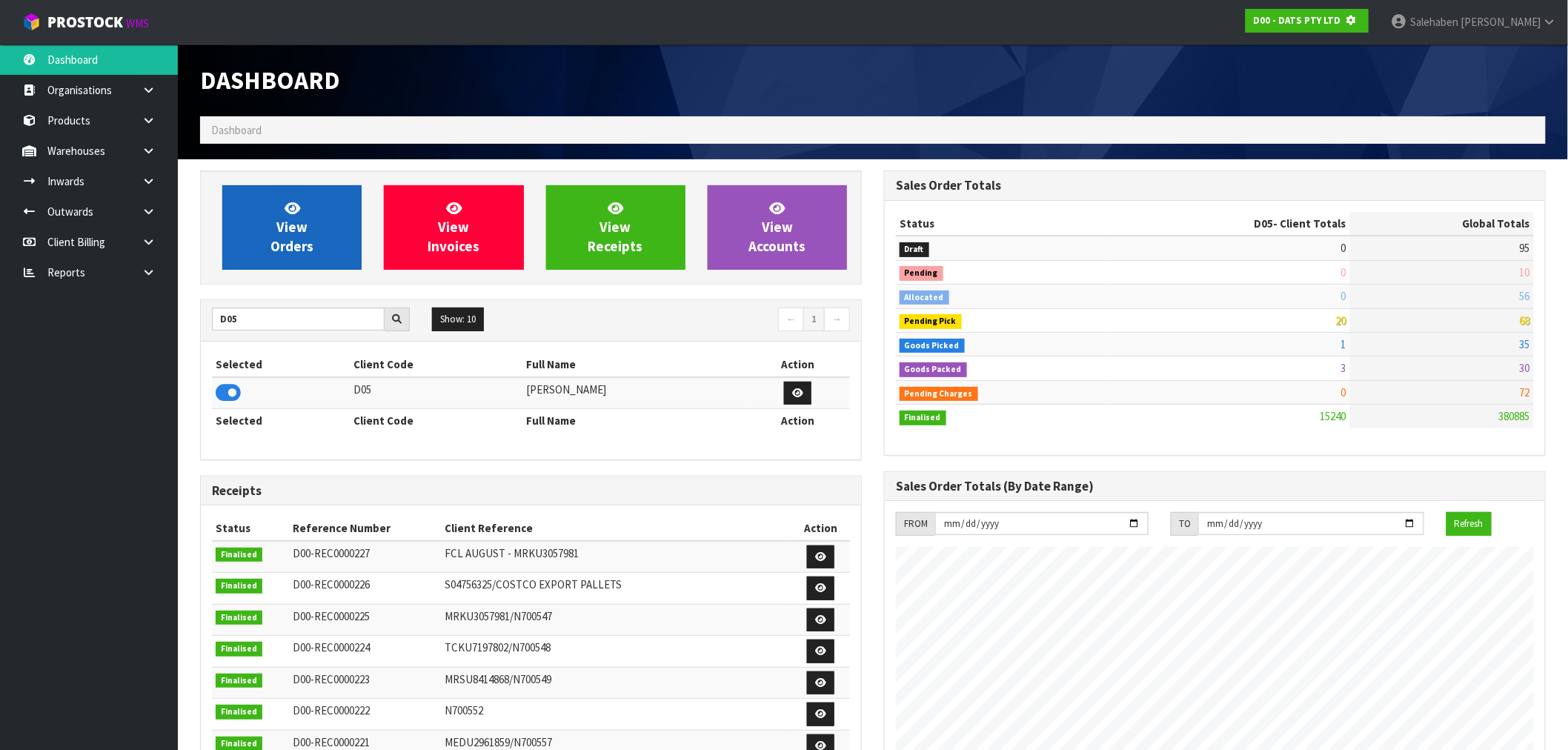
scroll to position [924, 684]
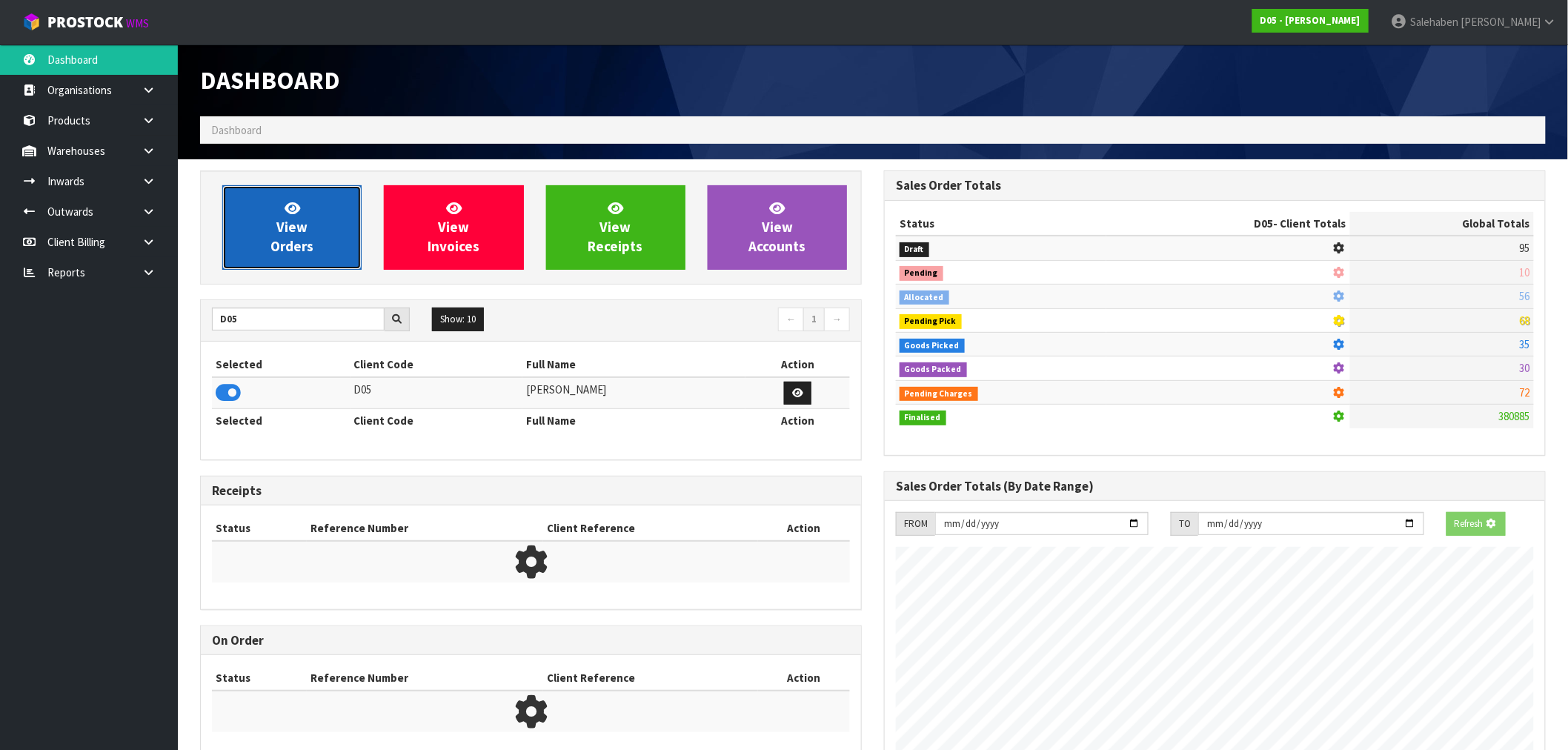
click at [273, 221] on link "View Orders" at bounding box center [291, 228] width 139 height 84
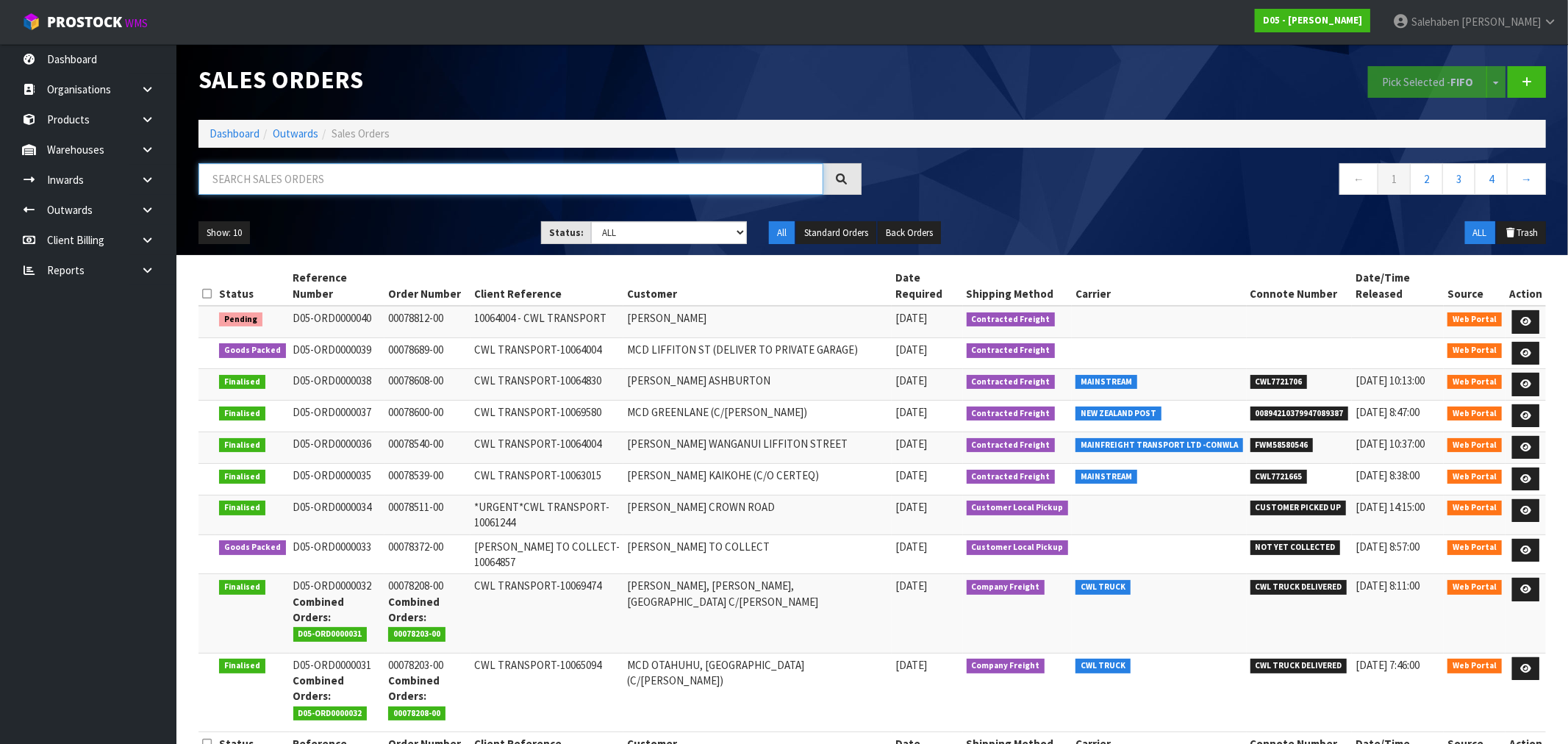
click at [299, 170] on input "text" at bounding box center [510, 179] width 625 height 32
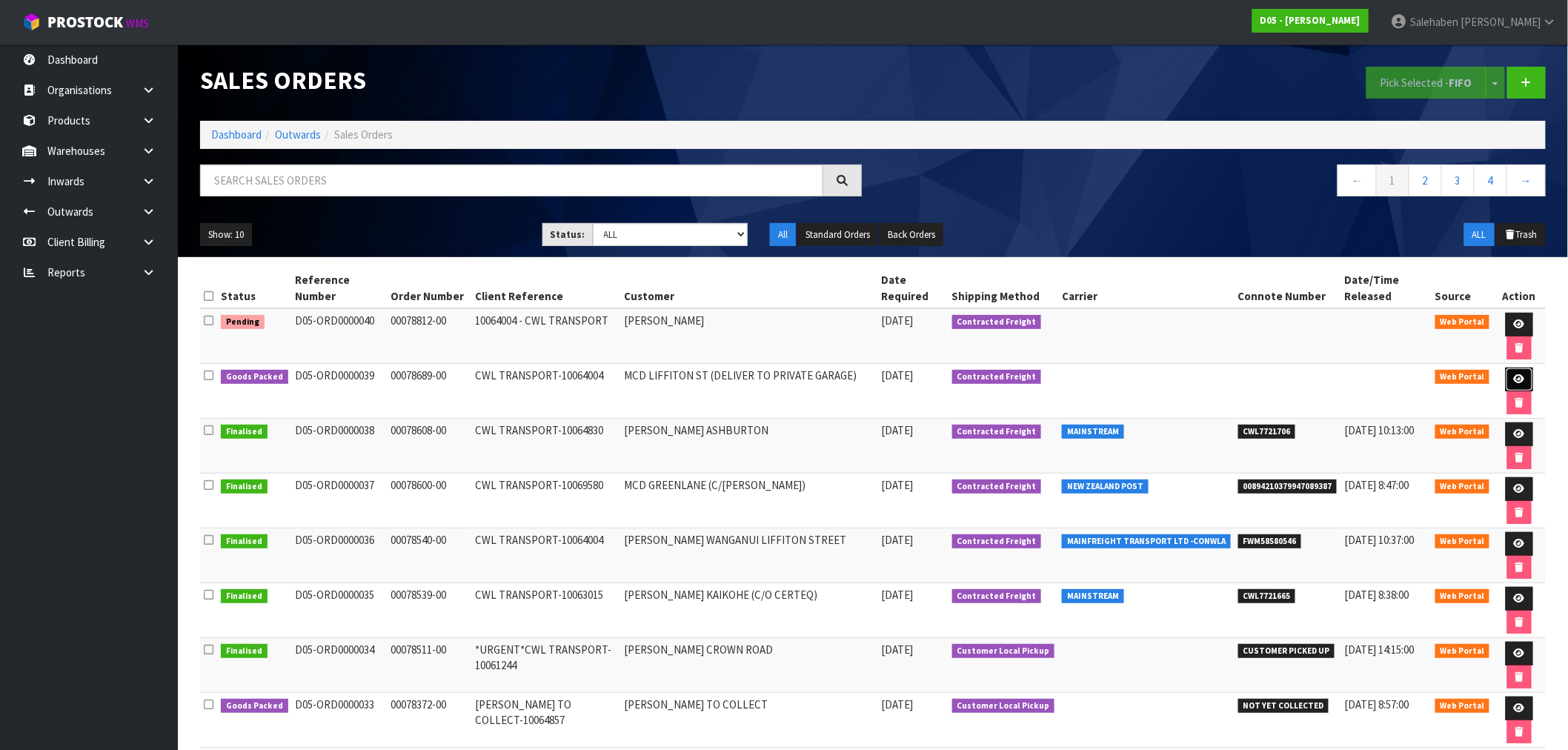
click at [1514, 377] on icon at bounding box center [1519, 379] width 11 height 10
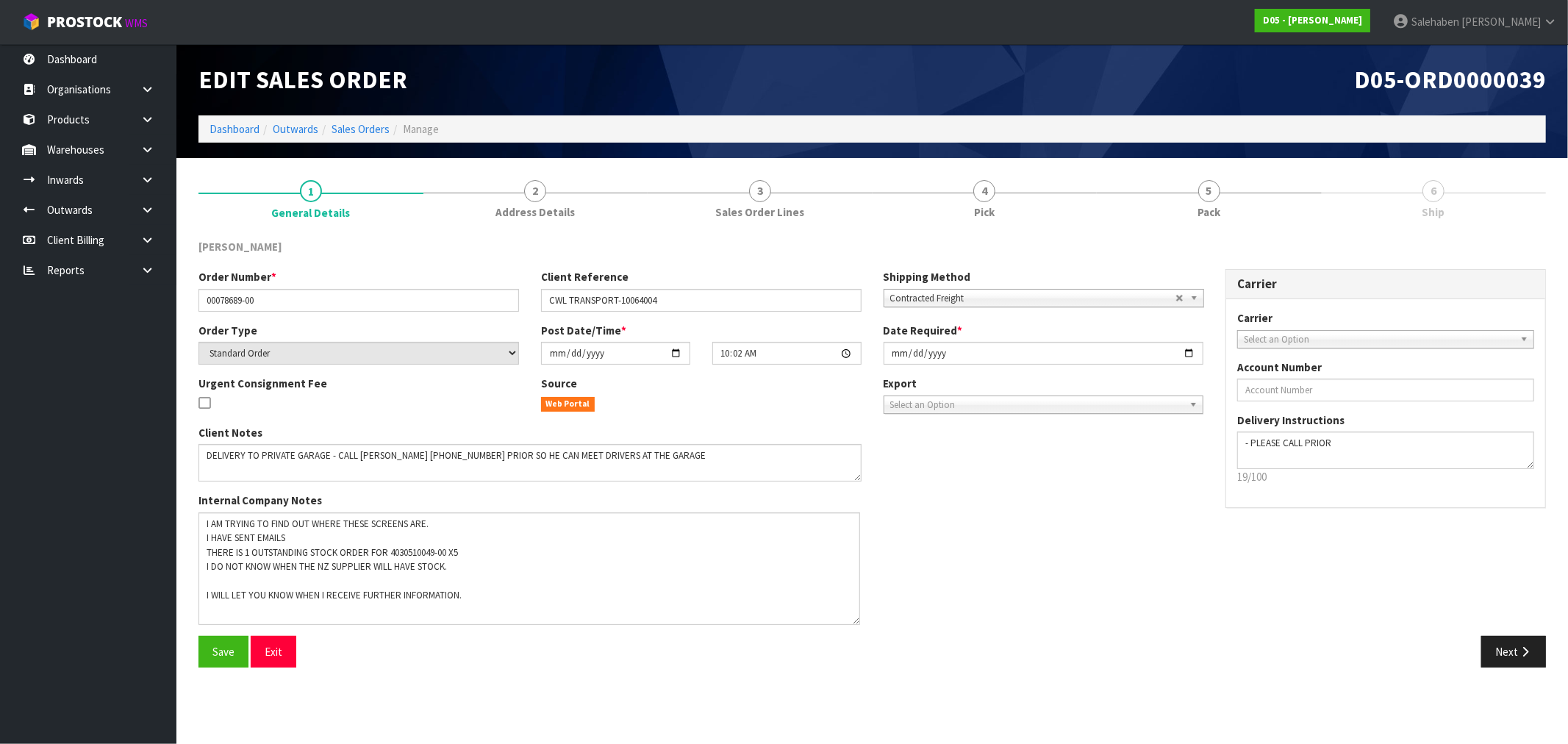
drag, startPoint x: 854, startPoint y: 542, endPoint x: 853, endPoint y: 618, distance: 76.0
click at [853, 618] on textarea at bounding box center [529, 569] width 662 height 112
click at [1214, 206] on span "Pack" at bounding box center [1209, 212] width 23 height 16
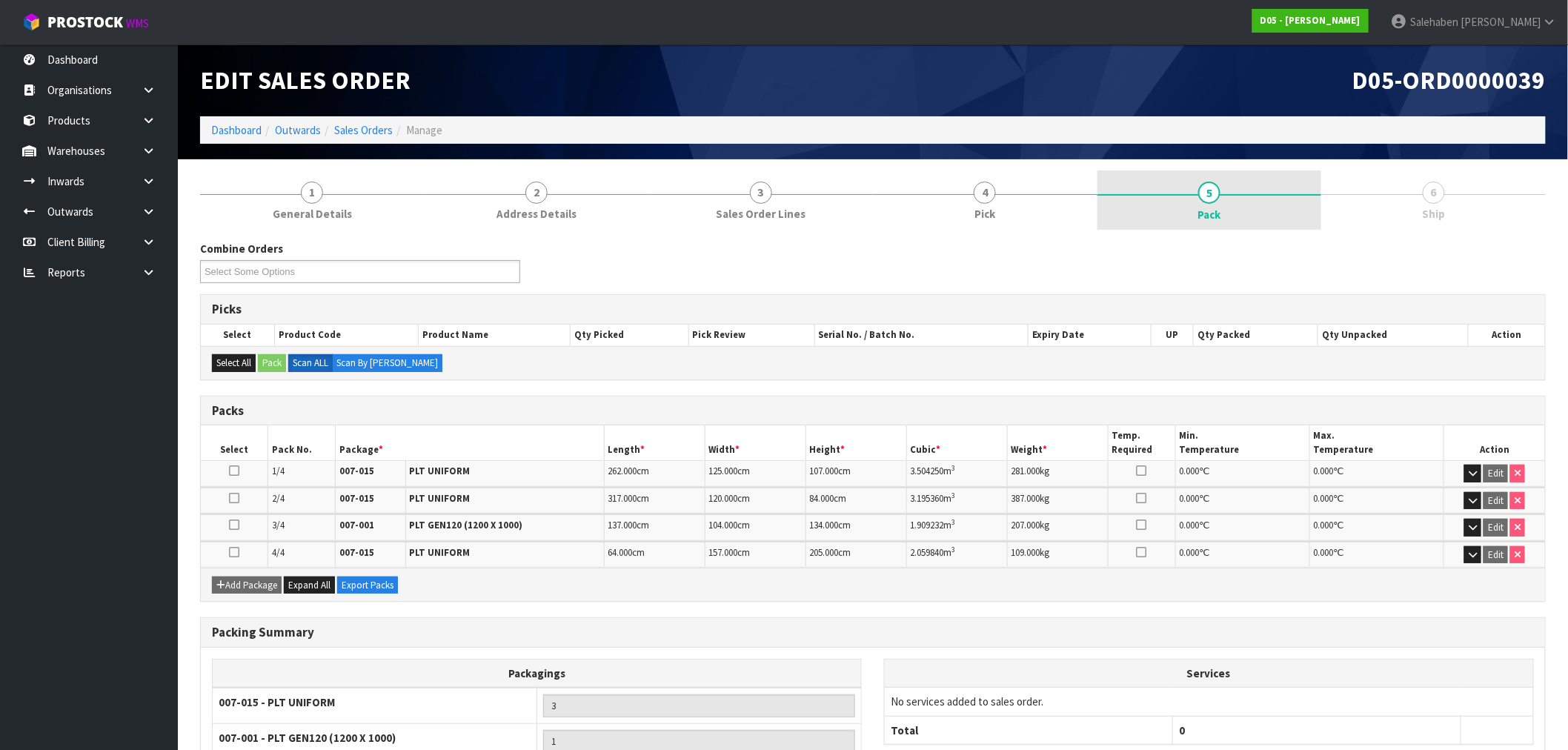
click at [1199, 201] on link "5 Pack" at bounding box center [1210, 200] width 224 height 59
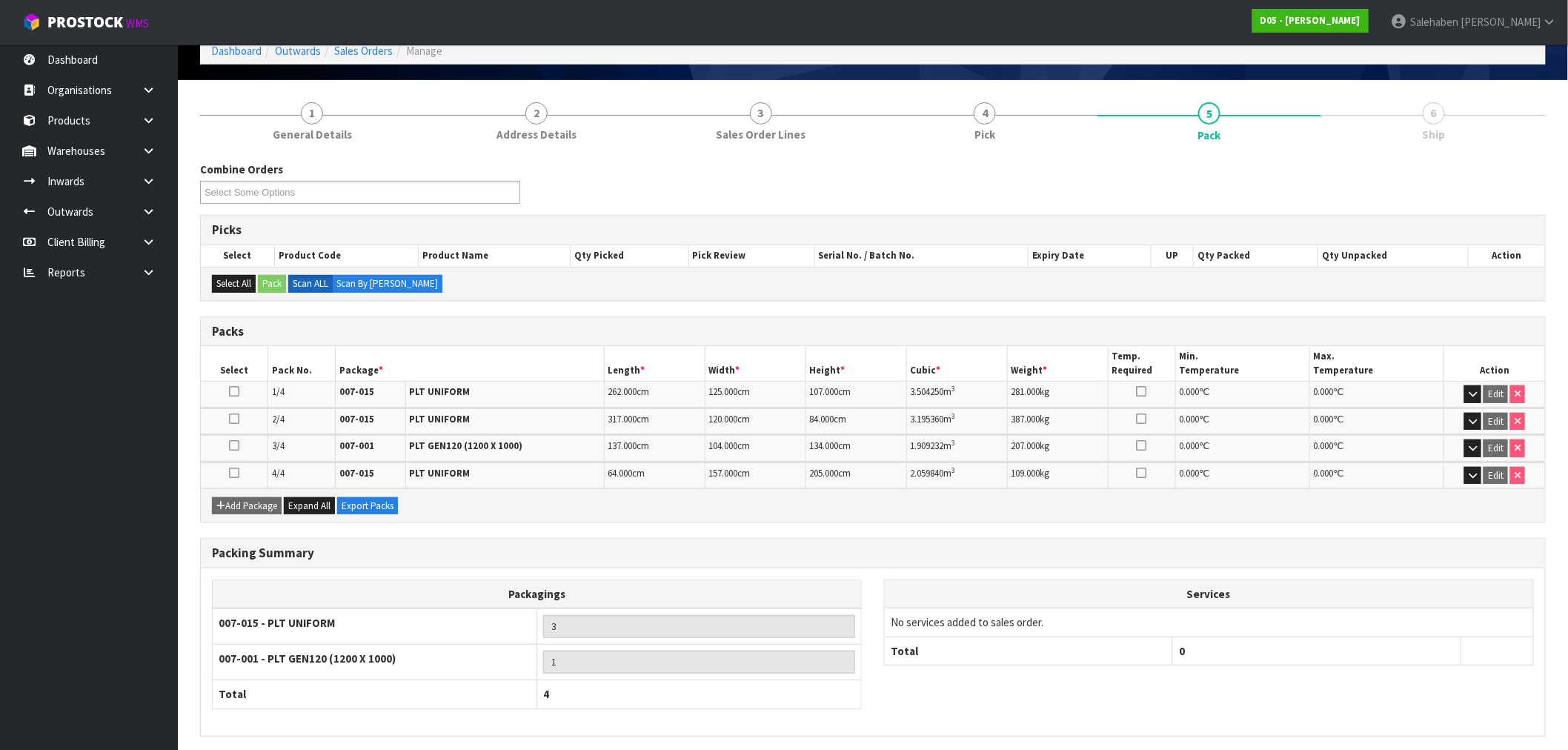
scroll to position [135, 0]
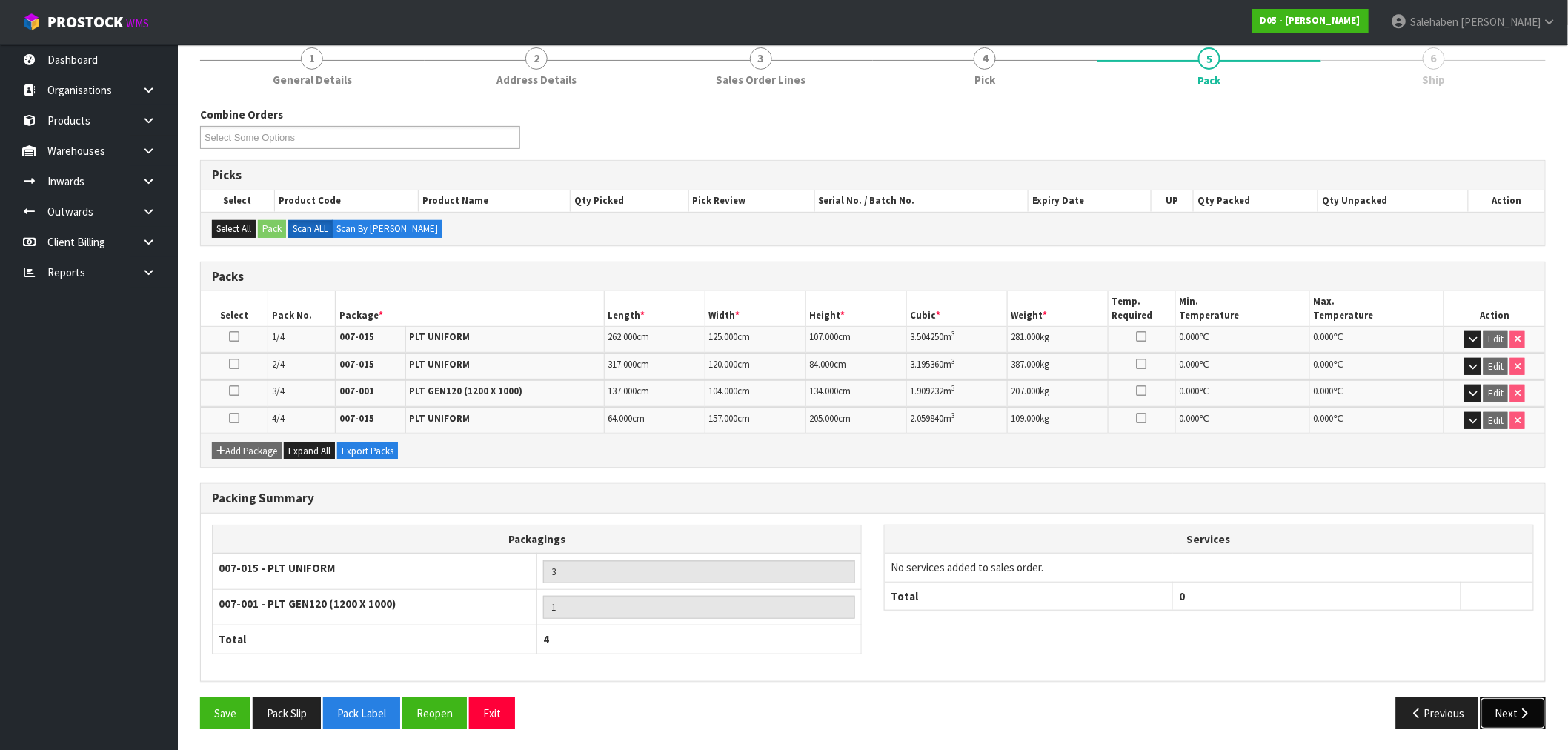
drag, startPoint x: 1513, startPoint y: 697, endPoint x: 1504, endPoint y: 710, distance: 15.8
click at [1513, 699] on button "Next" at bounding box center [1513, 713] width 65 height 32
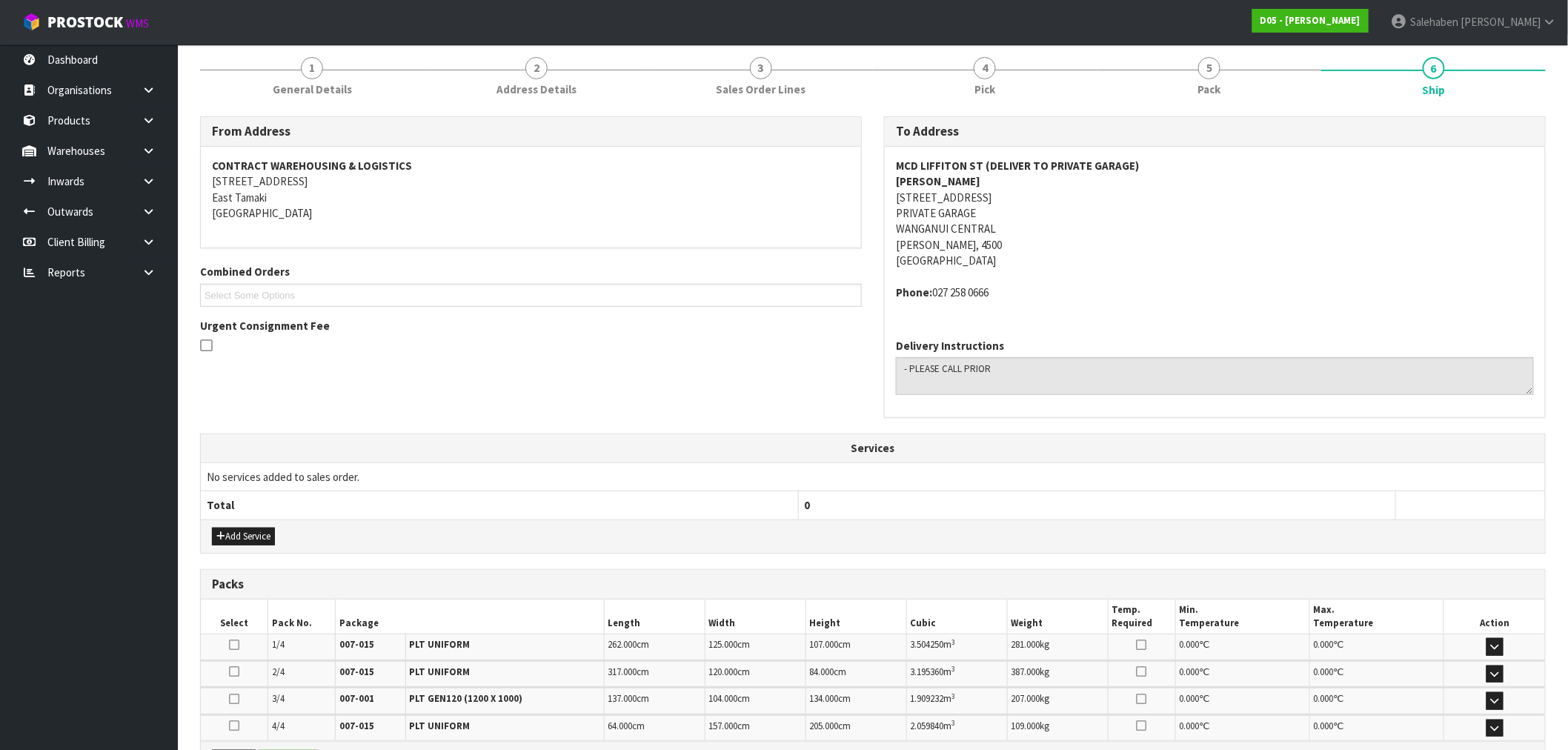
scroll to position [0, 0]
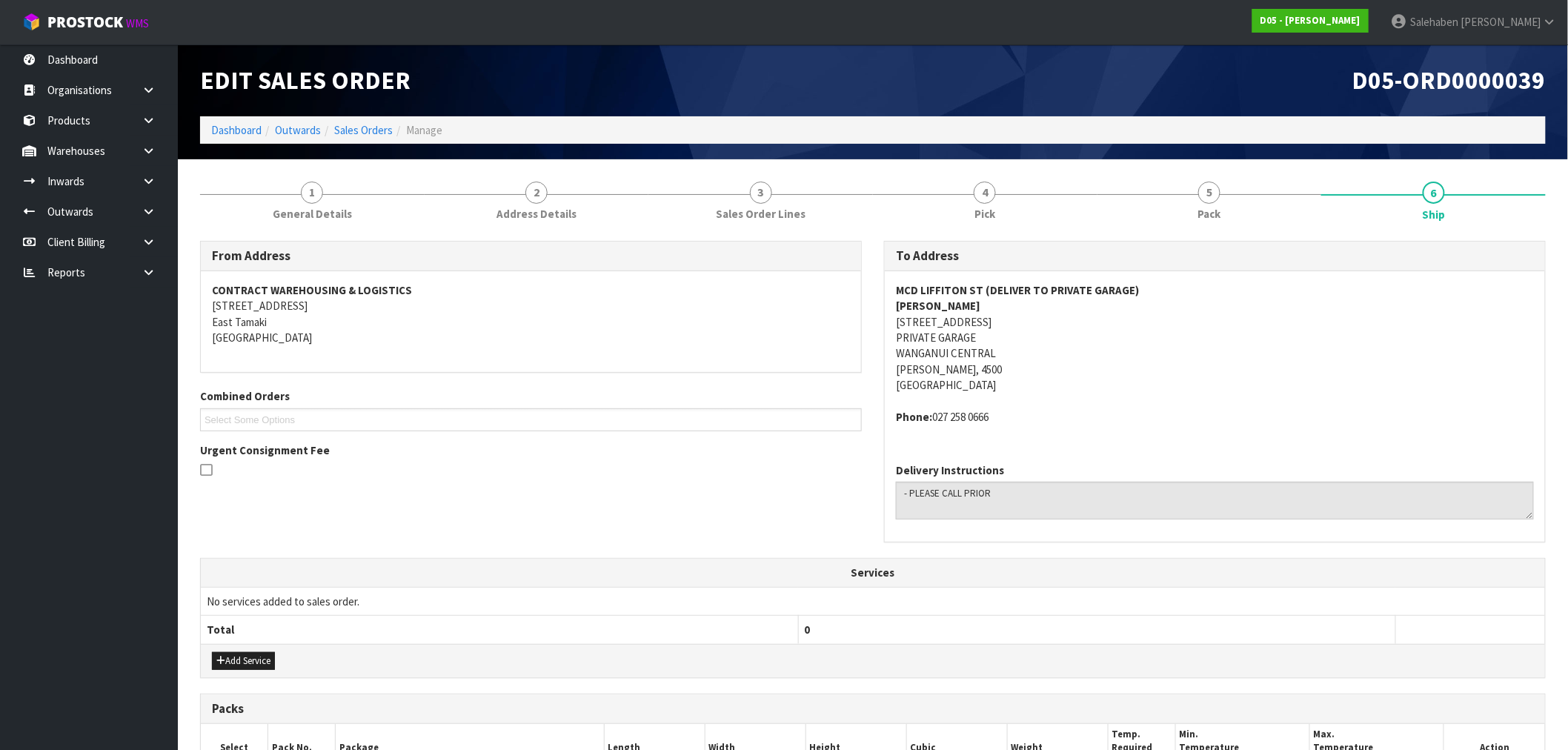
drag, startPoint x: 897, startPoint y: 323, endPoint x: 1037, endPoint y: 371, distance: 148.0
click at [1037, 371] on address "MCD LIFFITON ST (DELIVER TO PRIVATE GARAGE) WAYNE 36 LEICESTER PLACE PRIVATE GA…" at bounding box center [1215, 338] width 638 height 111
click at [1216, 209] on span "Pack" at bounding box center [1209, 214] width 23 height 16
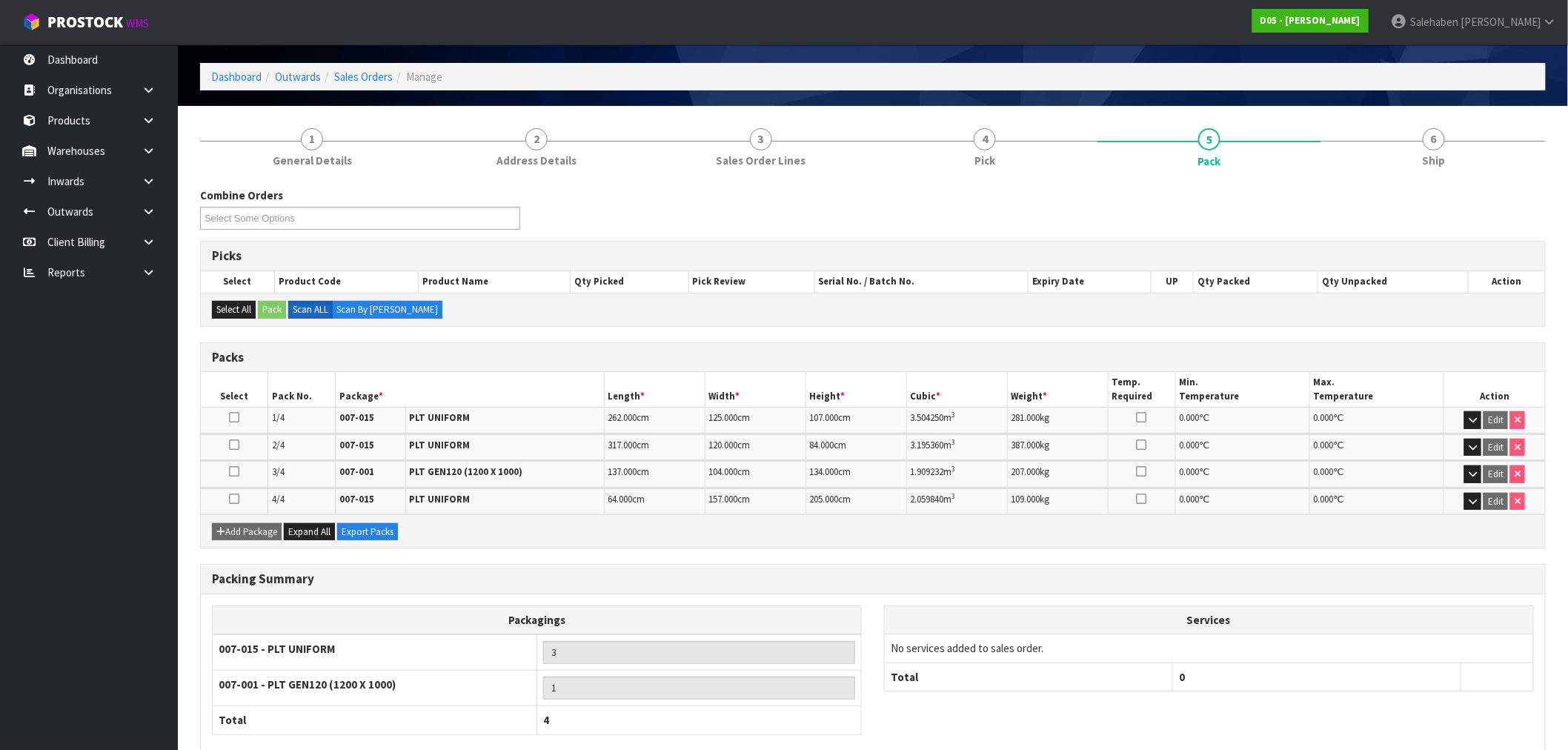
scroll to position [82, 0]
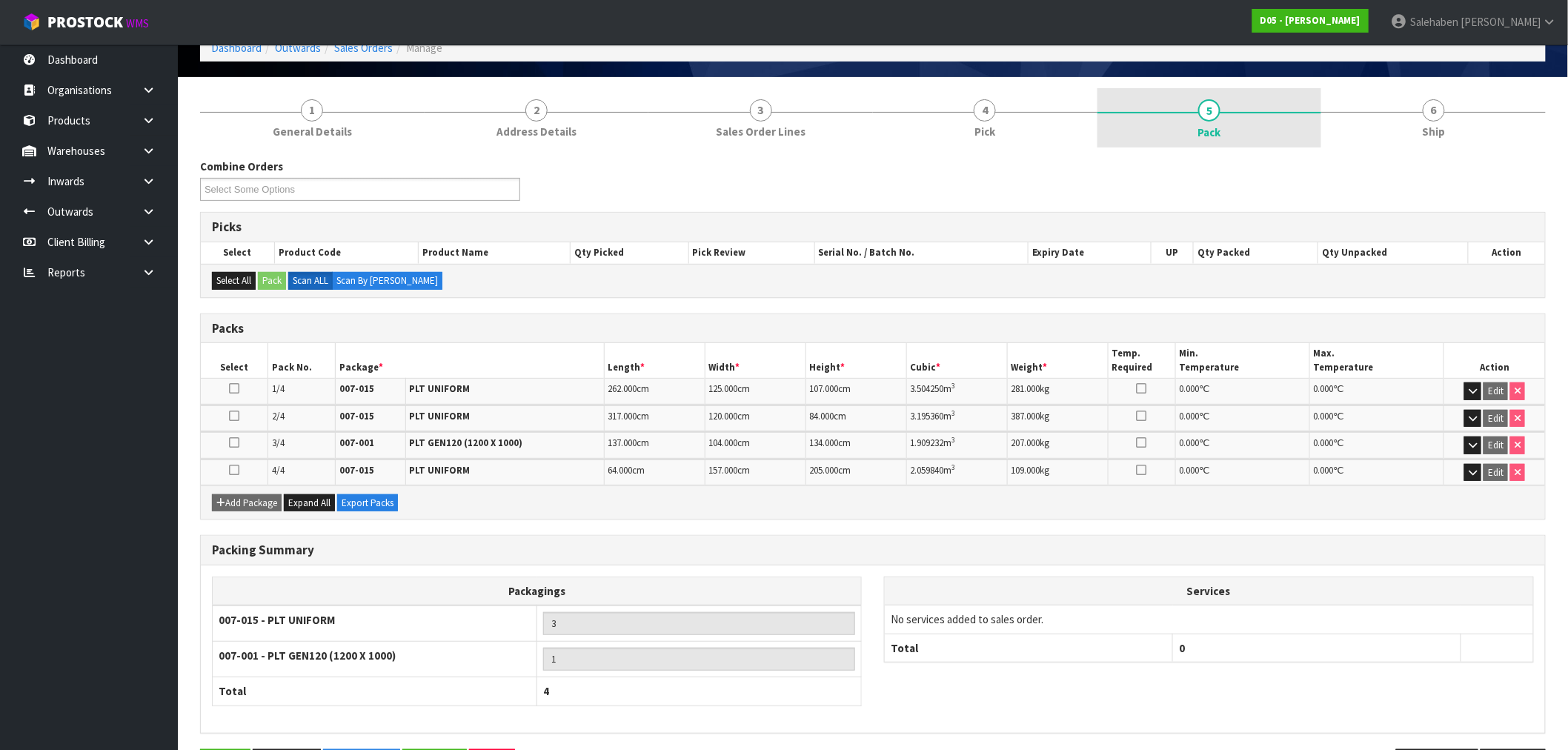
click at [1200, 127] on span "Pack" at bounding box center [1209, 132] width 23 height 16
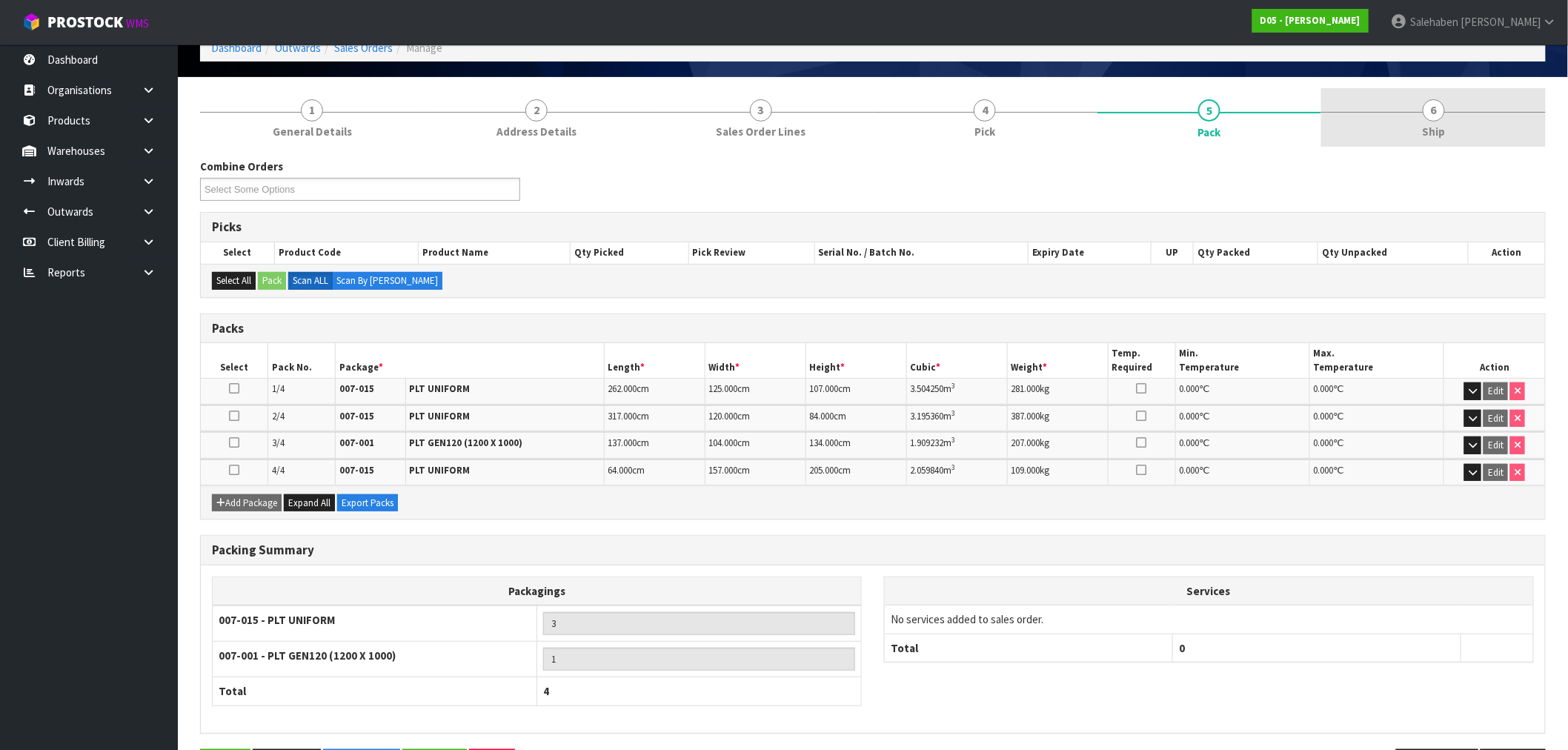
click at [1419, 129] on link "6 Ship" at bounding box center [1433, 118] width 224 height 59
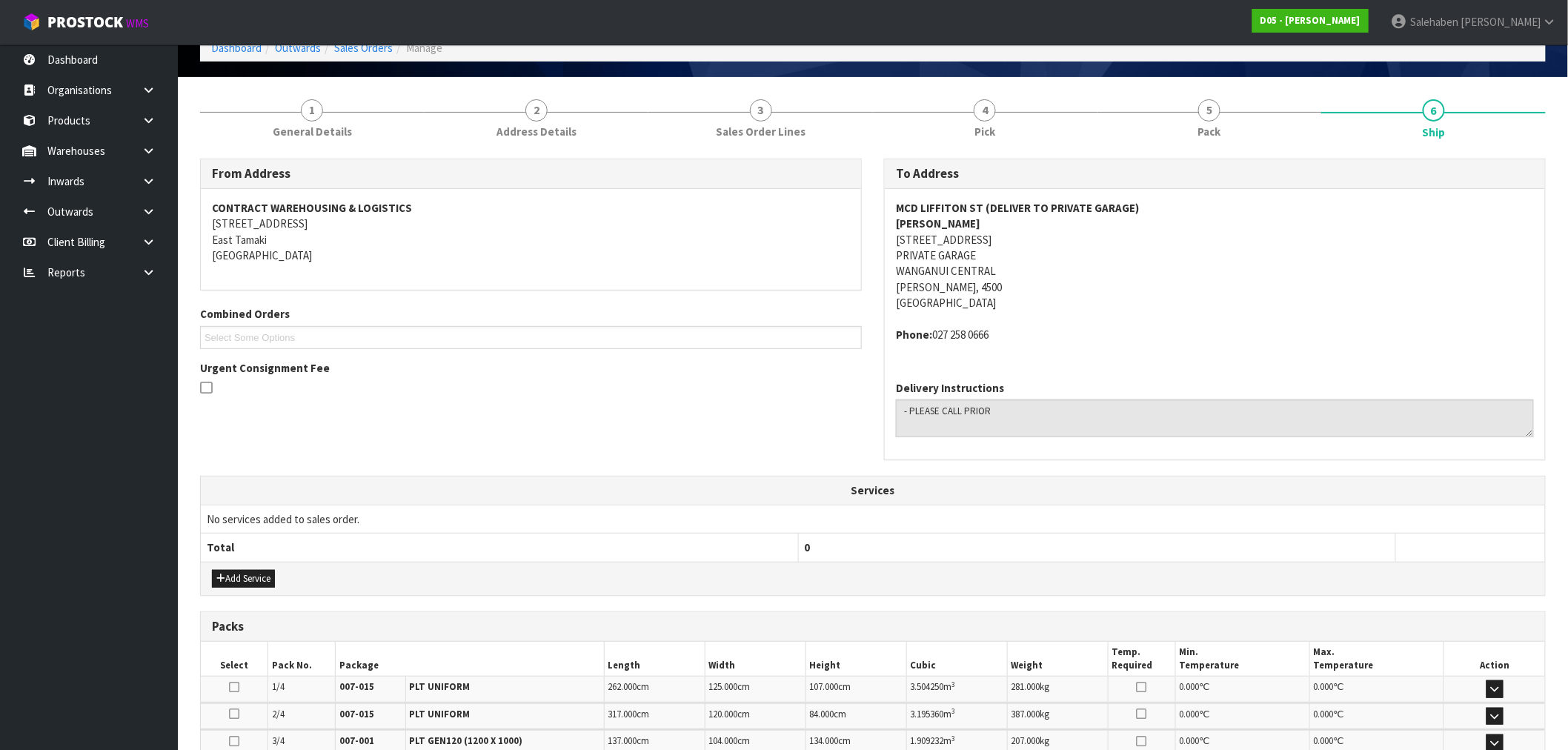
drag, startPoint x: 897, startPoint y: 205, endPoint x: 1129, endPoint y: 330, distance: 263.5
click at [1129, 330] on span "MCD LIFFITON ST (DELIVER TO PRIVATE GARAGE) WAYNE 36 LEICESTER PLACE PRIVATE GA…" at bounding box center [1215, 271] width 638 height 143
copy span "MCD LIFFITON ST (DELIVER TO PRIVATE GARAGE) WAYNE 36 LEICESTER PLACE PRIVATE GA…"
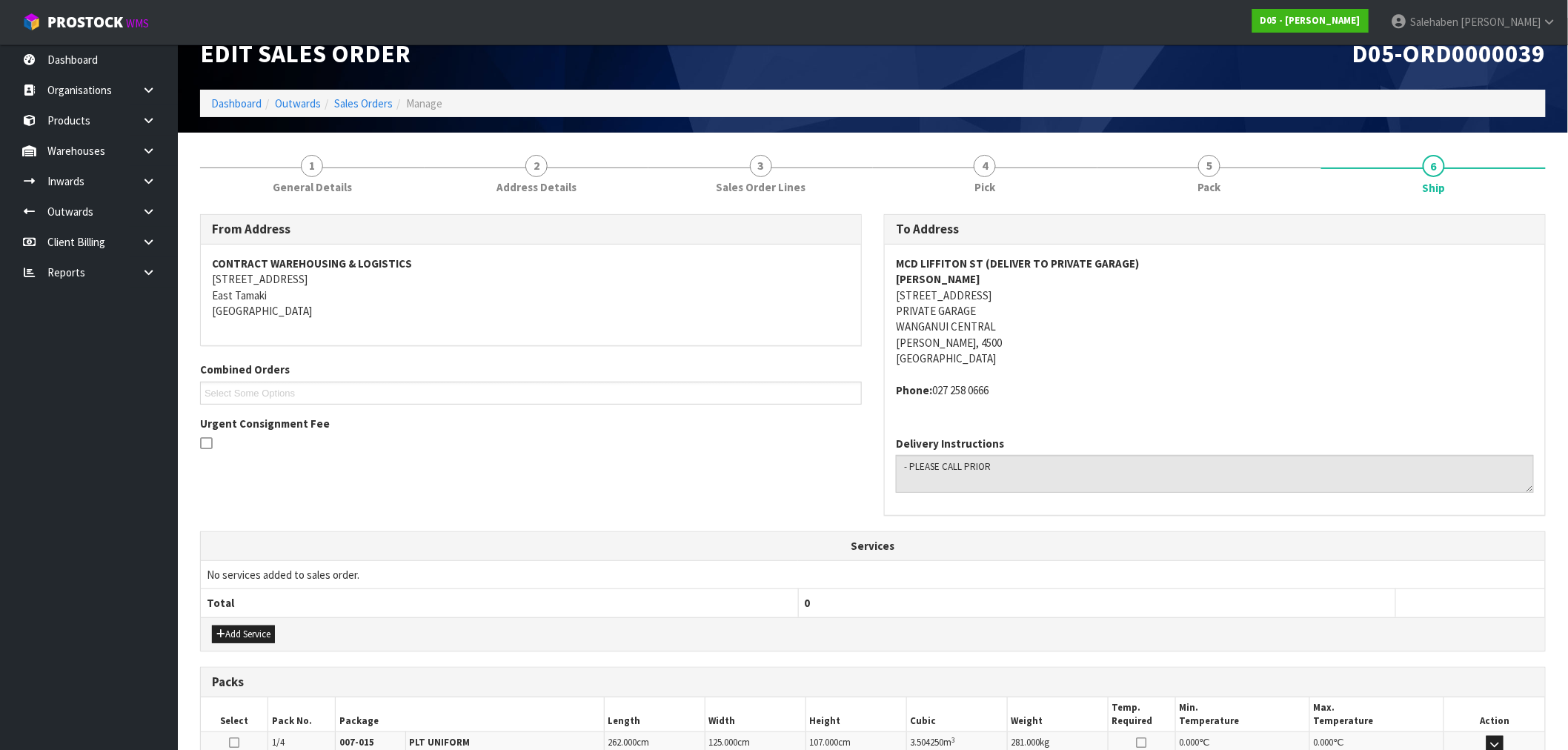
scroll to position [0, 0]
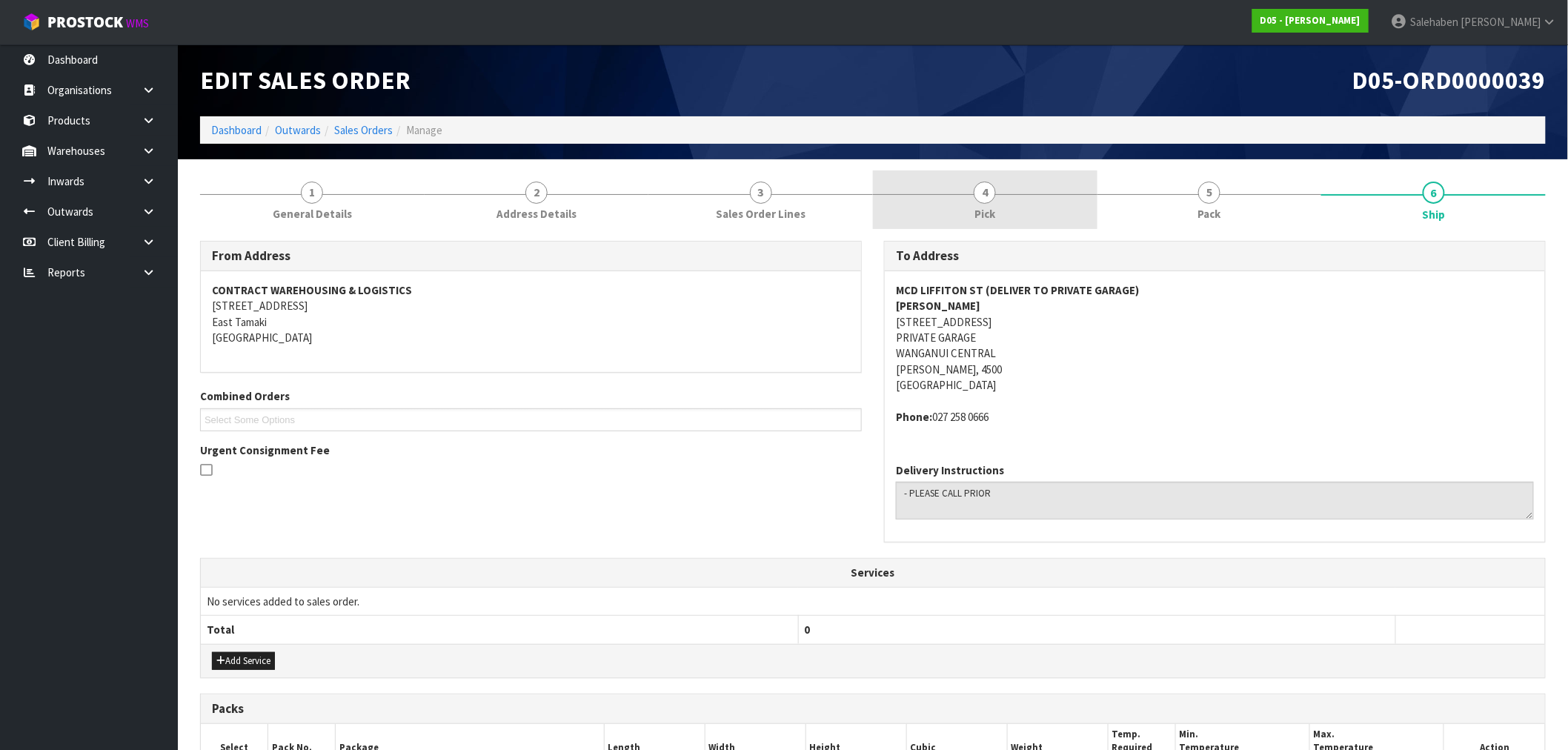
click at [992, 203] on link "4 Pick" at bounding box center [985, 200] width 224 height 59
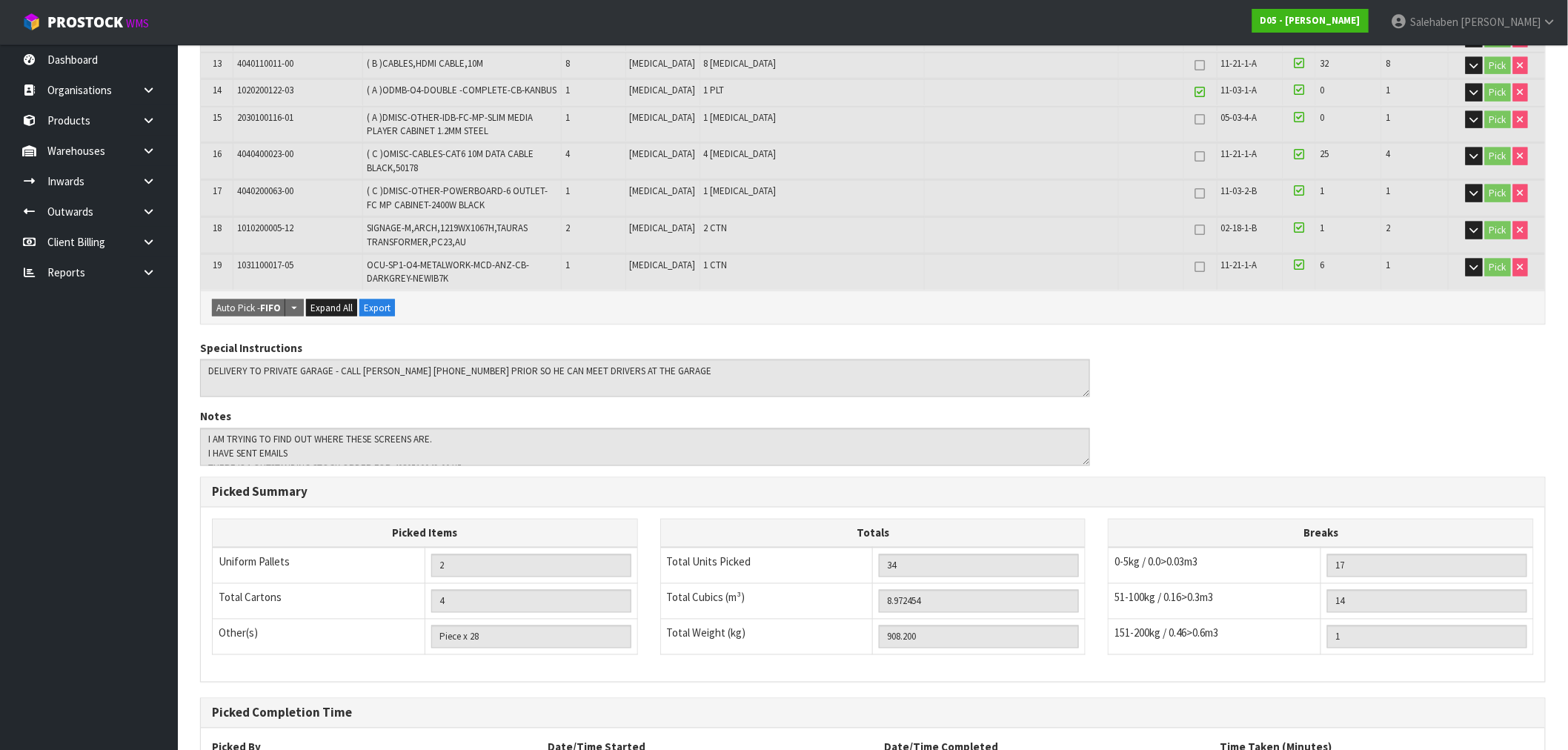
scroll to position [880, 0]
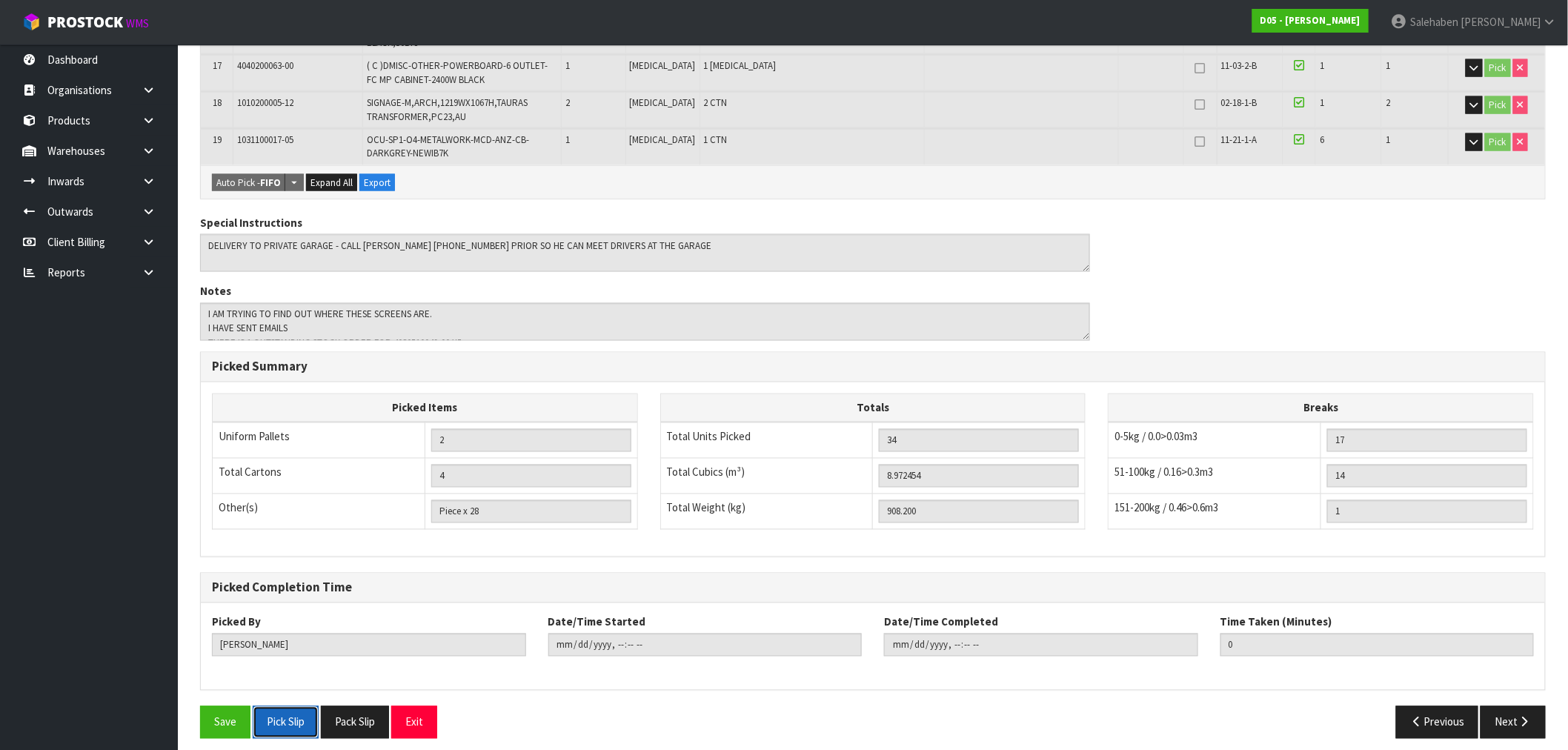
click at [275, 709] on button "Pick Slip" at bounding box center [285, 722] width 66 height 32
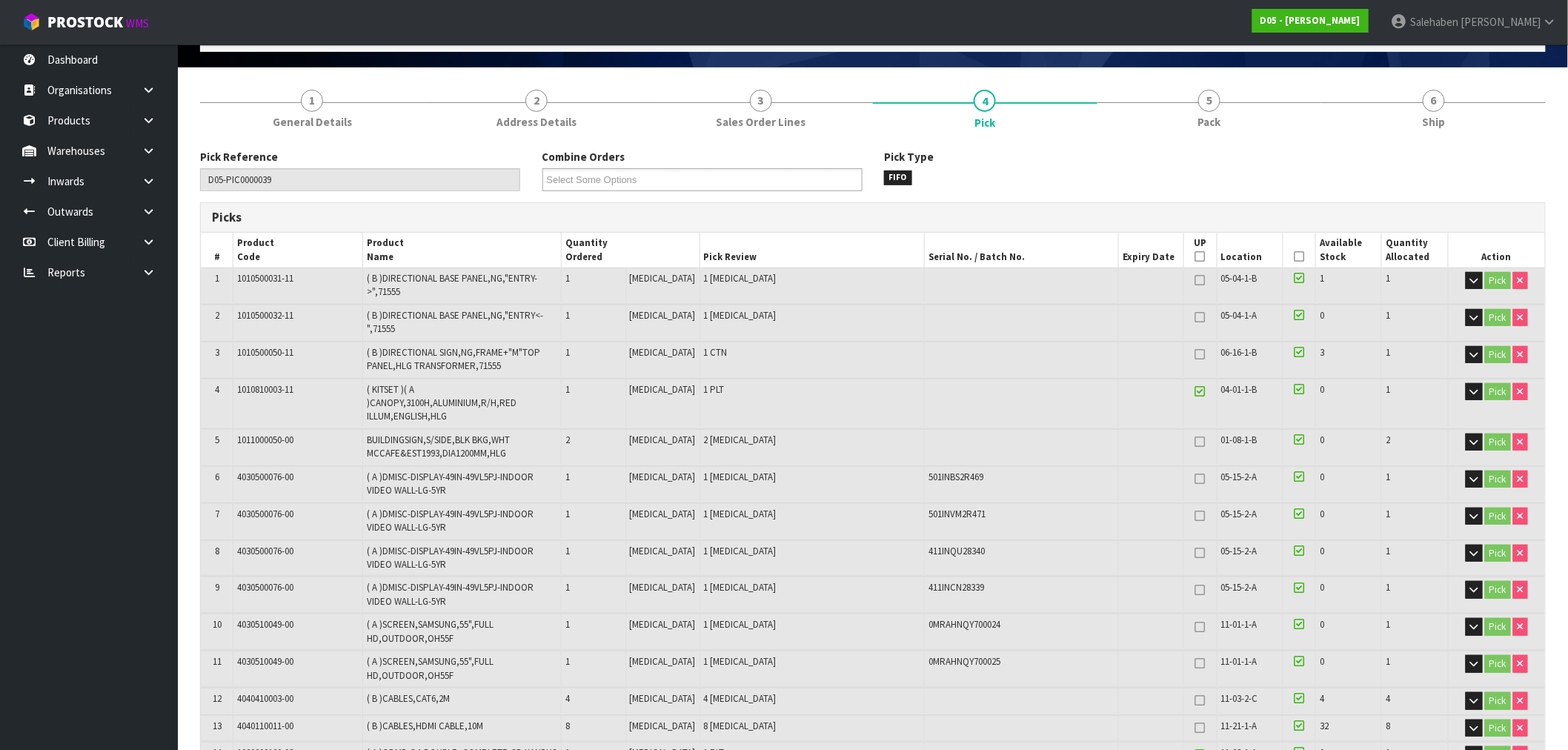
scroll to position [0, 0]
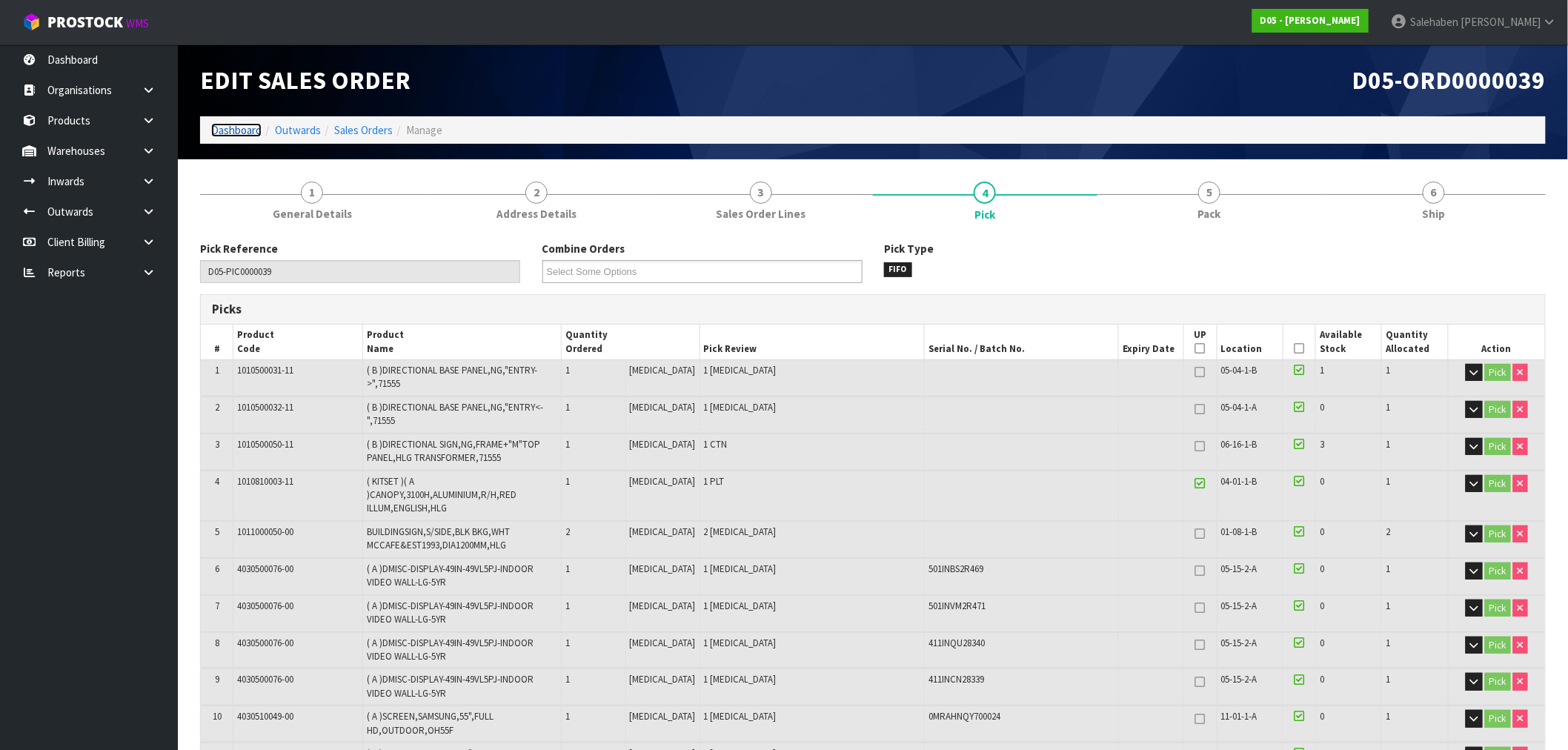
click at [238, 126] on link "Dashboard" at bounding box center [236, 131] width 50 height 14
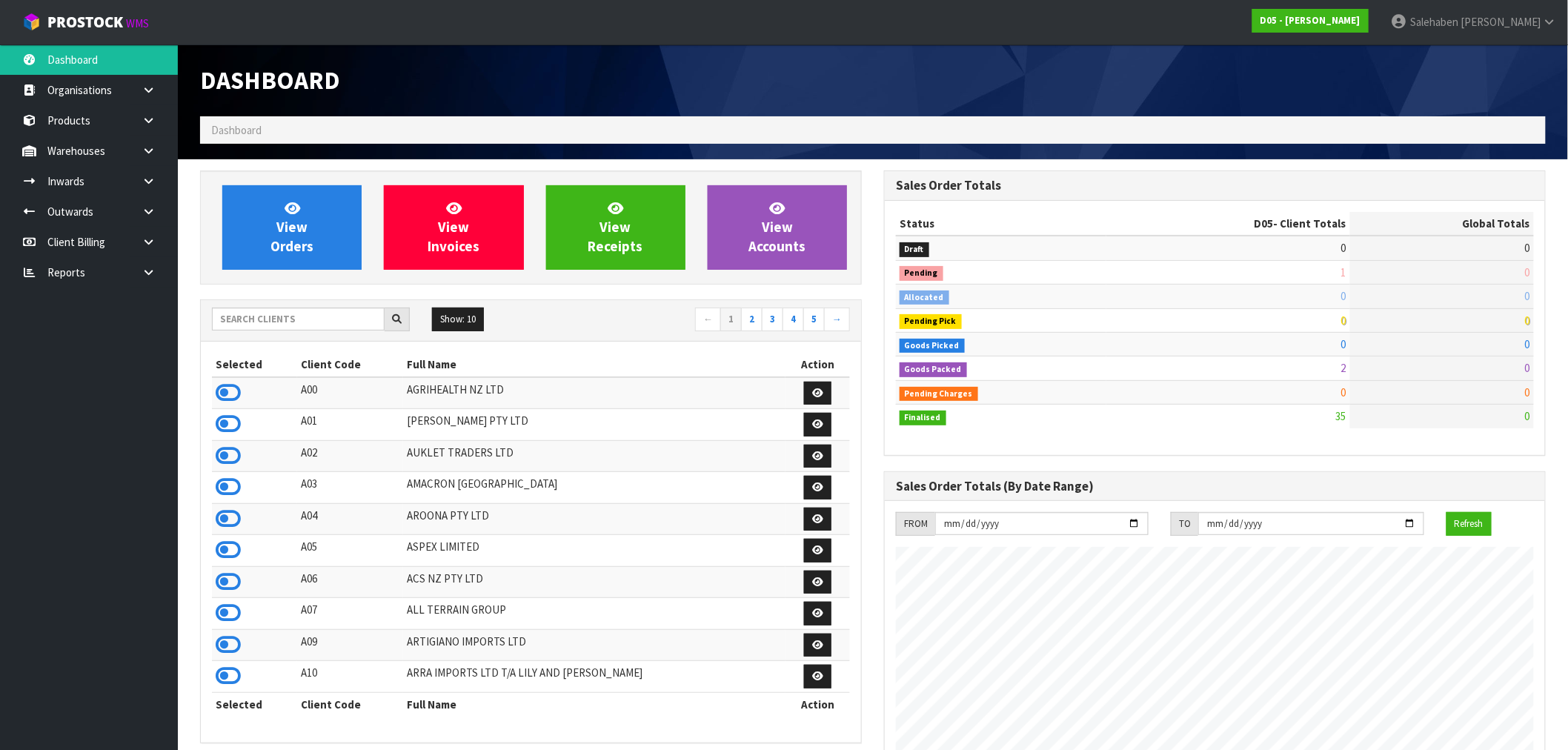
scroll to position [1123, 684]
click at [341, 321] on input "text" at bounding box center [298, 318] width 173 height 23
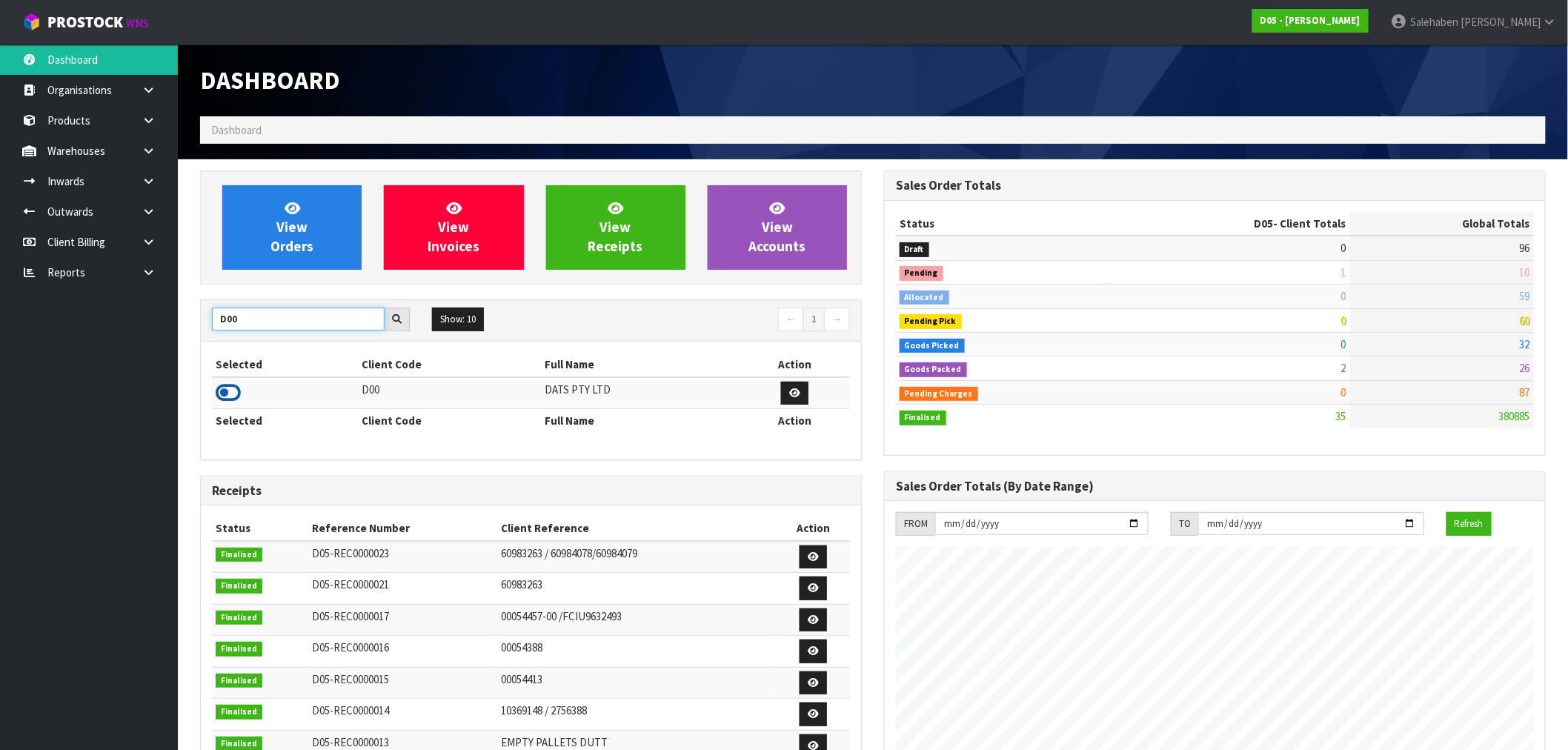
type input "D00"
click at [226, 390] on icon at bounding box center [228, 393] width 25 height 22
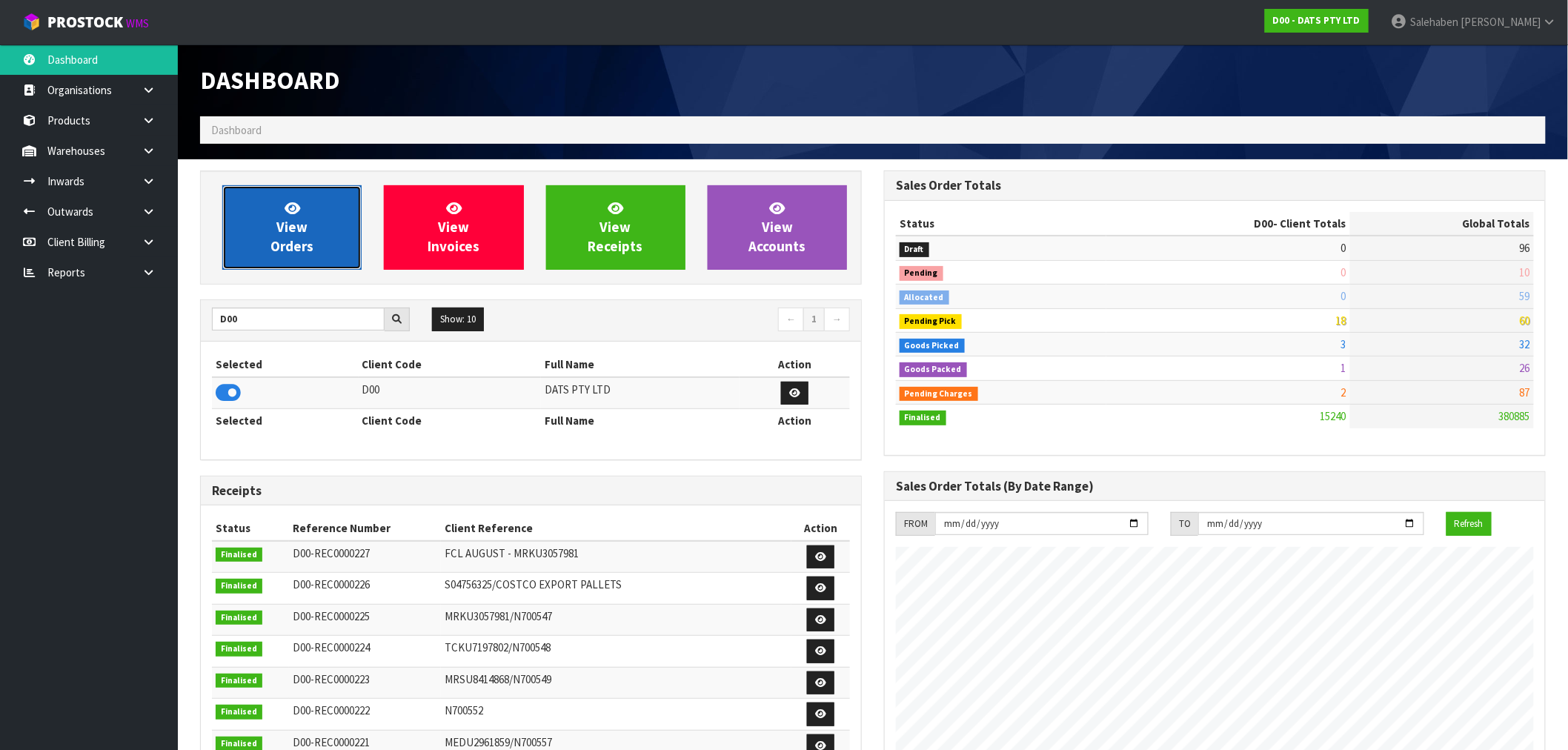
click at [302, 204] on link "View Orders" at bounding box center [291, 228] width 139 height 84
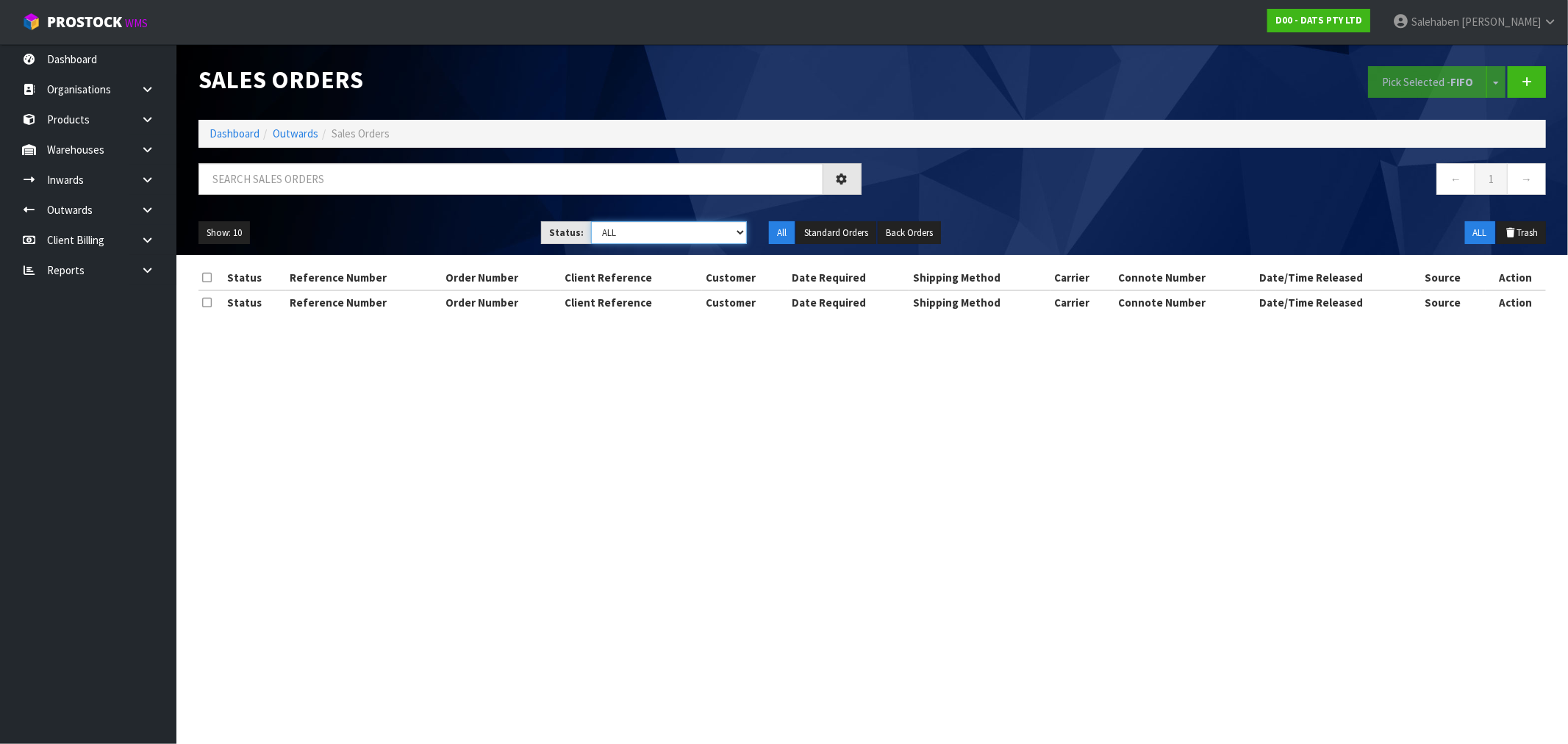
click at [636, 225] on select "Draft Pending Allocated Pending Pick Goods Picked Goods Packed Pending Charges …" at bounding box center [669, 232] width 156 height 23
select select "string:3"
click at [591, 221] on select "Draft Pending Allocated Pending Pick Goods Picked Goods Packed Pending Charges …" at bounding box center [669, 232] width 156 height 23
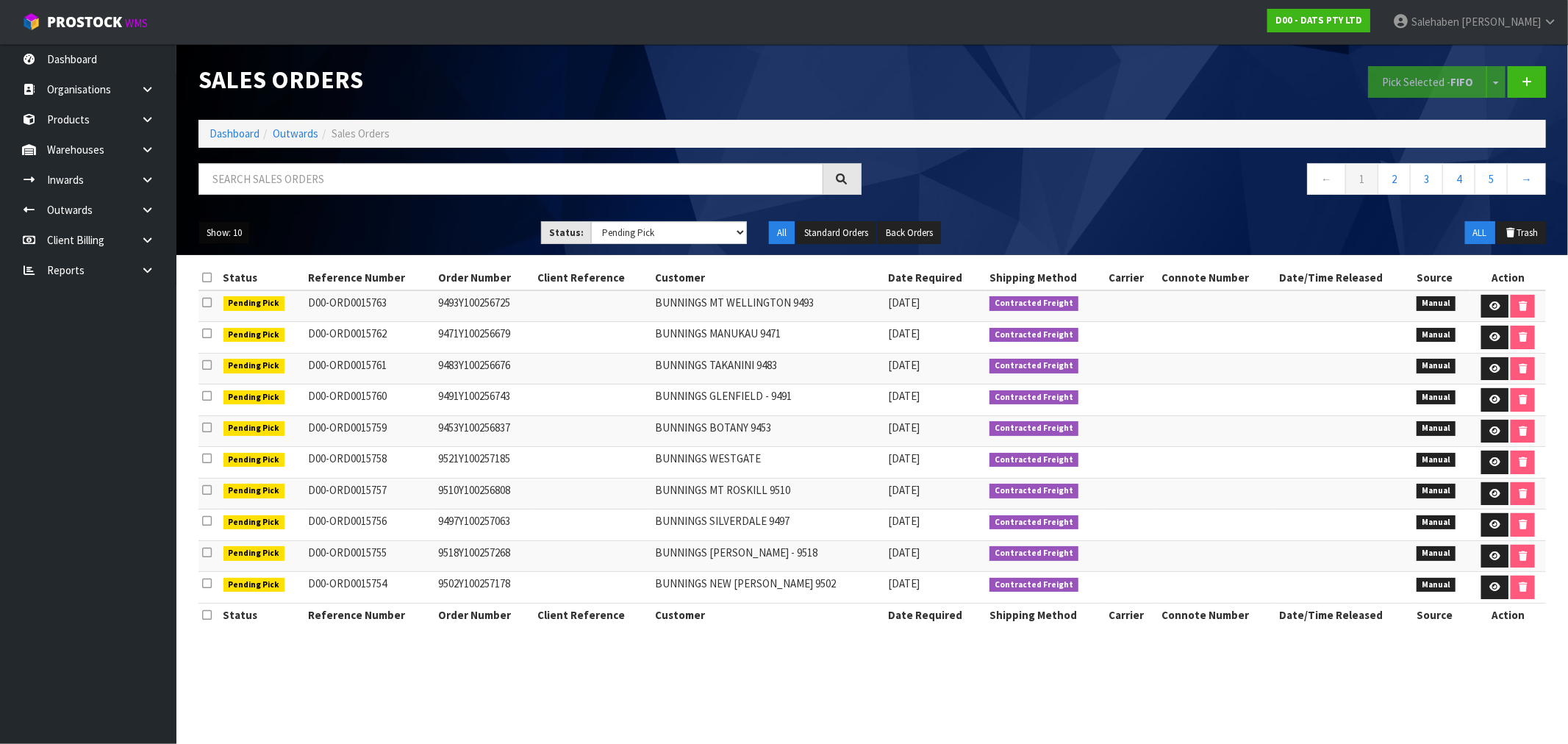
click at [224, 232] on button "Show: 10" at bounding box center [223, 233] width 51 height 24
click at [215, 325] on link "50" at bounding box center [257, 320] width 116 height 20
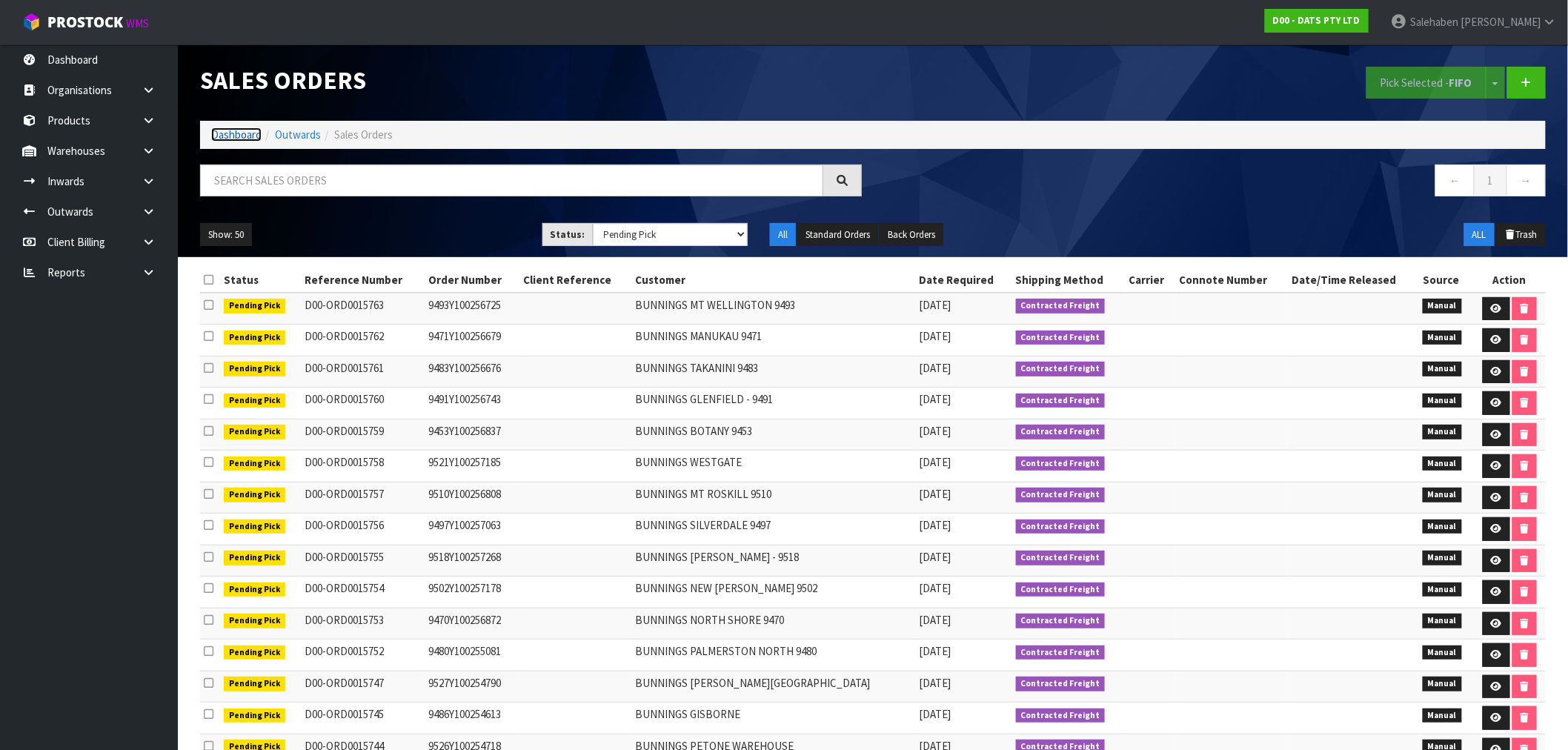
click at [236, 139] on link "Dashboard" at bounding box center [236, 135] width 50 height 14
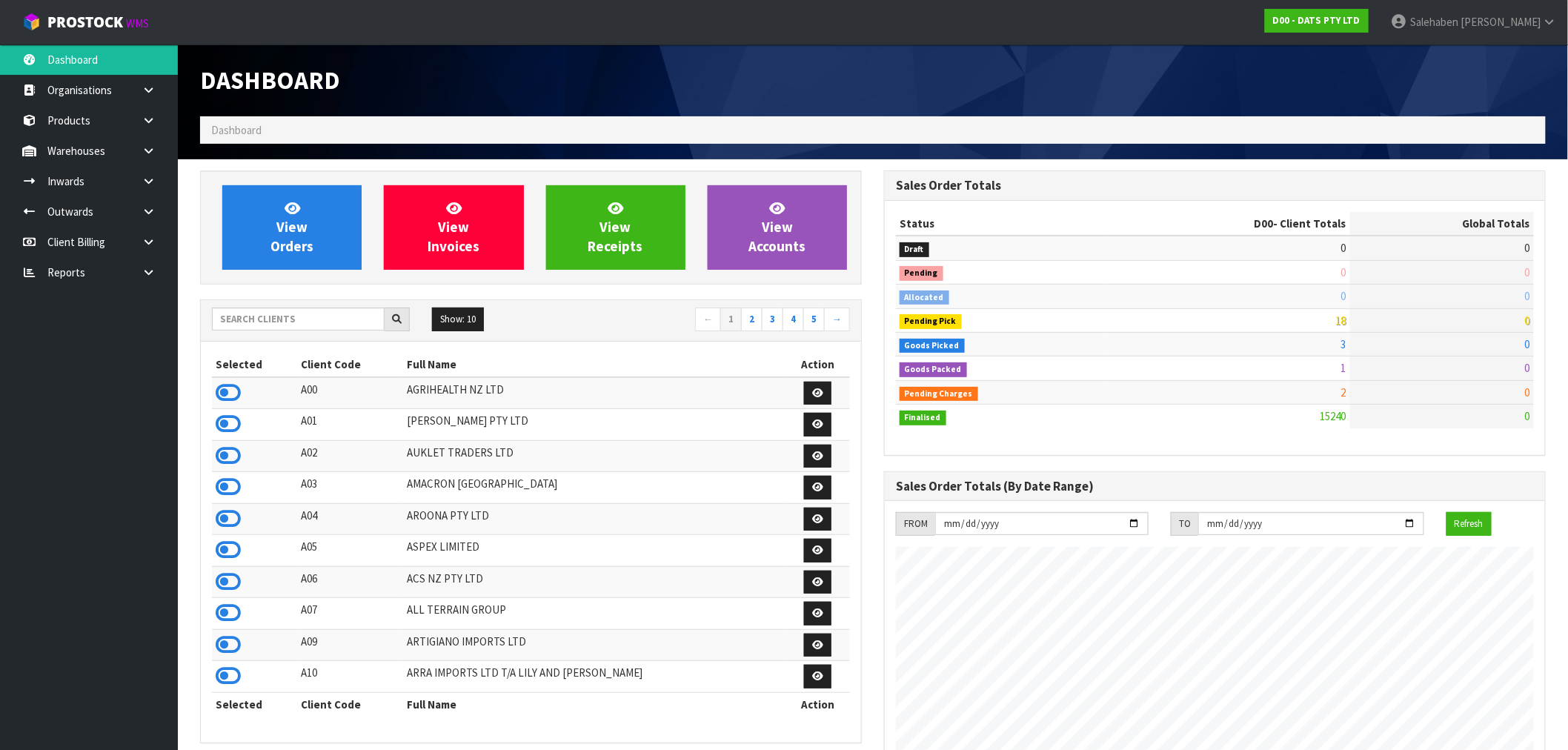
scroll to position [1123, 684]
